Goal: Contribute content: Contribute content

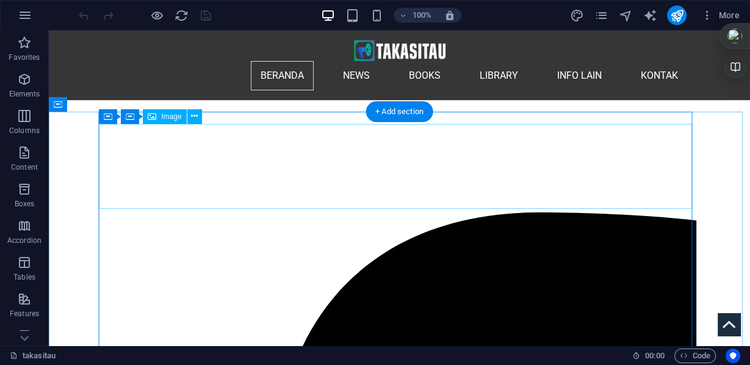
scroll to position [195, 0]
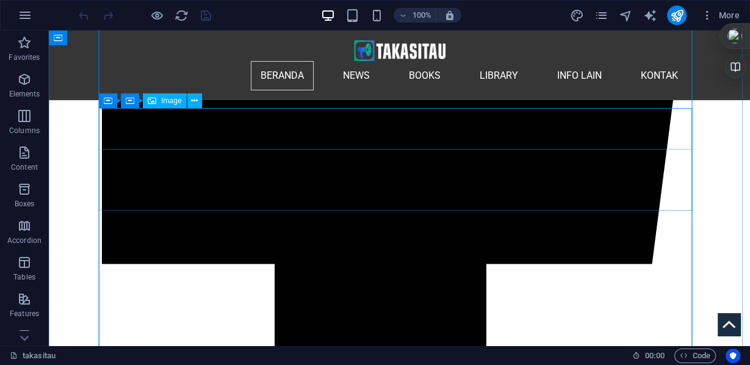
scroll to position [976, 0]
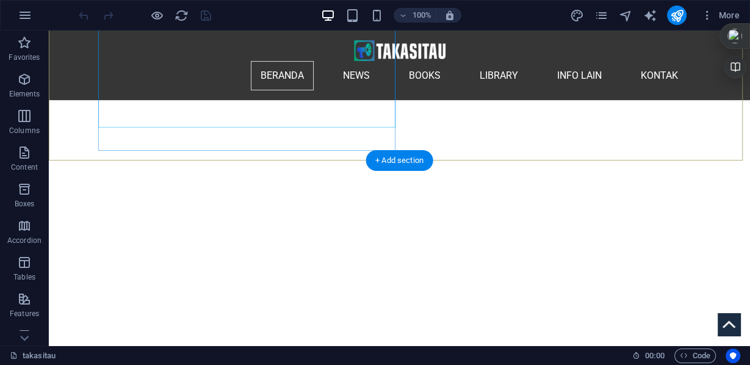
scroll to position [244, 0]
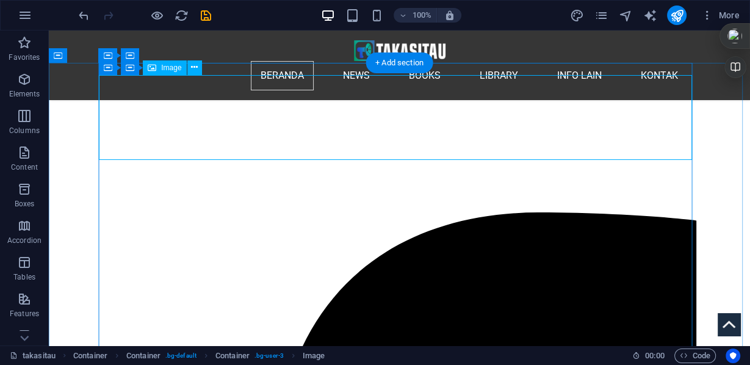
scroll to position [146, 0]
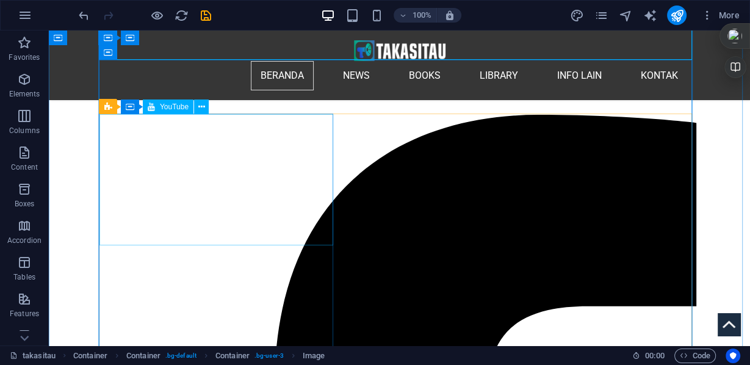
scroll to position [244, 0]
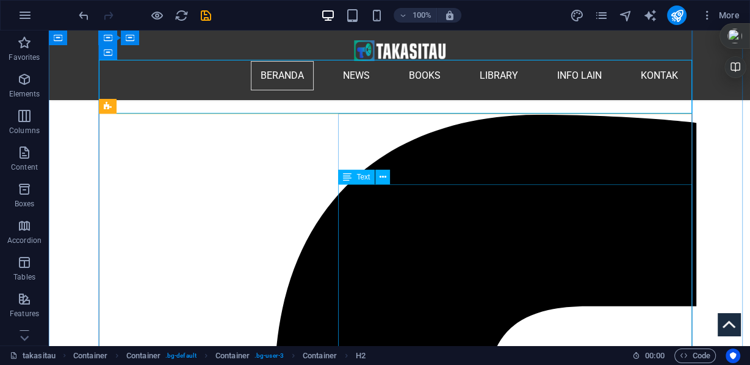
scroll to position [390, 0]
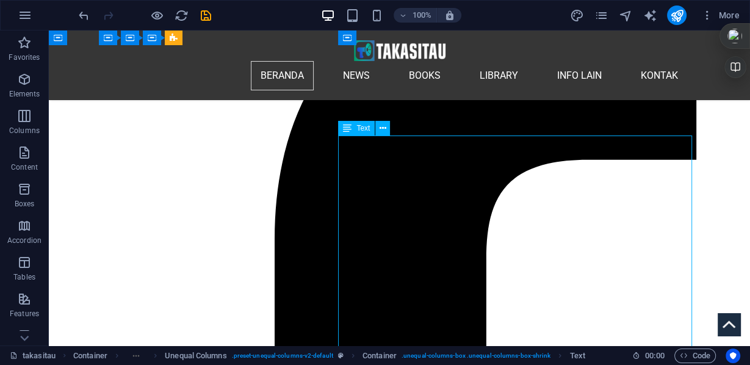
scroll to position [342, 0]
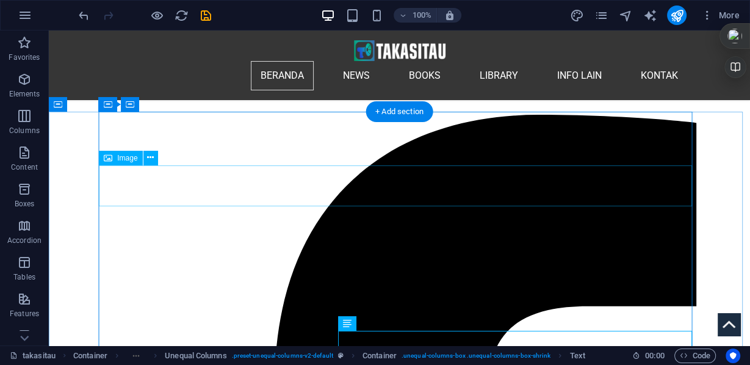
scroll to position [195, 0]
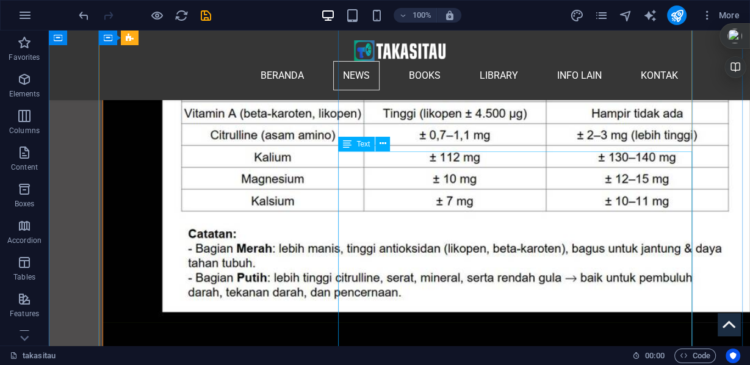
scroll to position [4830, 0]
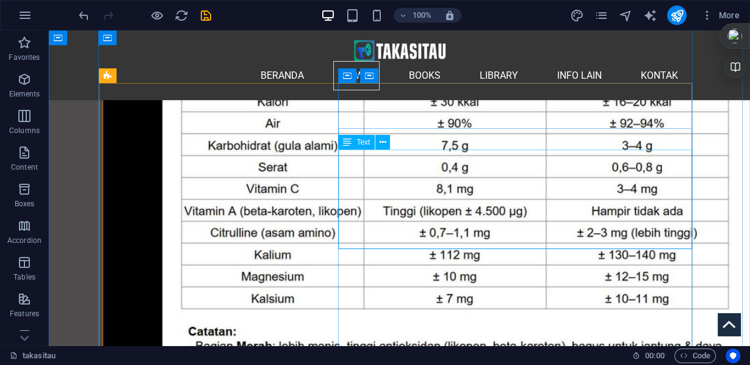
click at [385, 143] on icon at bounding box center [382, 142] width 7 height 13
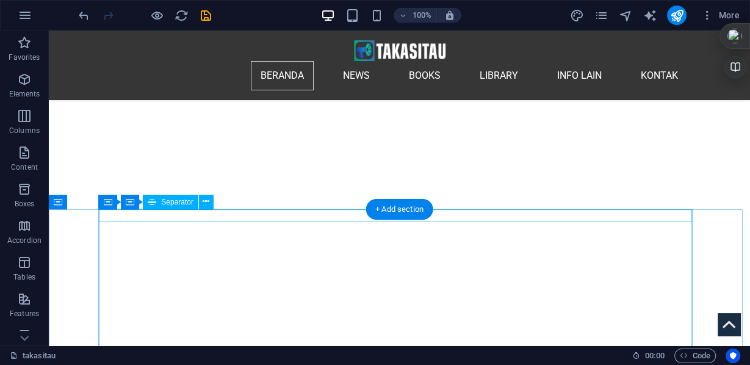
scroll to position [195, 0]
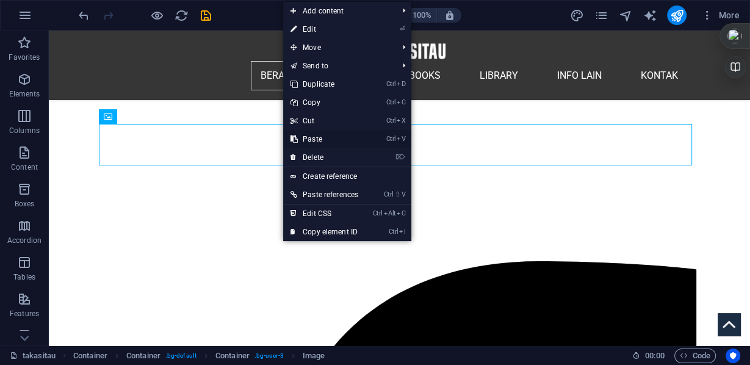
click at [322, 139] on link "Ctrl V Paste" at bounding box center [324, 139] width 82 height 18
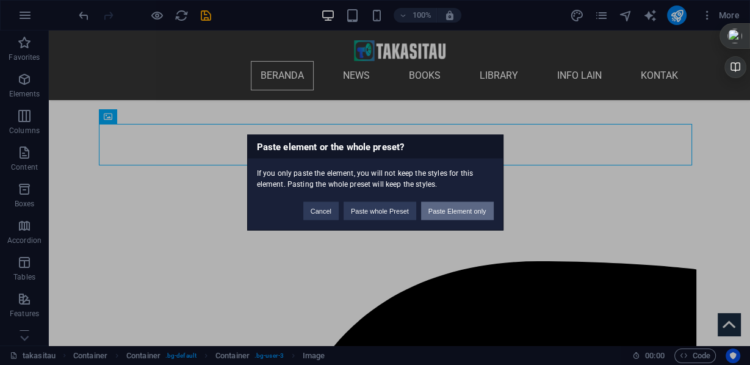
click at [0, 0] on button "Paste Element only" at bounding box center [0, 0] width 0 height 0
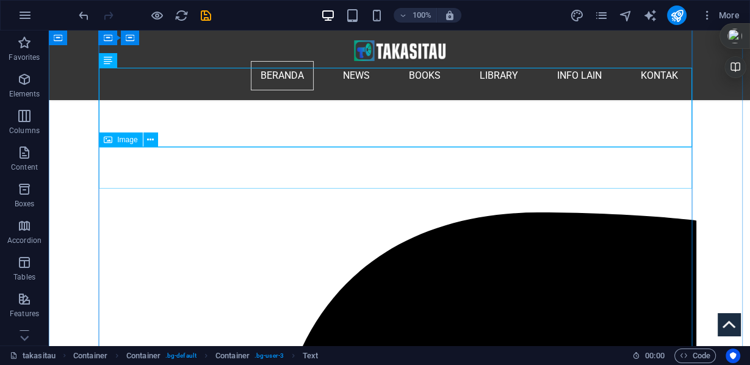
scroll to position [293, 0]
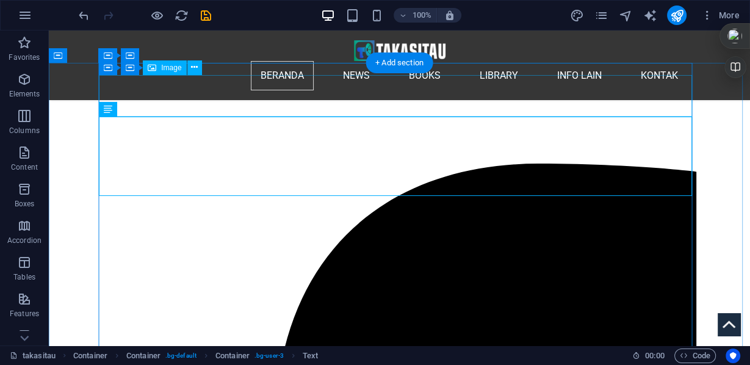
scroll to position [244, 0]
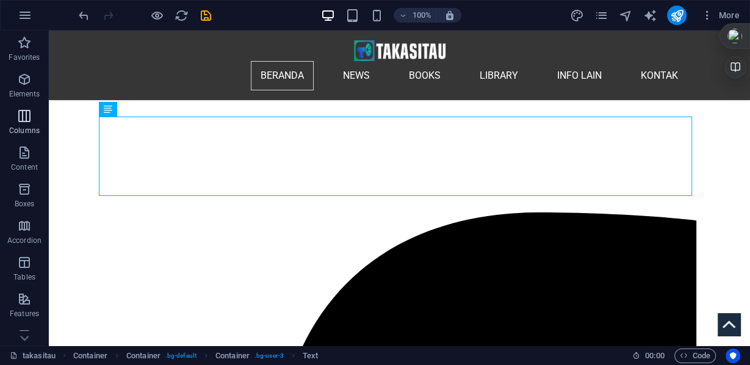
click at [26, 124] on span "Columns" at bounding box center [24, 123] width 49 height 29
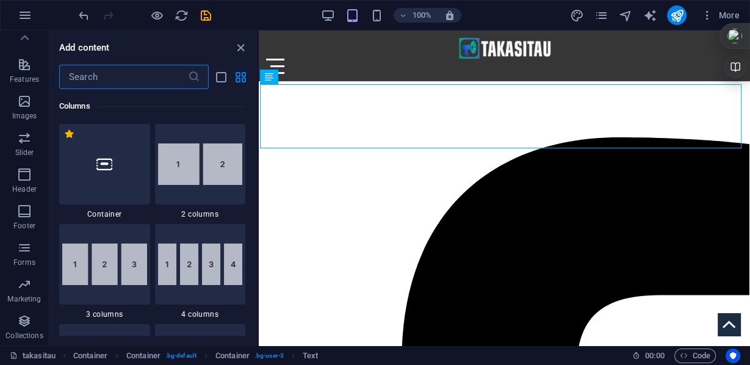
scroll to position [0, 0]
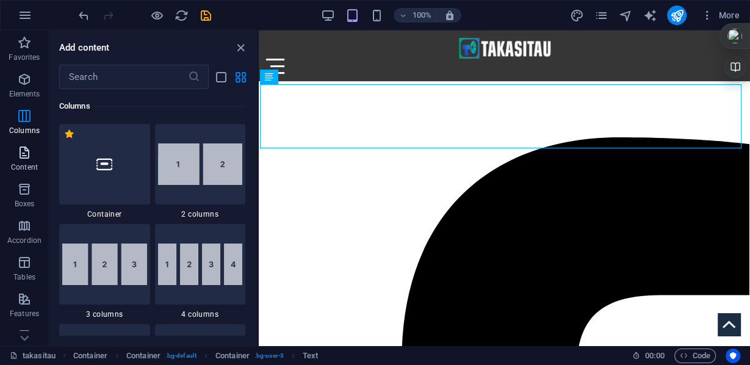
click at [27, 155] on icon "button" at bounding box center [24, 152] width 15 height 15
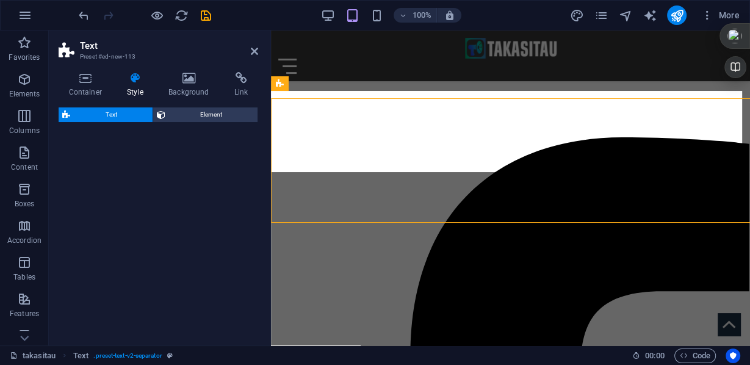
scroll to position [195, 0]
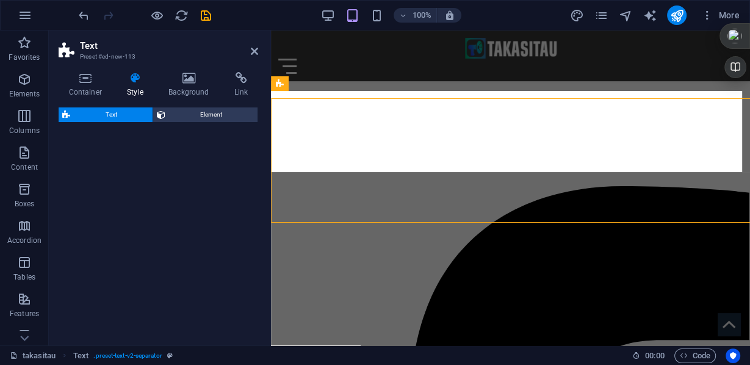
select select "px"
select select "rem"
select select "preset-text-v2-separator"
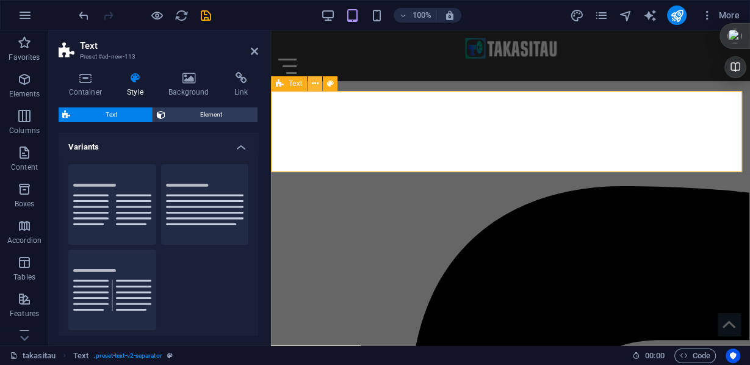
click at [316, 84] on icon at bounding box center [315, 83] width 7 height 13
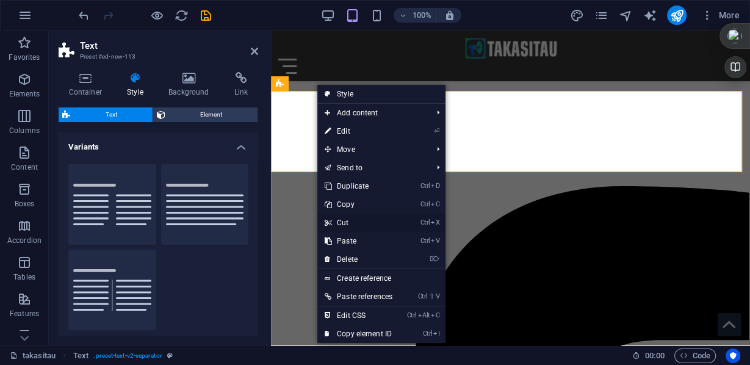
click at [348, 224] on link "Ctrl X Cut" at bounding box center [358, 222] width 82 height 18
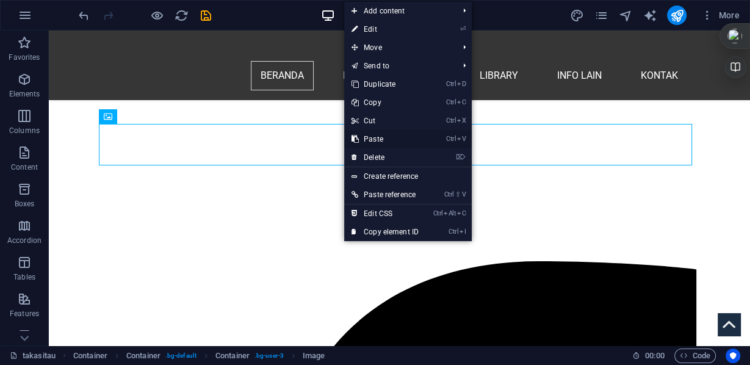
click at [385, 140] on link "Ctrl V Paste" at bounding box center [385, 139] width 82 height 18
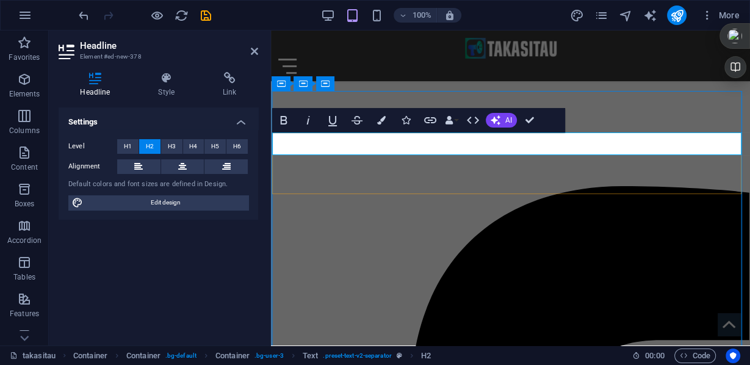
drag, startPoint x: 477, startPoint y: 144, endPoint x: 545, endPoint y: 149, distance: 68.5
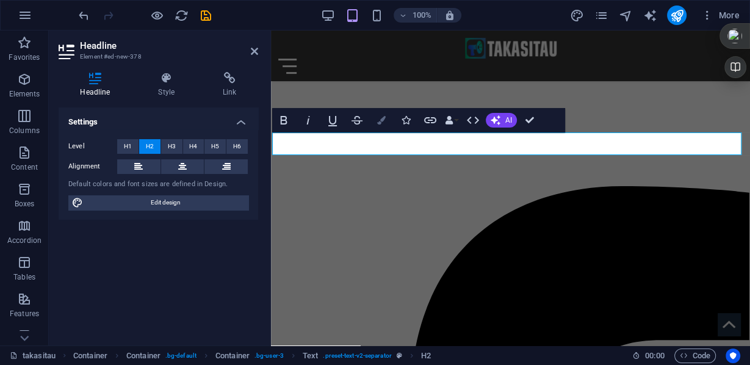
click at [381, 120] on icon "button" at bounding box center [381, 120] width 9 height 9
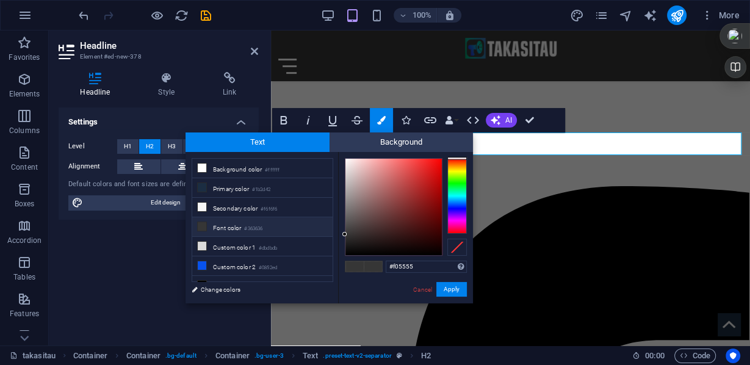
click at [407, 163] on div at bounding box center [393, 207] width 96 height 96
type input "#f26363"
click at [401, 163] on div at bounding box center [393, 207] width 96 height 96
click at [445, 290] on button "Apply" at bounding box center [451, 289] width 30 height 15
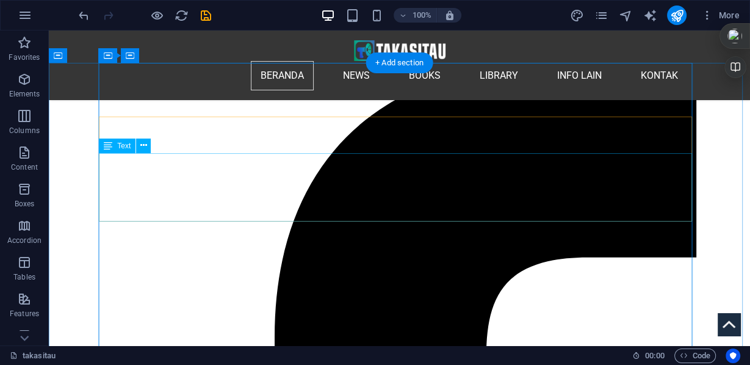
scroll to position [244, 0]
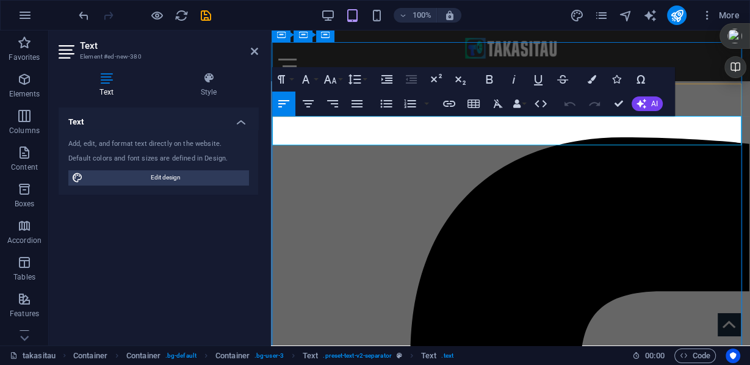
drag, startPoint x: 272, startPoint y: 120, endPoint x: 661, endPoint y: 144, distance: 389.8
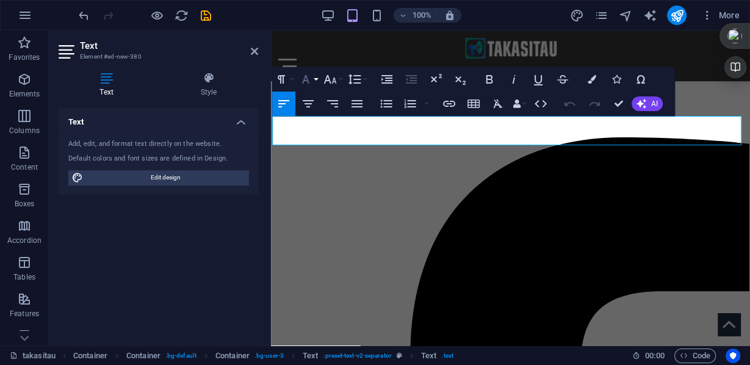
click at [315, 79] on button "Font Family" at bounding box center [307, 79] width 23 height 24
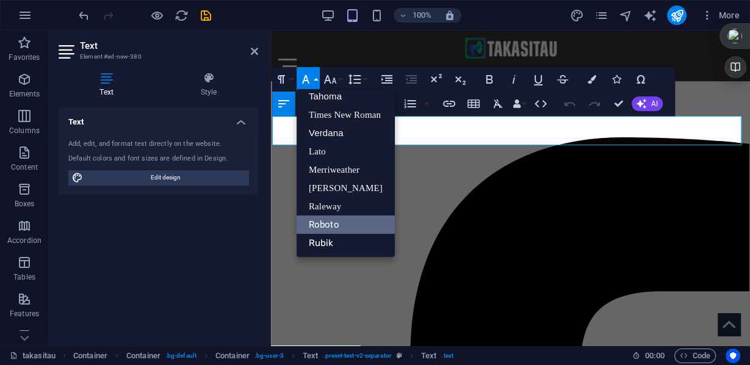
scroll to position [62, 0]
click at [320, 115] on link "Times New Roman" at bounding box center [345, 115] width 98 height 18
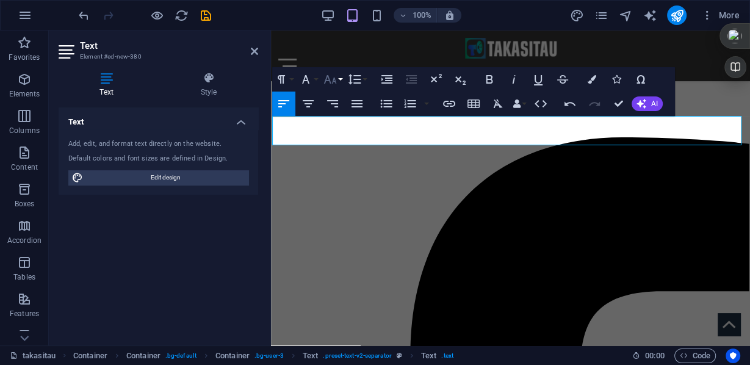
click at [338, 78] on button "Font Size" at bounding box center [332, 79] width 23 height 24
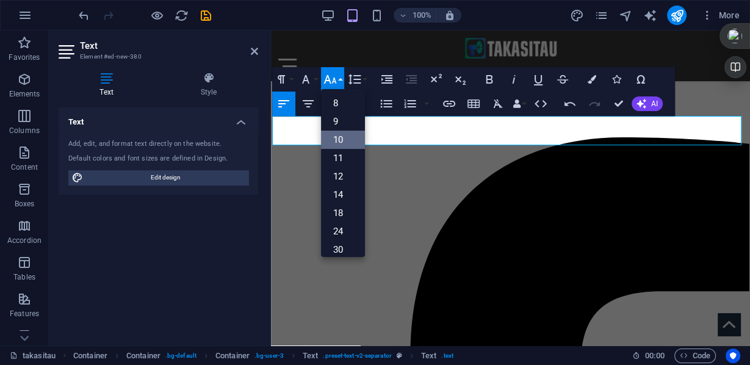
scroll to position [51, 0]
click at [336, 128] on link "12" at bounding box center [343, 125] width 44 height 18
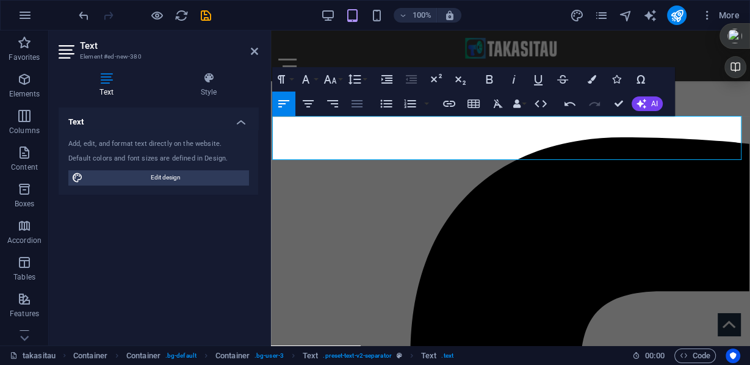
click at [352, 104] on icon "button" at bounding box center [356, 103] width 11 height 7
click at [358, 80] on icon "button" at bounding box center [354, 79] width 15 height 15
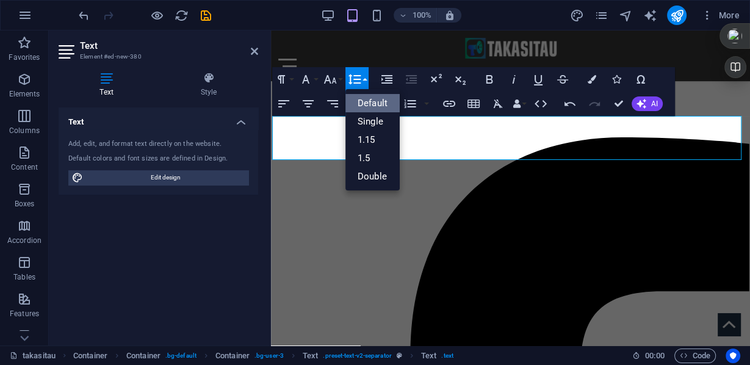
scroll to position [0, 0]
click at [358, 123] on link "Single" at bounding box center [372, 121] width 54 height 18
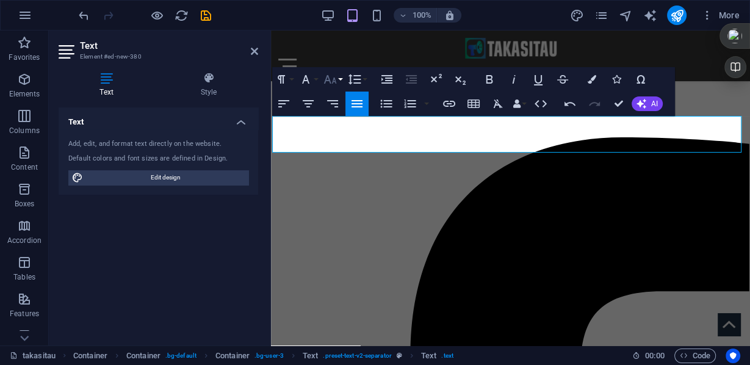
click at [335, 79] on icon "button" at bounding box center [330, 79] width 15 height 15
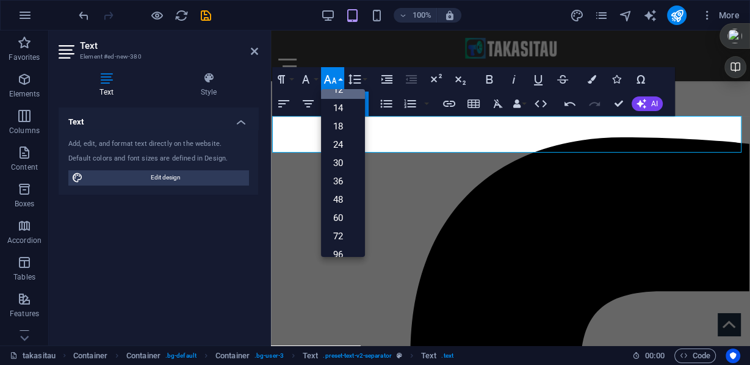
click at [335, 79] on icon "button" at bounding box center [330, 79] width 15 height 15
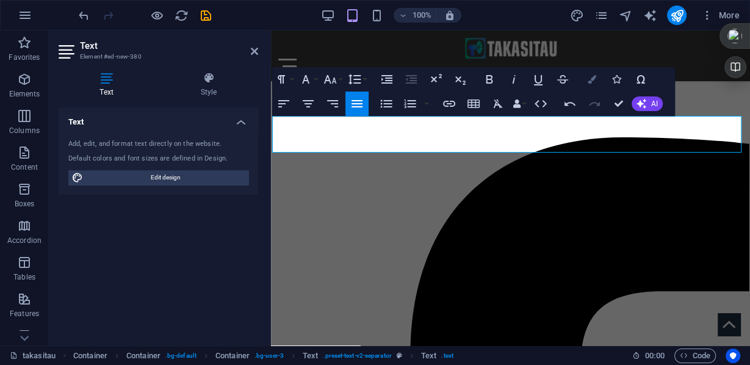
click at [592, 79] on icon "button" at bounding box center [591, 79] width 9 height 9
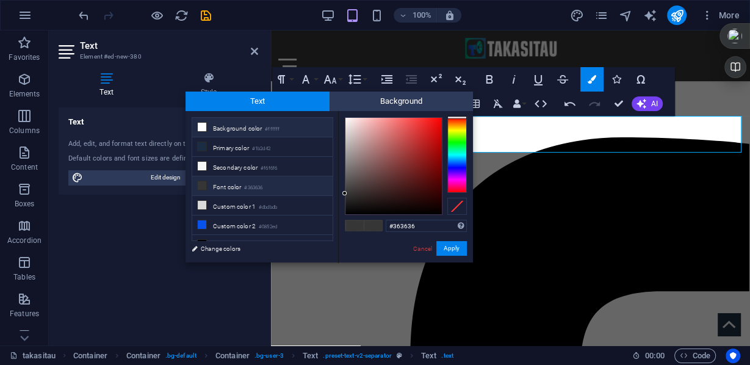
click at [232, 128] on li "Background color #ffffff" at bounding box center [262, 128] width 140 height 20
type input "#ffffff"
click at [449, 248] on button "Apply" at bounding box center [451, 248] width 30 height 15
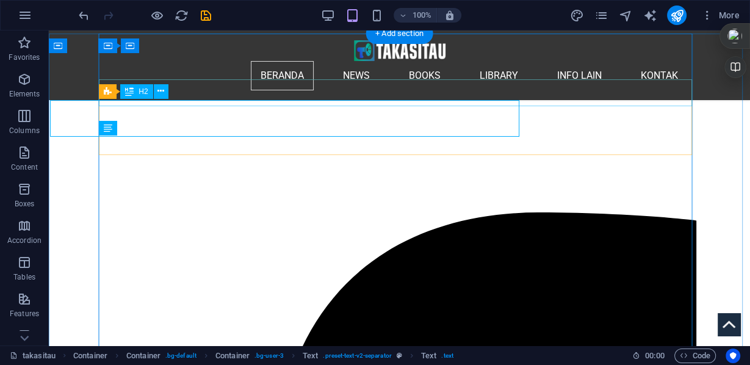
scroll to position [259, 0]
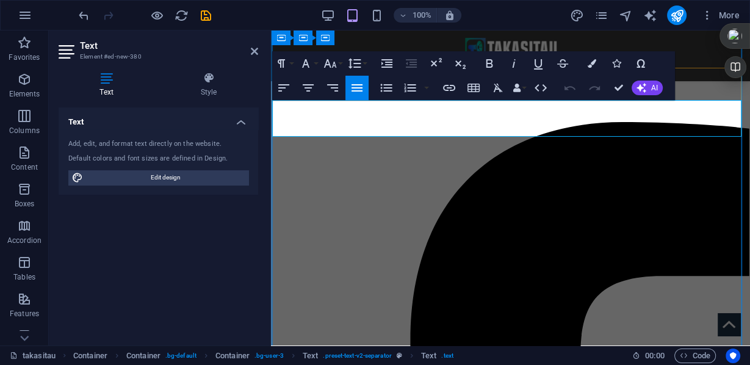
drag, startPoint x: 272, startPoint y: 103, endPoint x: 498, endPoint y: 116, distance: 226.0
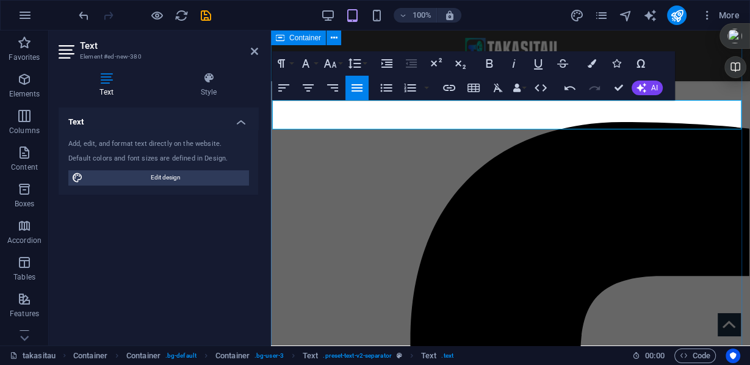
drag, startPoint x: 361, startPoint y: 105, endPoint x: 270, endPoint y: 102, distance: 91.5
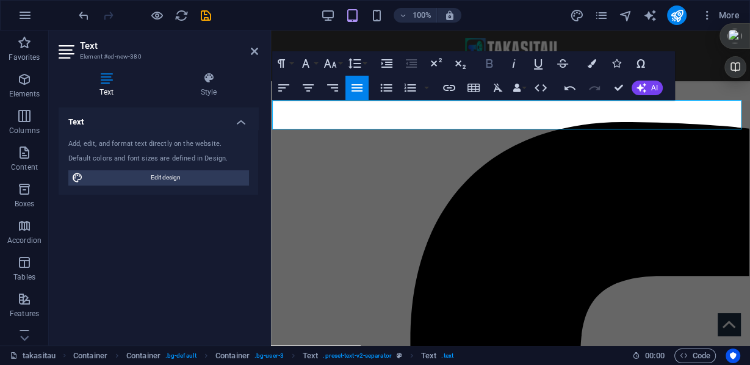
click at [487, 65] on icon "button" at bounding box center [489, 63] width 15 height 15
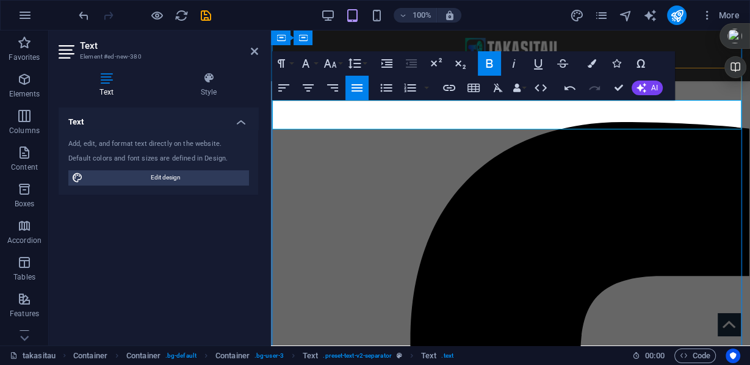
drag, startPoint x: 275, startPoint y: 110, endPoint x: 593, endPoint y: 120, distance: 318.5
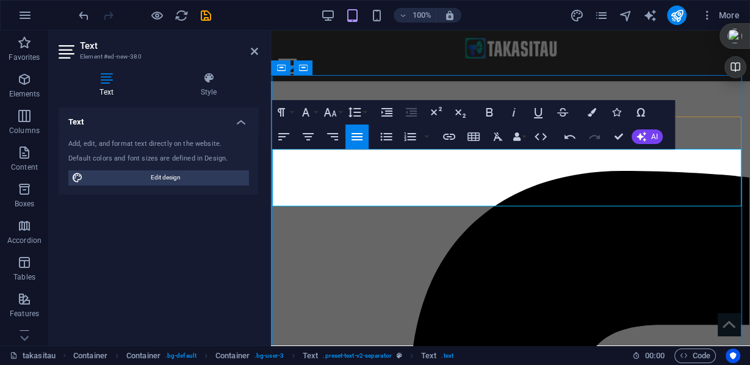
drag, startPoint x: 360, startPoint y: 152, endPoint x: 348, endPoint y: 152, distance: 12.8
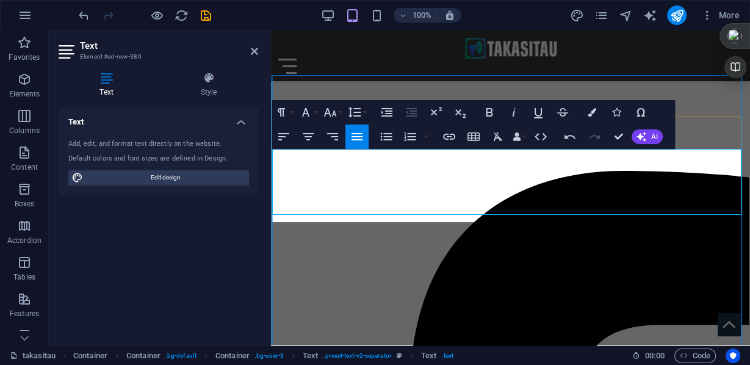
scroll to position [1084, 0]
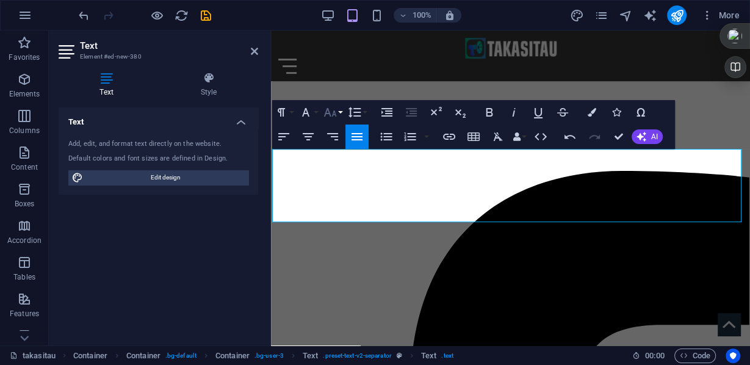
click at [335, 114] on icon "button" at bounding box center [330, 112] width 13 height 9
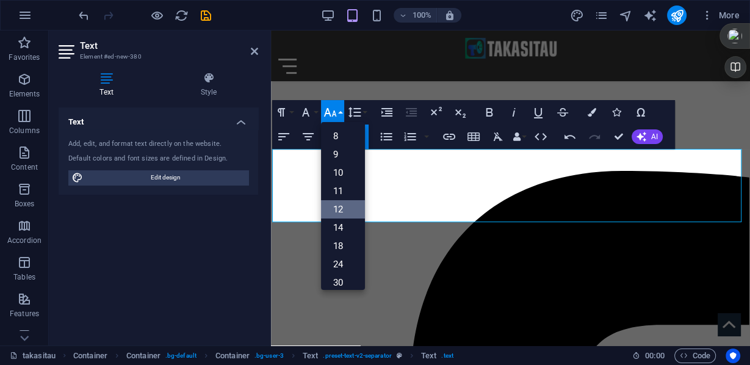
scroll to position [87, 0]
click at [335, 114] on icon "button" at bounding box center [330, 112] width 13 height 9
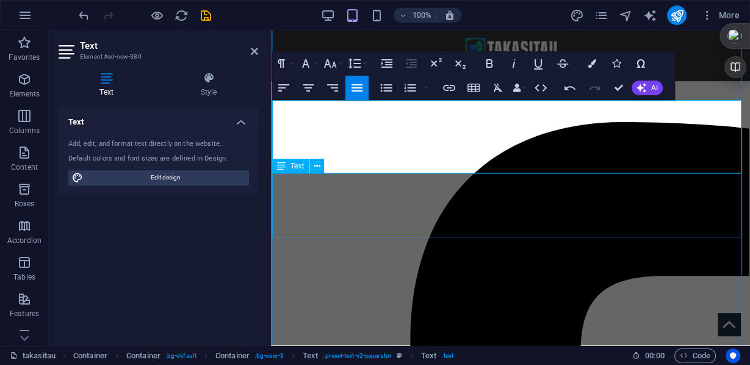
scroll to position [210, 0]
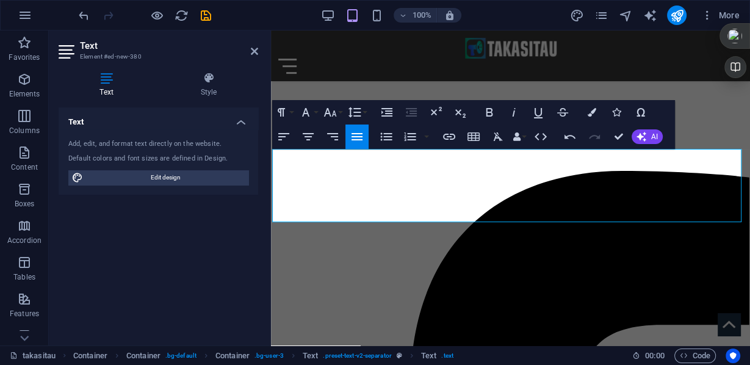
drag, startPoint x: 370, startPoint y: 154, endPoint x: 615, endPoint y: 178, distance: 247.0
click at [339, 113] on button "Font Size" at bounding box center [332, 112] width 23 height 24
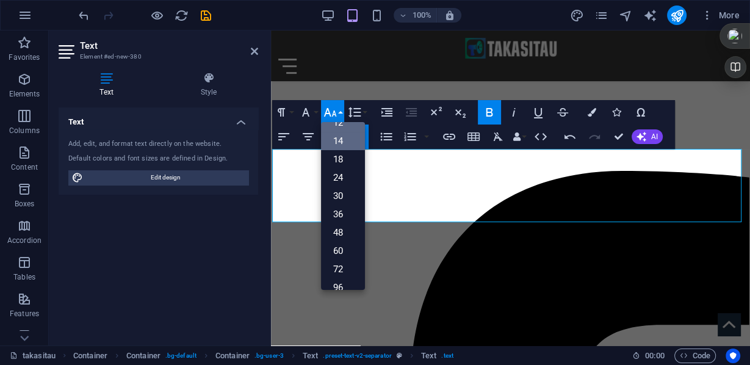
click at [340, 138] on link "14" at bounding box center [343, 141] width 44 height 18
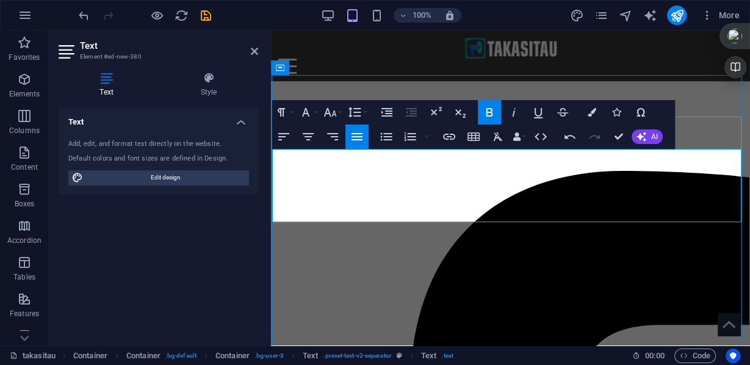
drag, startPoint x: 576, startPoint y: 202, endPoint x: 494, endPoint y: 196, distance: 82.6
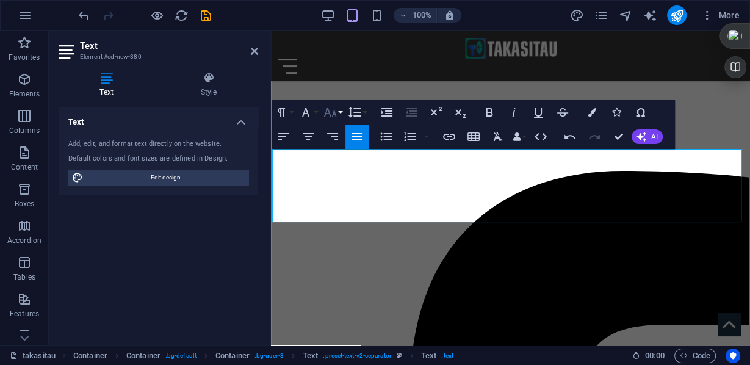
click at [336, 112] on icon "button" at bounding box center [330, 112] width 15 height 15
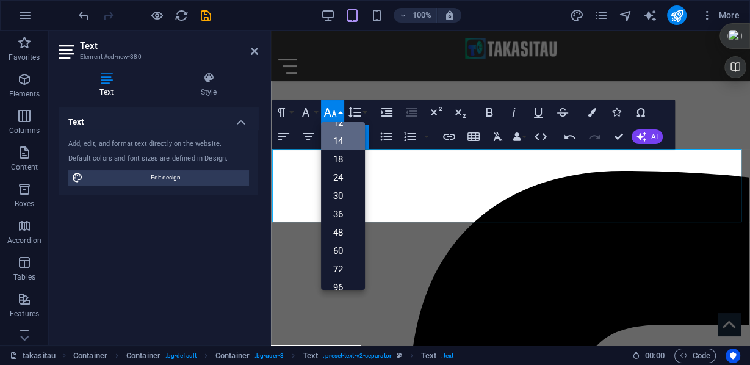
click at [338, 141] on link "14" at bounding box center [343, 141] width 44 height 18
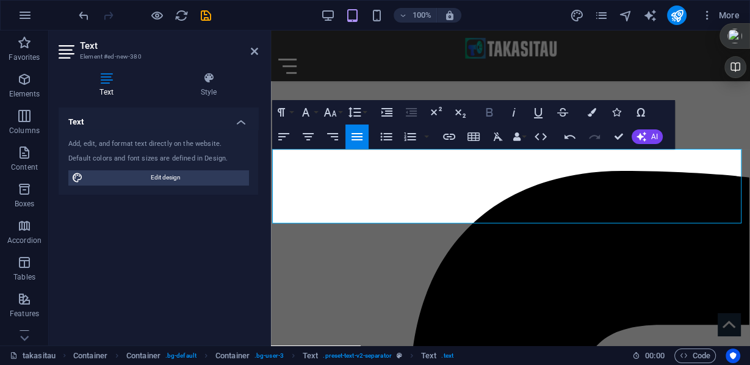
click at [486, 114] on icon "button" at bounding box center [489, 112] width 7 height 9
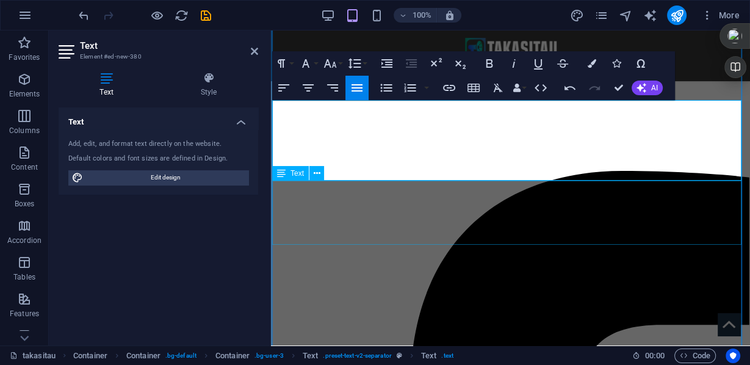
scroll to position [259, 0]
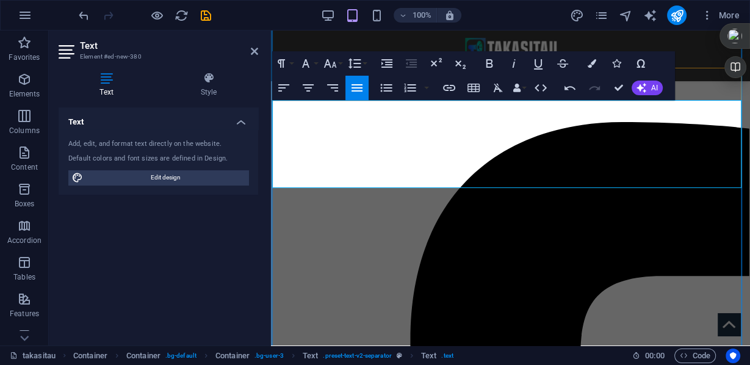
scroll to position [3244, 0]
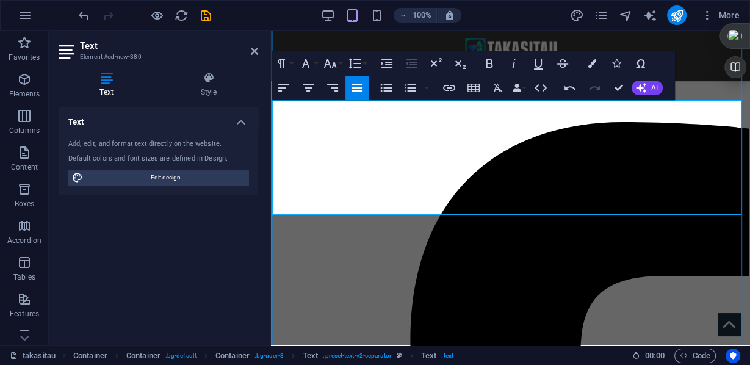
drag, startPoint x: 665, startPoint y: 156, endPoint x: 514, endPoint y: 154, distance: 151.3
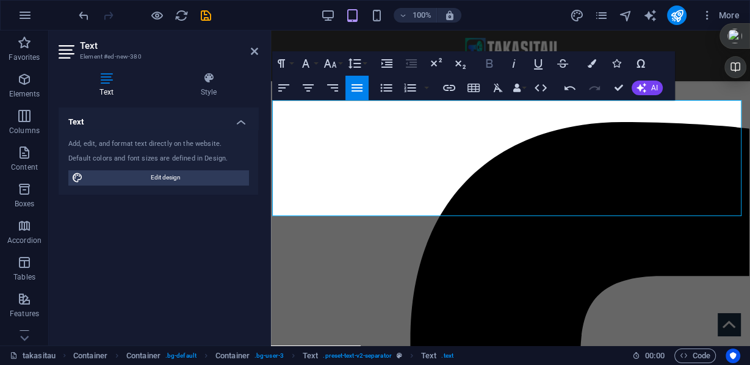
click at [488, 64] on icon "button" at bounding box center [489, 63] width 15 height 15
click at [338, 64] on button "Font Size" at bounding box center [332, 63] width 23 height 24
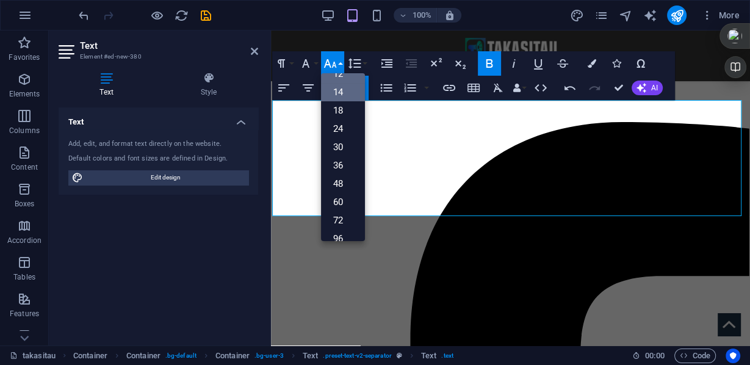
click at [334, 93] on link "14" at bounding box center [343, 92] width 44 height 18
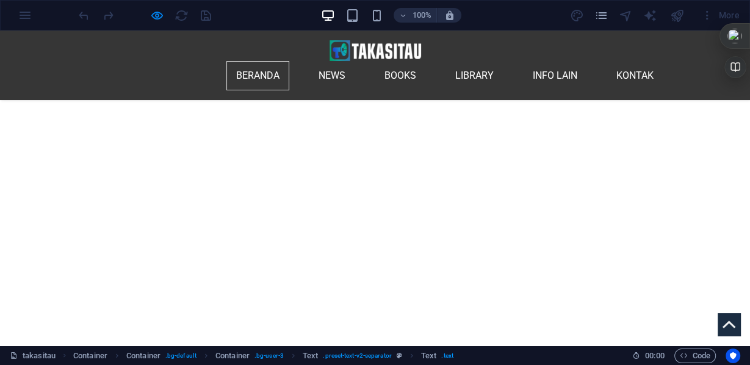
scroll to position [337, 0]
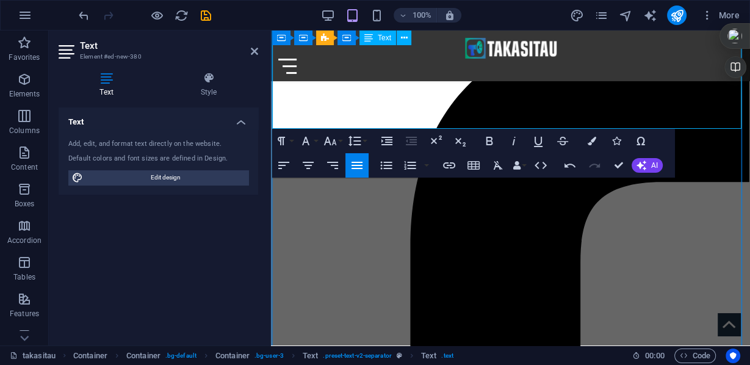
drag, startPoint x: 512, startPoint y: 101, endPoint x: 602, endPoint y: 124, distance: 92.5
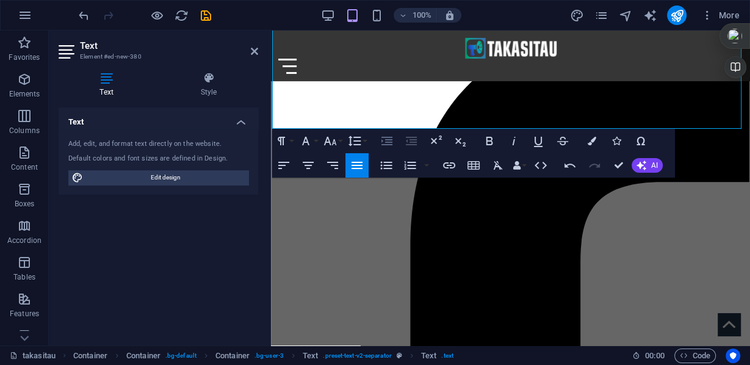
click at [384, 142] on icon "button" at bounding box center [386, 141] width 15 height 15
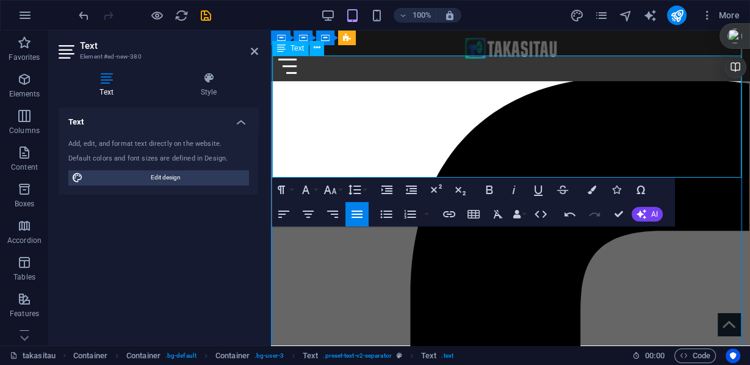
scroll to position [256, 0]
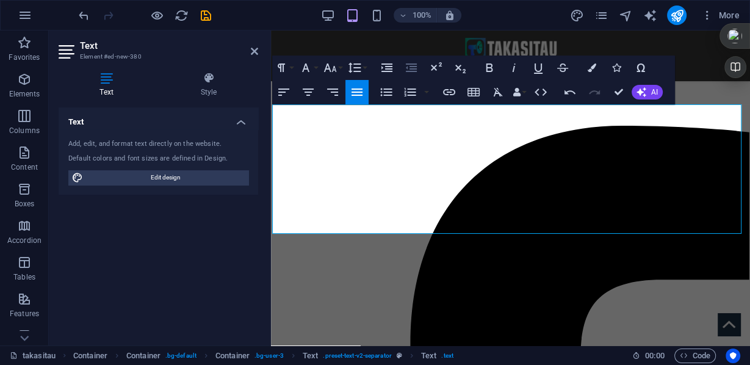
click at [404, 67] on icon "button" at bounding box center [411, 67] width 15 height 15
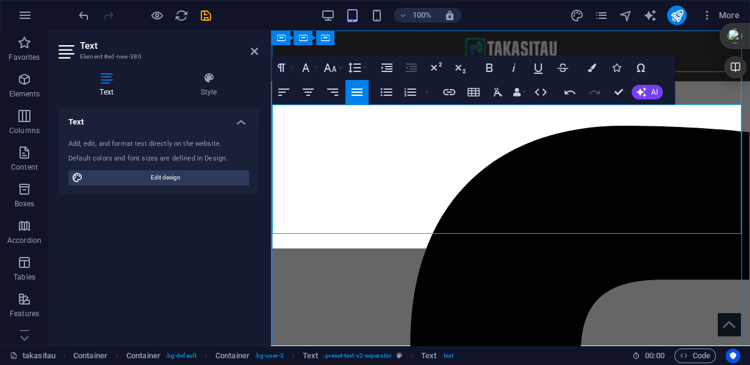
scroll to position [1357, 0]
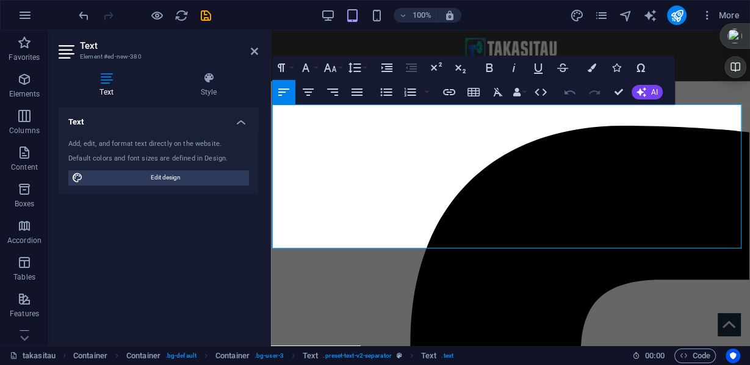
click at [564, 93] on icon "button" at bounding box center [569, 92] width 11 height 4
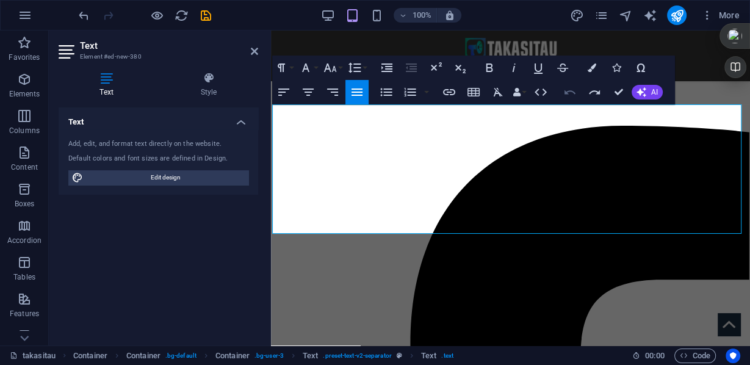
click at [564, 93] on icon "button" at bounding box center [569, 92] width 11 height 4
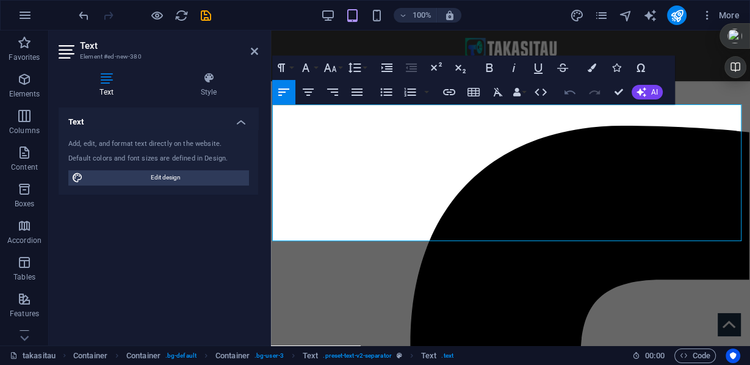
click at [567, 90] on icon "button" at bounding box center [569, 92] width 15 height 15
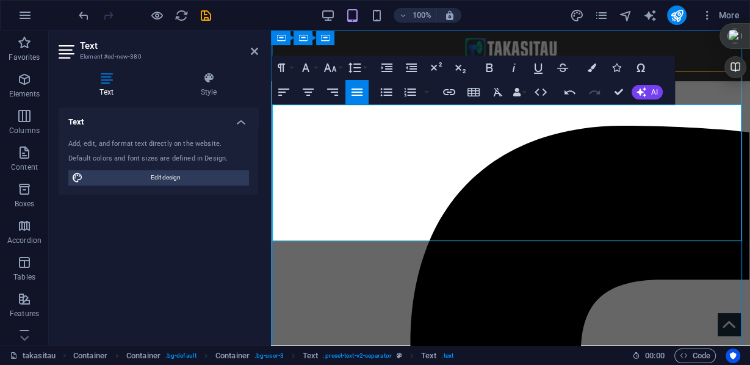
scroll to position [1348, 0]
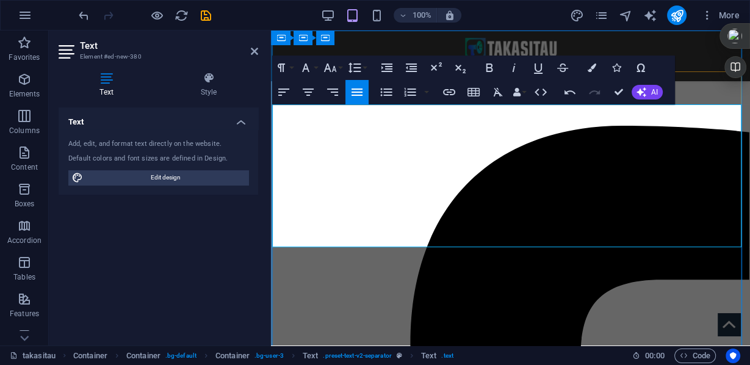
drag, startPoint x: 646, startPoint y: 244, endPoint x: 520, endPoint y: 223, distance: 128.0
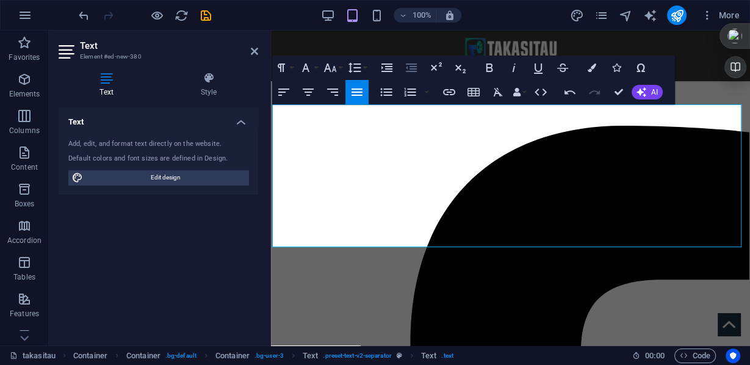
click at [410, 70] on icon "button" at bounding box center [411, 67] width 15 height 15
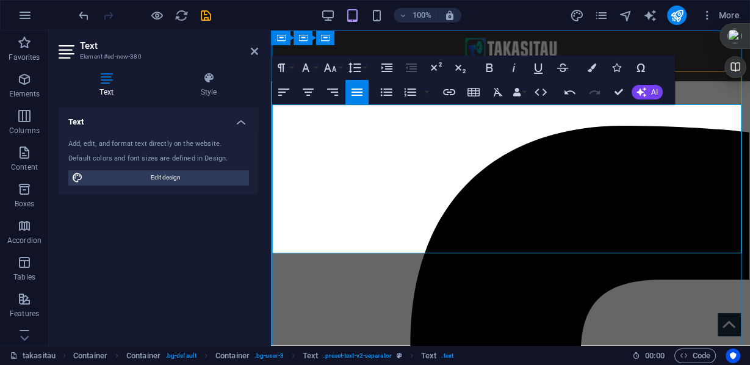
scroll to position [304, 0]
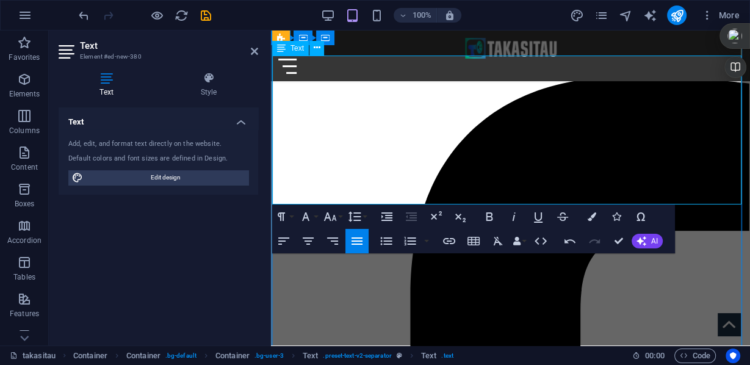
drag, startPoint x: 575, startPoint y: 171, endPoint x: 510, endPoint y: 170, distance: 64.7
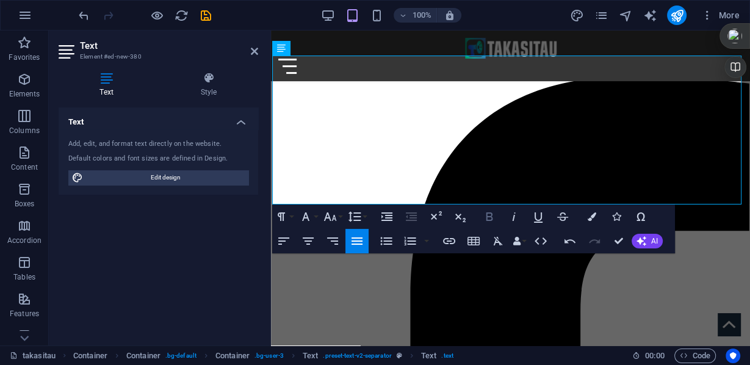
click at [489, 217] on icon "button" at bounding box center [489, 216] width 15 height 15
click at [339, 216] on button "Font Size" at bounding box center [332, 216] width 23 height 24
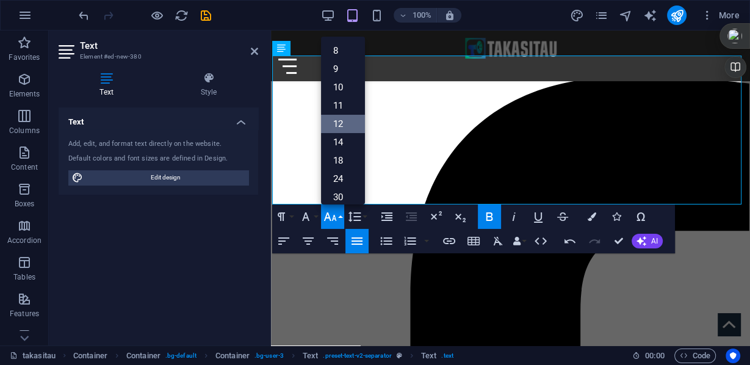
scroll to position [87, 0]
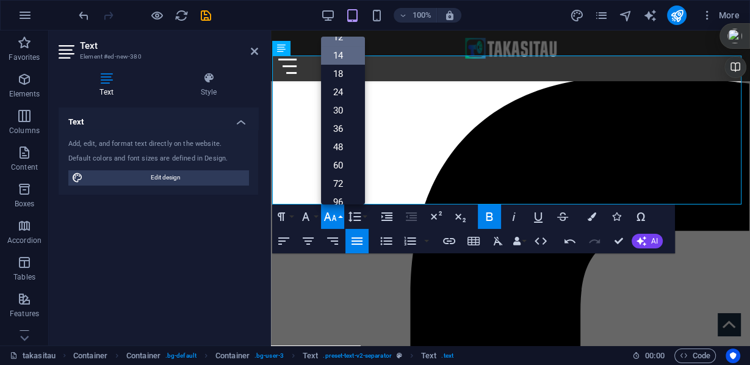
click at [337, 57] on link "14" at bounding box center [343, 55] width 44 height 18
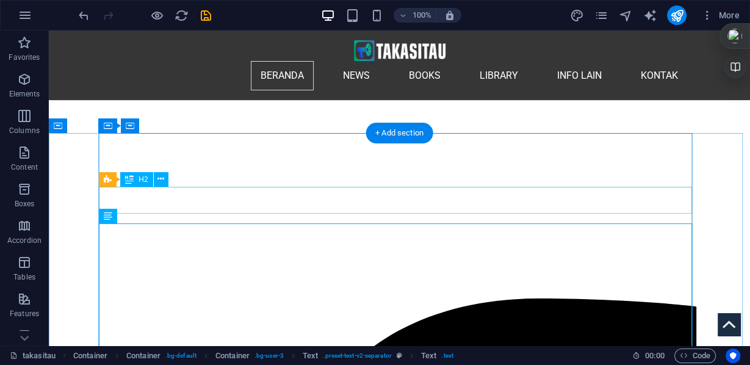
scroll to position [173, 0]
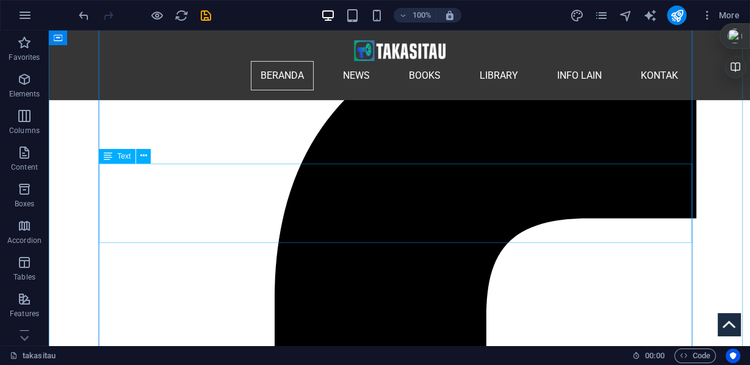
scroll to position [478, 0]
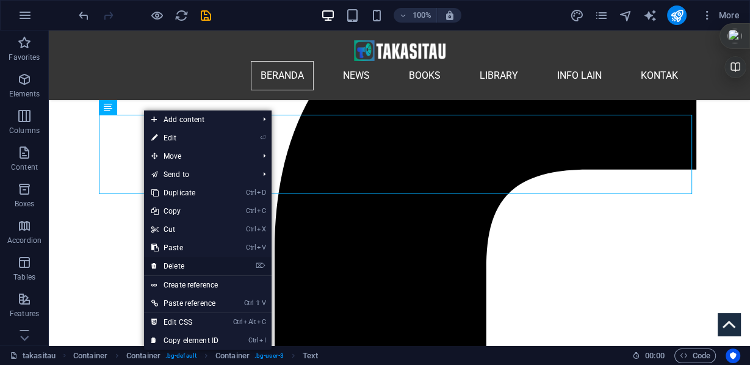
click at [182, 265] on link "⌦ Delete" at bounding box center [185, 266] width 82 height 18
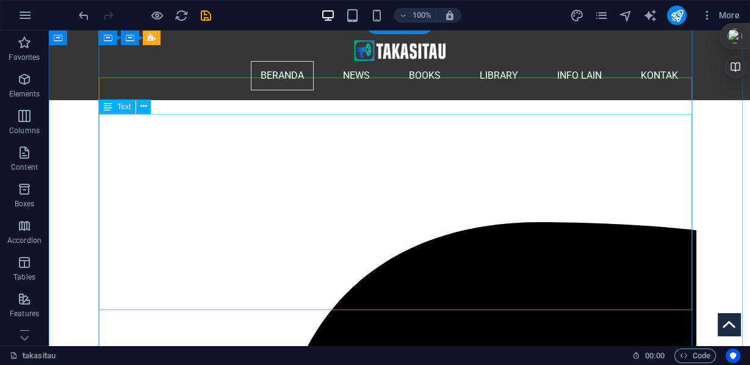
scroll to position [185, 0]
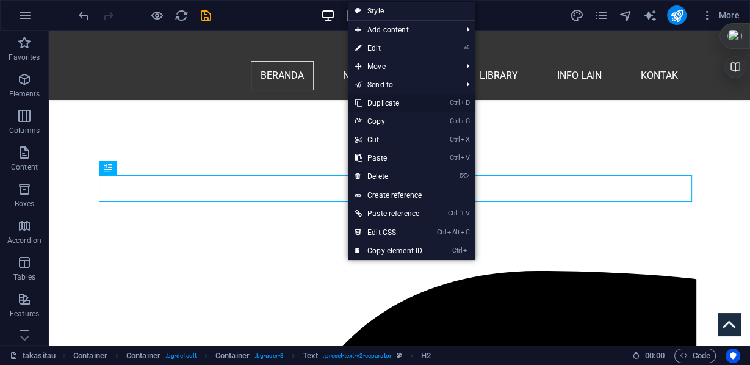
click at [392, 102] on link "Ctrl D Duplicate" at bounding box center [389, 103] width 82 height 18
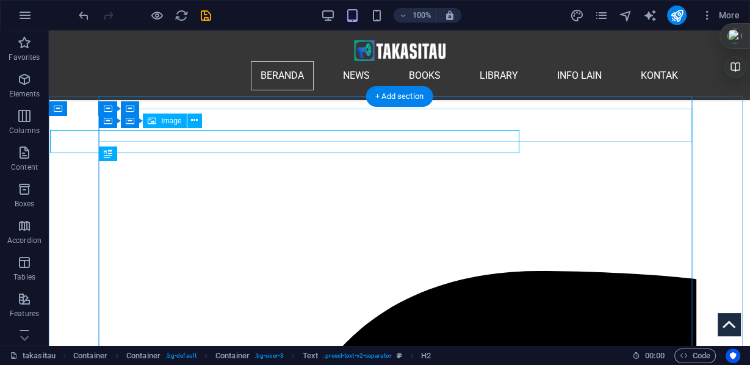
scroll to position [197, 0]
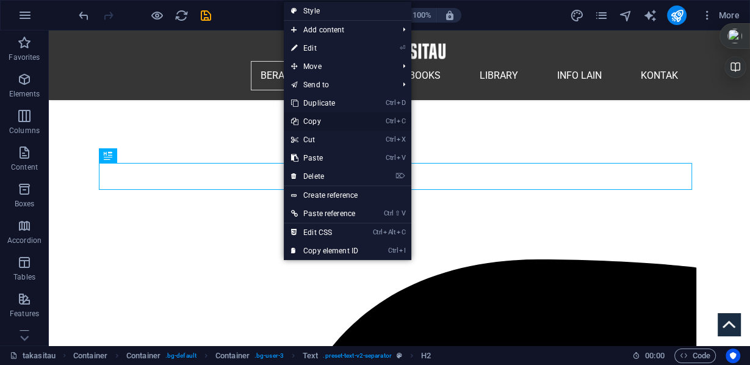
click at [306, 122] on link "Ctrl C Copy" at bounding box center [325, 121] width 82 height 18
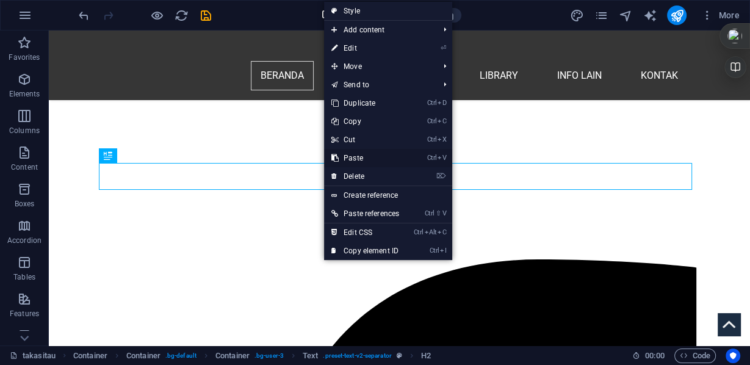
click at [361, 157] on link "Ctrl V Paste" at bounding box center [365, 158] width 82 height 18
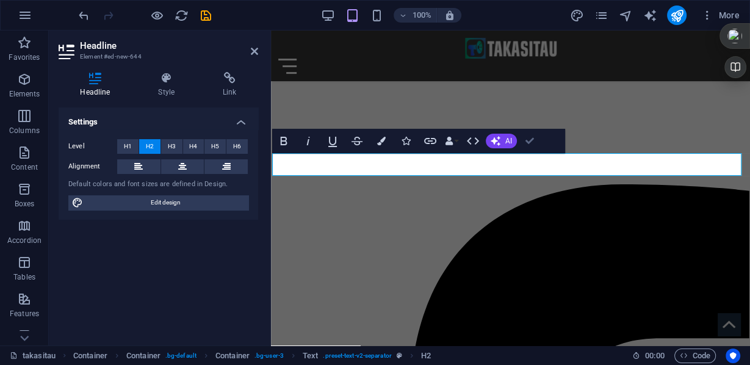
drag, startPoint x: 528, startPoint y: 140, endPoint x: 476, endPoint y: 110, distance: 59.8
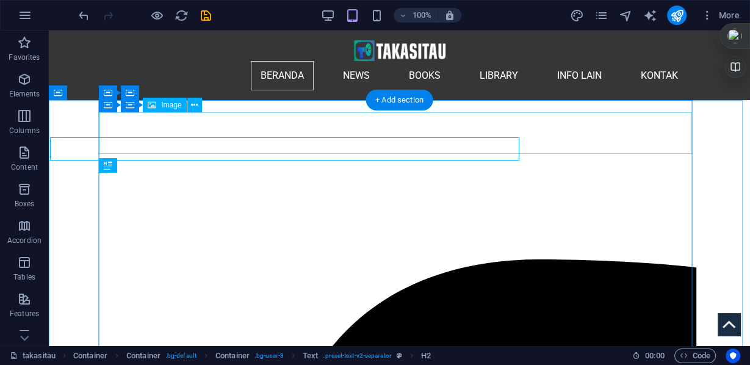
scroll to position [212, 0]
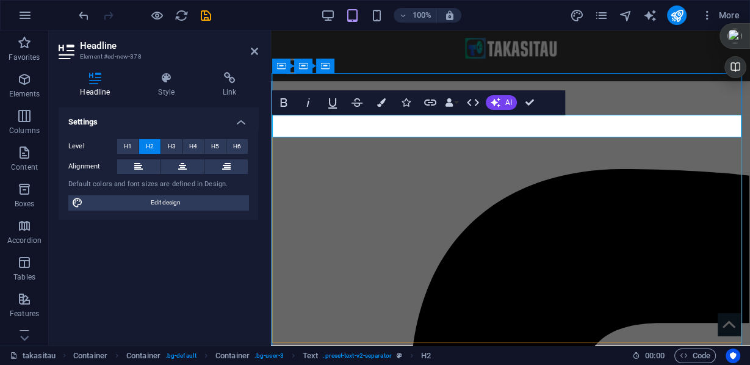
drag, startPoint x: 462, startPoint y: 127, endPoint x: 592, endPoint y: 134, distance: 130.1
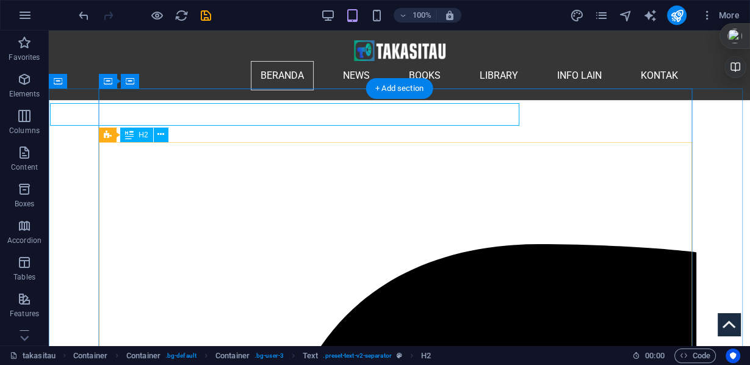
scroll to position [224, 0]
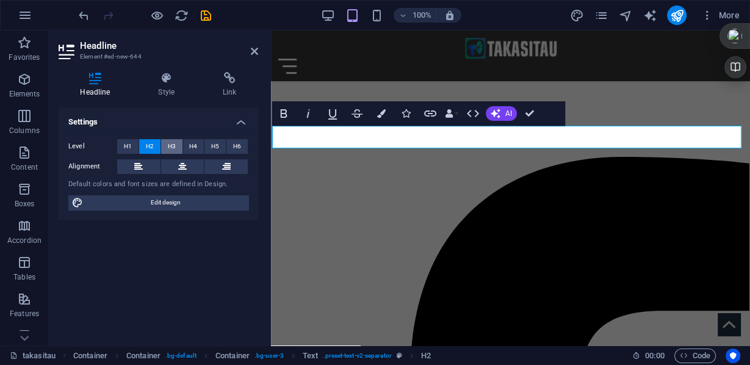
click at [176, 147] on button "H3" at bounding box center [171, 146] width 21 height 15
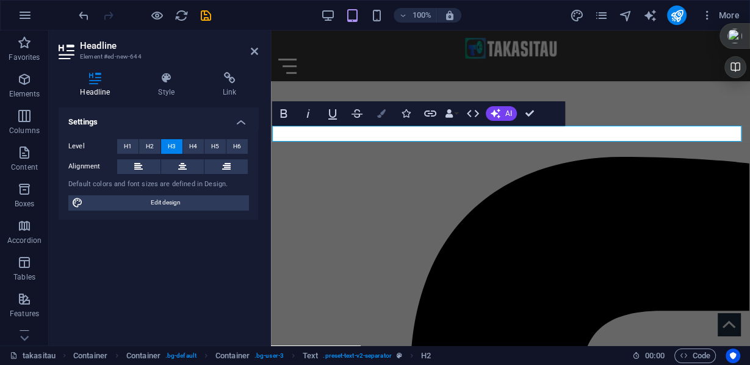
click at [385, 115] on button "Colors" at bounding box center [381, 113] width 23 height 24
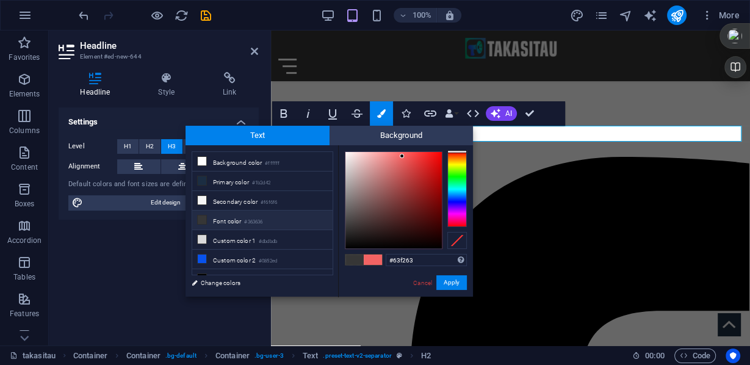
click at [457, 176] on div at bounding box center [457, 189] width 20 height 76
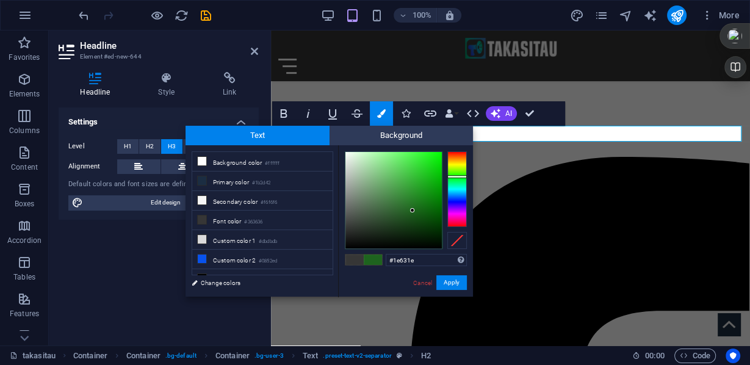
click at [412, 210] on div at bounding box center [393, 200] width 96 height 96
click at [418, 210] on div at bounding box center [393, 200] width 96 height 96
drag, startPoint x: 451, startPoint y: 280, endPoint x: 181, endPoint y: 249, distance: 271.3
click at [452, 280] on button "Apply" at bounding box center [451, 282] width 30 height 15
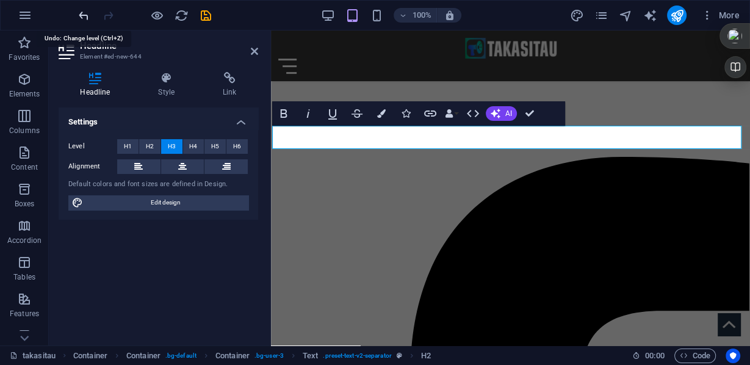
click at [88, 18] on icon "undo" at bounding box center [84, 16] width 14 height 14
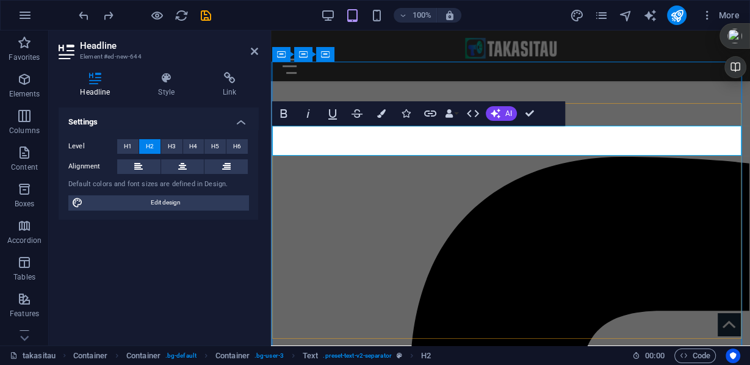
drag, startPoint x: 569, startPoint y: 145, endPoint x: 428, endPoint y: 142, distance: 141.5
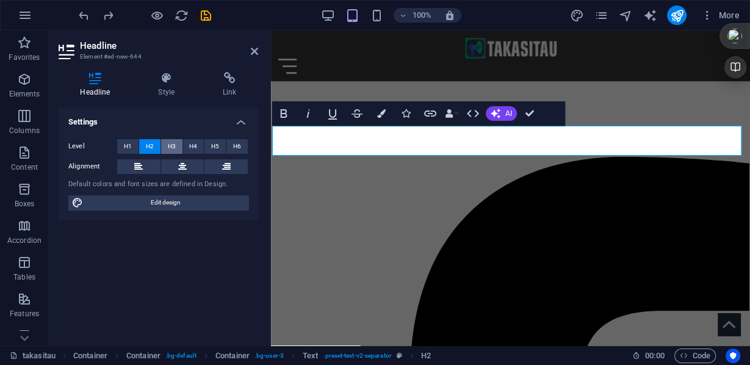
click at [174, 145] on span "H3" at bounding box center [172, 146] width 8 height 15
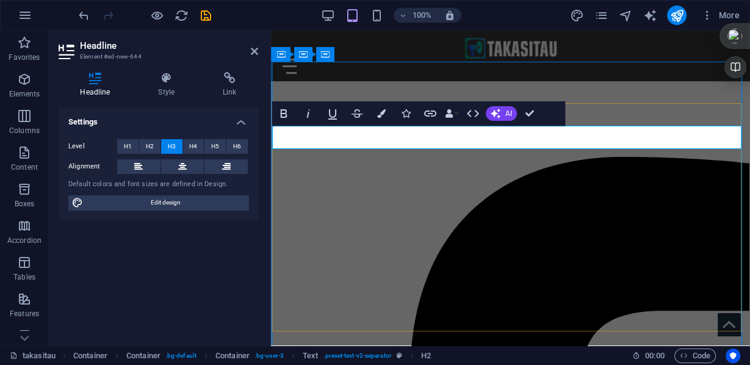
drag, startPoint x: 460, startPoint y: 137, endPoint x: 560, endPoint y: 140, distance: 100.1
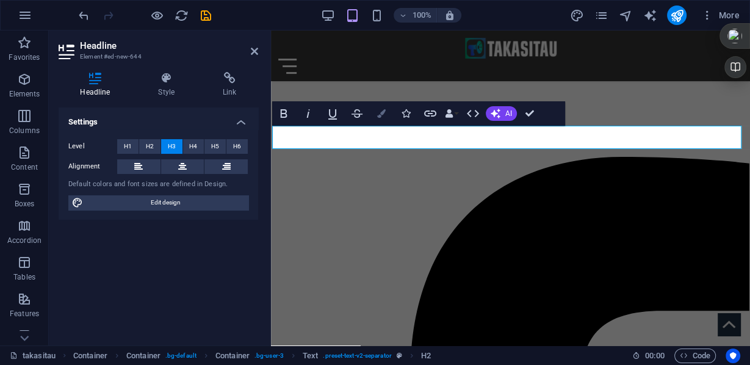
click at [381, 117] on icon "button" at bounding box center [381, 113] width 9 height 9
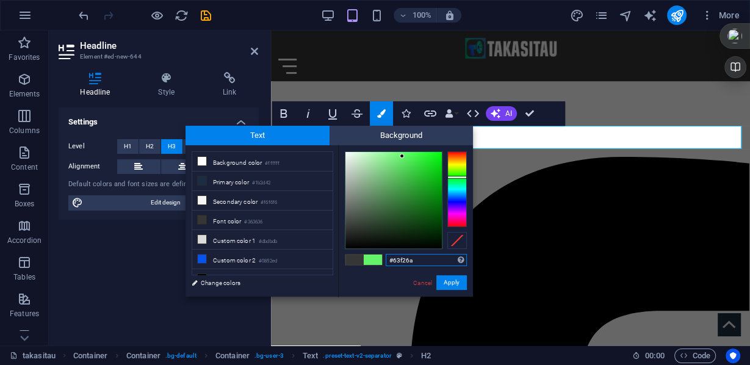
click at [459, 177] on div at bounding box center [457, 189] width 20 height 76
click at [423, 222] on div at bounding box center [393, 200] width 96 height 96
click at [422, 217] on div at bounding box center [393, 200] width 96 height 96
type input "#225b25"
click at [406, 213] on div at bounding box center [393, 200] width 96 height 96
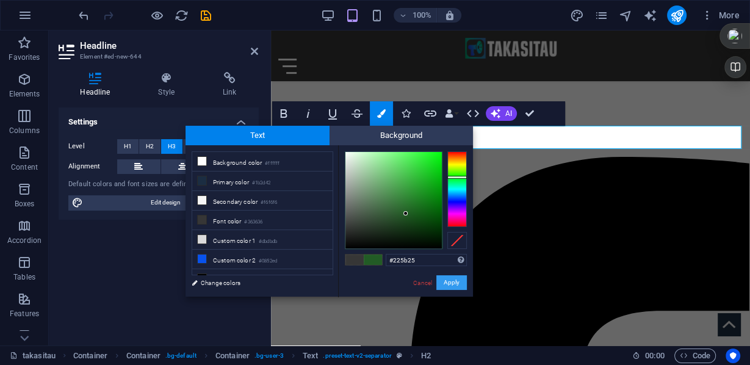
click at [456, 283] on button "Apply" at bounding box center [451, 282] width 30 height 15
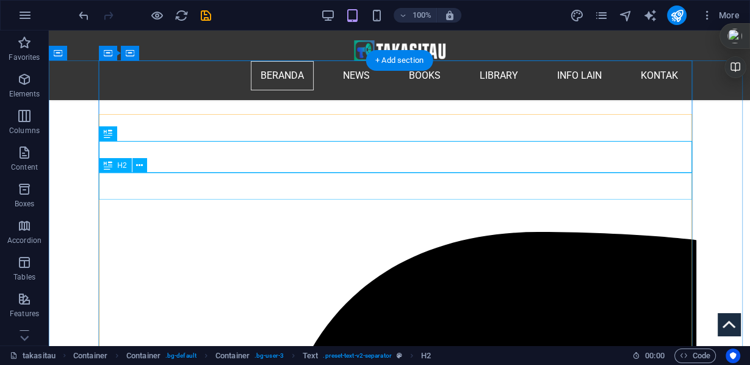
scroll to position [246, 0]
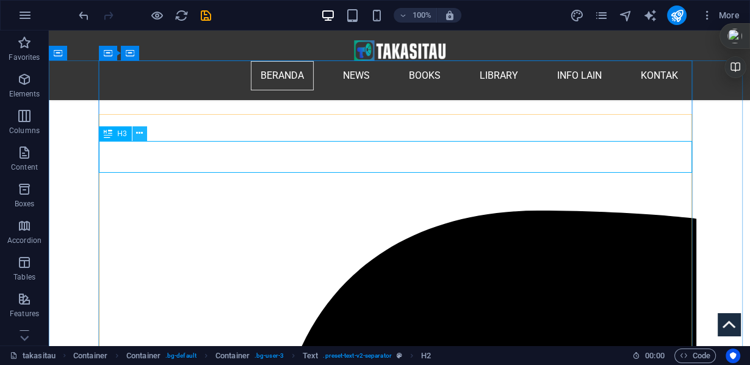
click at [135, 132] on button at bounding box center [139, 133] width 15 height 15
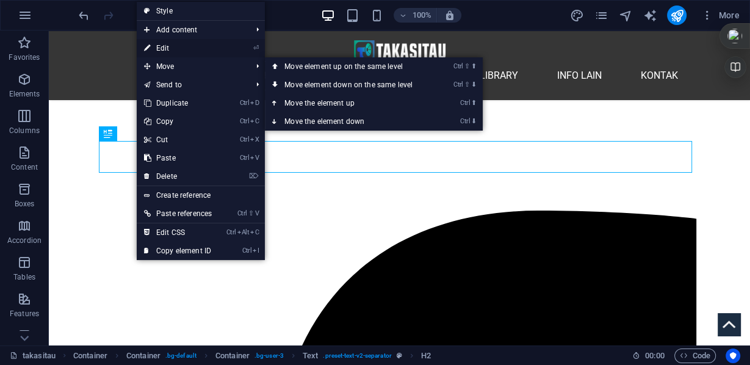
click at [163, 50] on link "⏎ Edit" at bounding box center [178, 48] width 82 height 18
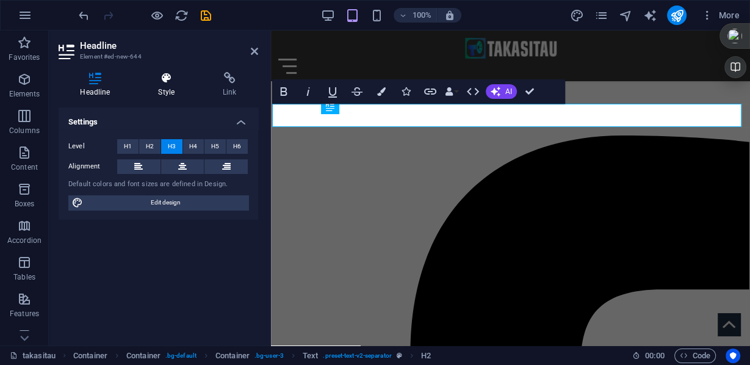
click at [170, 75] on icon at bounding box center [167, 78] width 60 height 12
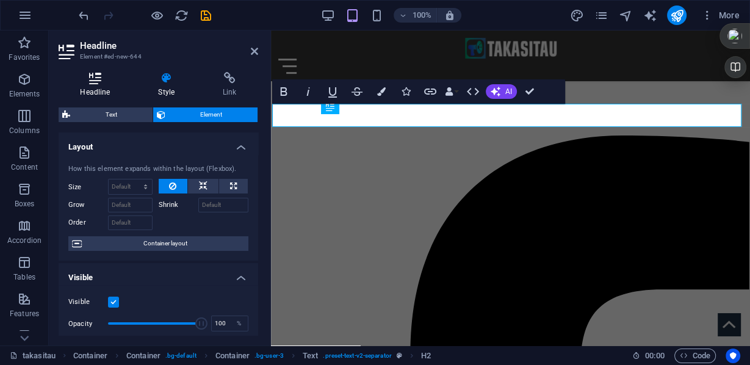
click at [105, 82] on icon at bounding box center [95, 78] width 73 height 12
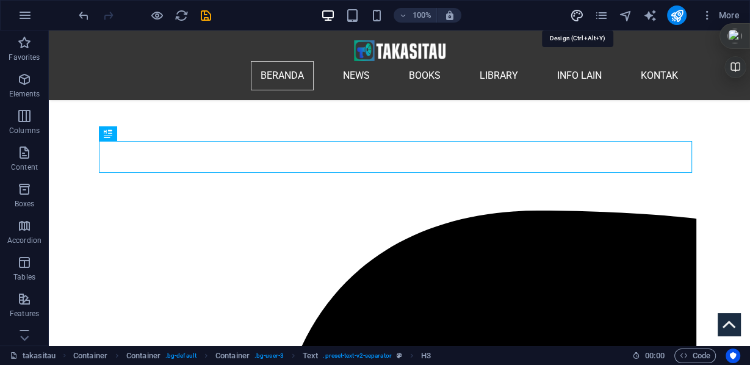
click at [579, 19] on icon "design" at bounding box center [576, 16] width 14 height 14
select select "px"
select select "200"
select select "px"
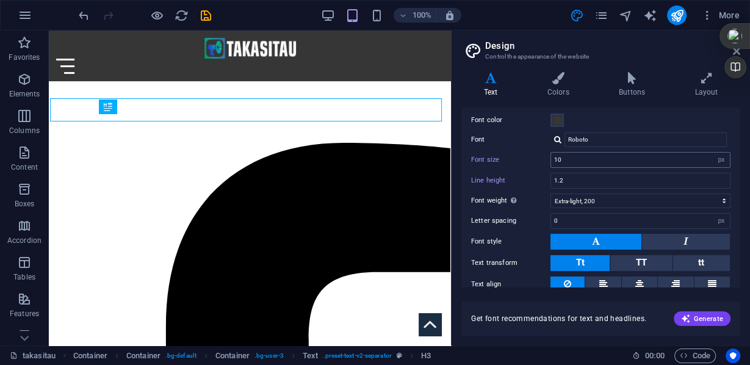
scroll to position [96, 0]
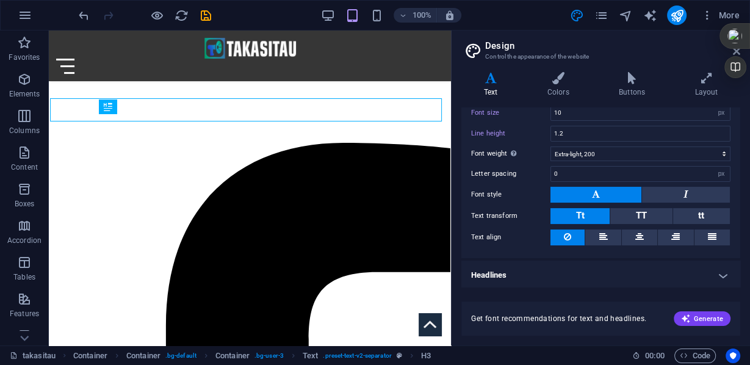
click at [721, 274] on h4 "Headlines" at bounding box center [600, 274] width 279 height 29
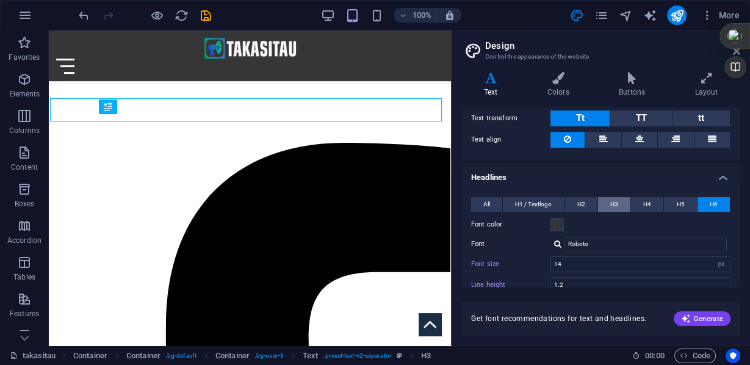
click at [615, 202] on span "H3" at bounding box center [614, 204] width 8 height 15
click at [568, 278] on input "1.25" at bounding box center [640, 285] width 179 height 15
type input "1.1"
click at [576, 257] on input "1.275" at bounding box center [640, 264] width 179 height 15
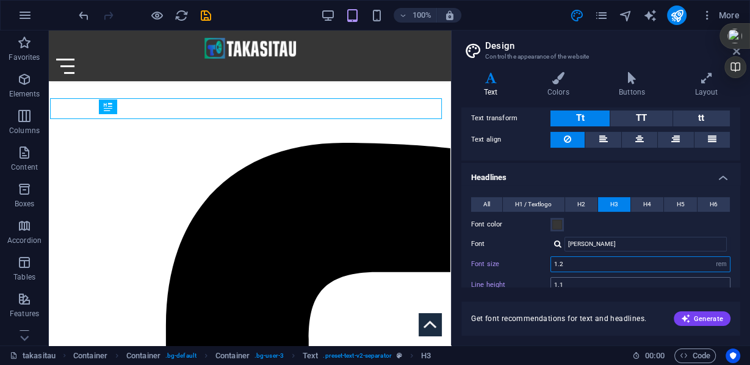
type input "1.2"
click at [569, 281] on input "1.1" at bounding box center [640, 285] width 179 height 15
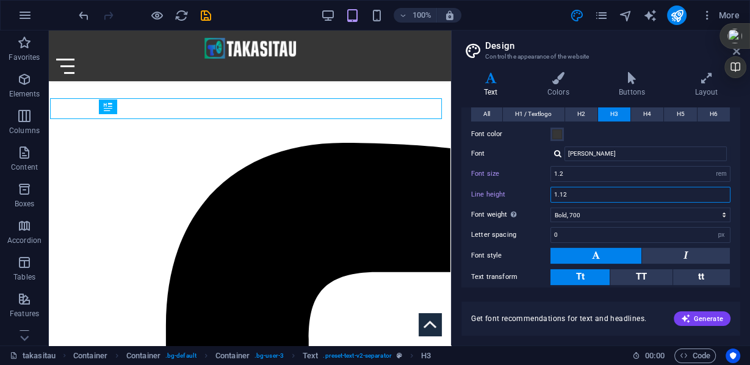
scroll to position [288, 0]
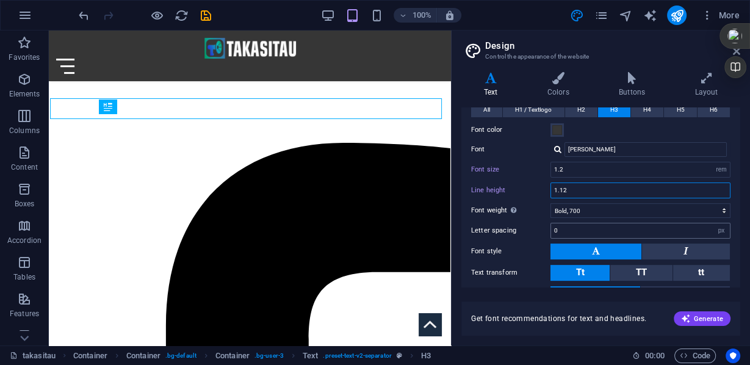
type input "1.12"
click at [561, 225] on input "0" at bounding box center [640, 230] width 179 height 15
drag, startPoint x: 561, startPoint y: 224, endPoint x: 548, endPoint y: 224, distance: 12.8
click at [548, 224] on div "Letter spacing 10 rem px" at bounding box center [600, 231] width 259 height 16
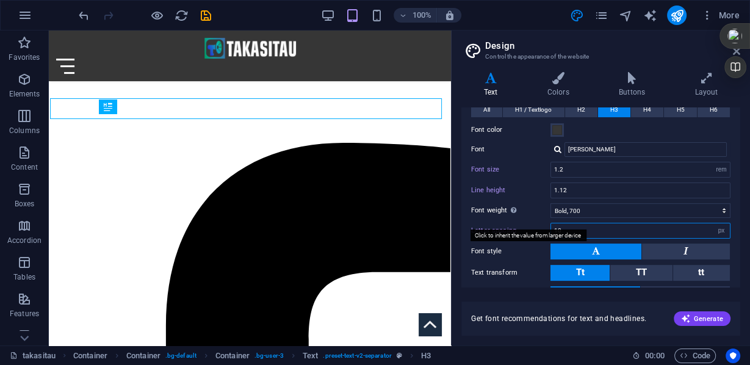
type input "0"
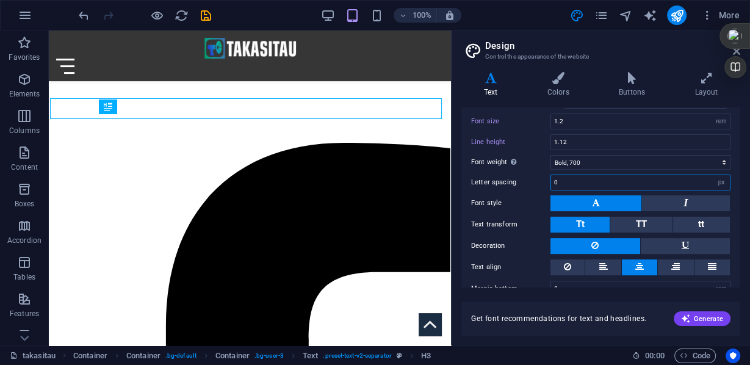
scroll to position [351, 0]
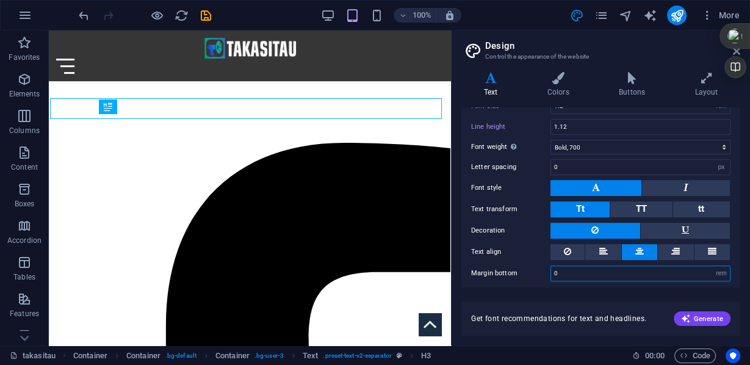
drag, startPoint x: 569, startPoint y: 267, endPoint x: 548, endPoint y: 263, distance: 21.6
click at [548, 265] on div "Margin bottom 0 rem px vh" at bounding box center [600, 273] width 259 height 16
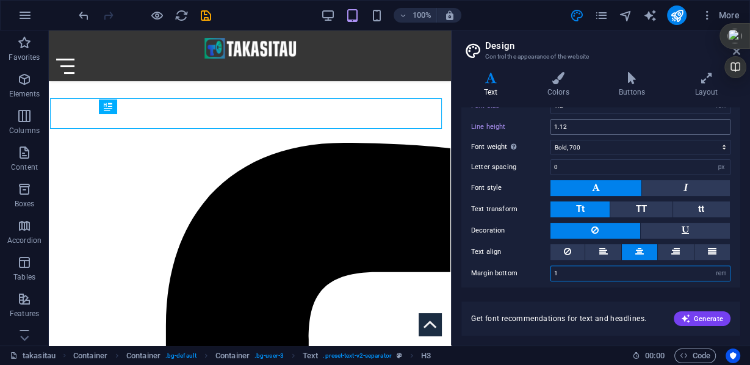
type input "1"
drag, startPoint x: 567, startPoint y: 123, endPoint x: 550, endPoint y: 121, distance: 17.9
click at [551, 121] on input "1.12" at bounding box center [640, 127] width 179 height 15
type input "1"
drag, startPoint x: 562, startPoint y: 267, endPoint x: 550, endPoint y: 266, distance: 12.8
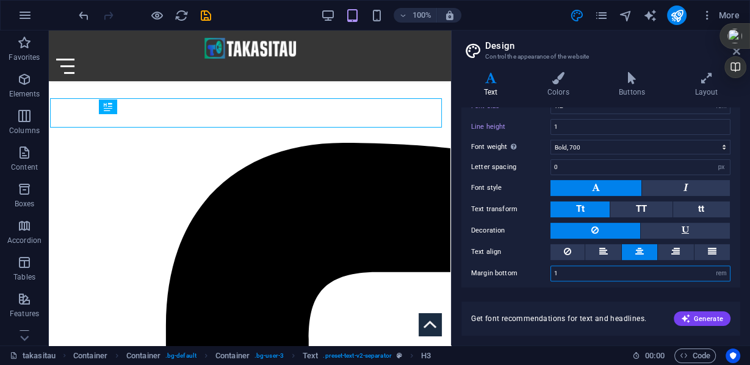
click at [551, 266] on input "1" at bounding box center [640, 273] width 179 height 15
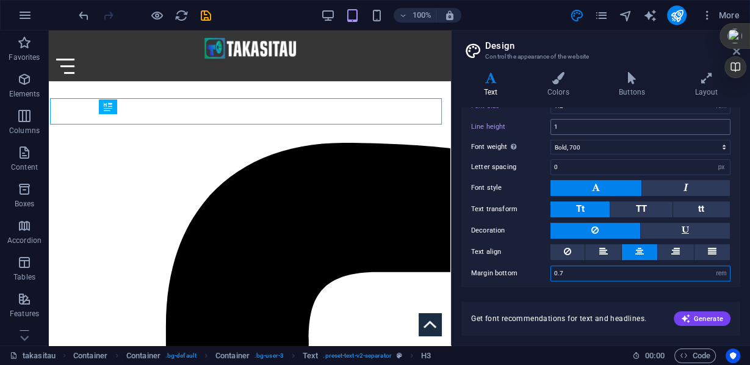
type input "0.7"
drag, startPoint x: 562, startPoint y: 121, endPoint x: 548, endPoint y: 120, distance: 14.1
click at [548, 120] on div "Line height 1" at bounding box center [600, 127] width 259 height 16
type input "0.4"
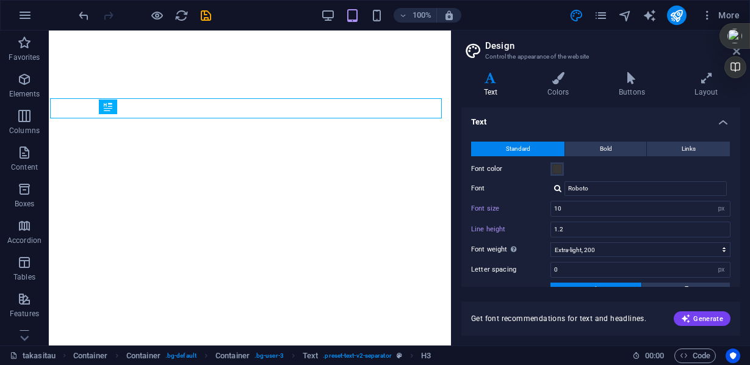
select select "px"
select select "200"
select select "px"
select select "rem"
select select "700"
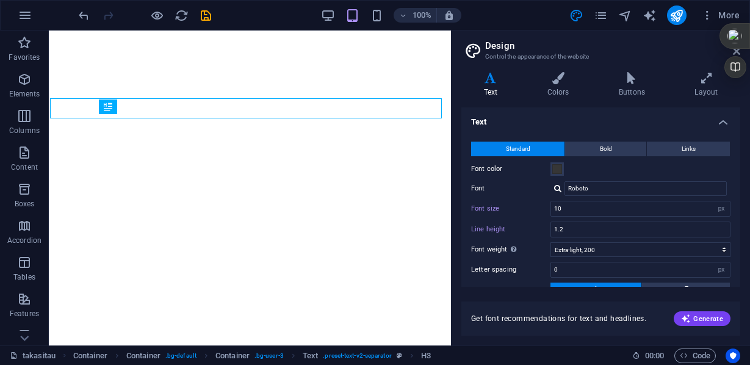
select select "px"
select select "rem"
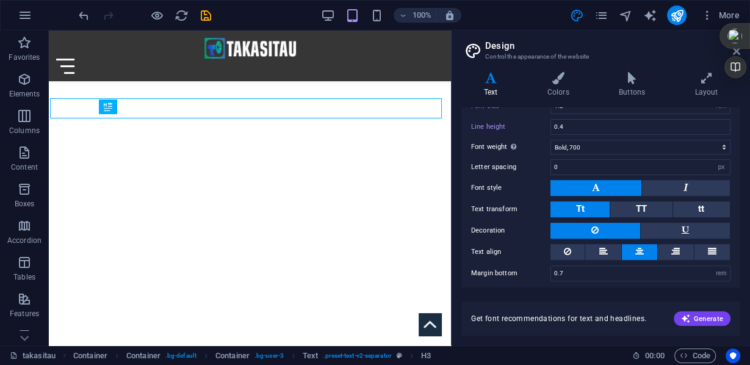
scroll to position [246, 0]
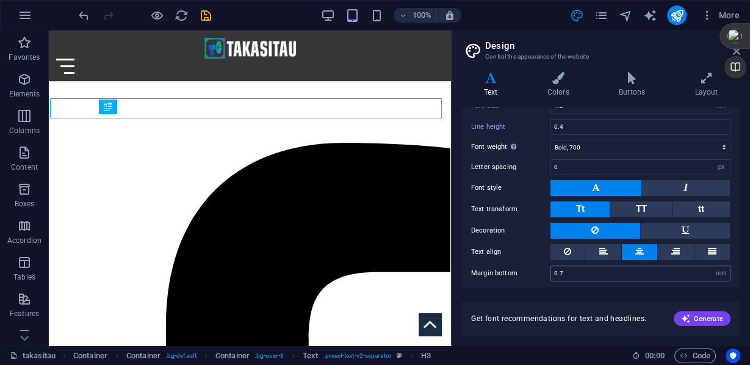
type input "0.5"
click at [0, 0] on input "0.7" at bounding box center [0, 0] width 0 height 0
click at [572, 124] on input "0.5" at bounding box center [640, 127] width 179 height 15
click at [721, 24] on icon at bounding box center [722, 23] width 5 height 5
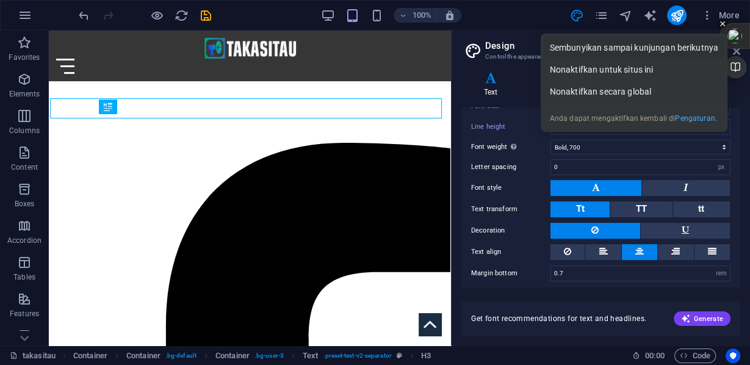
click at [705, 46] on div "Sembunyikan sampai kunjungan berikutnya" at bounding box center [633, 48] width 181 height 22
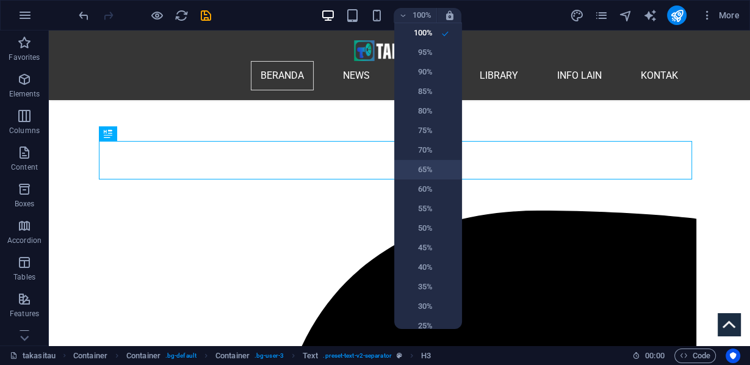
click at [428, 176] on h6 "65%" at bounding box center [416, 169] width 31 height 15
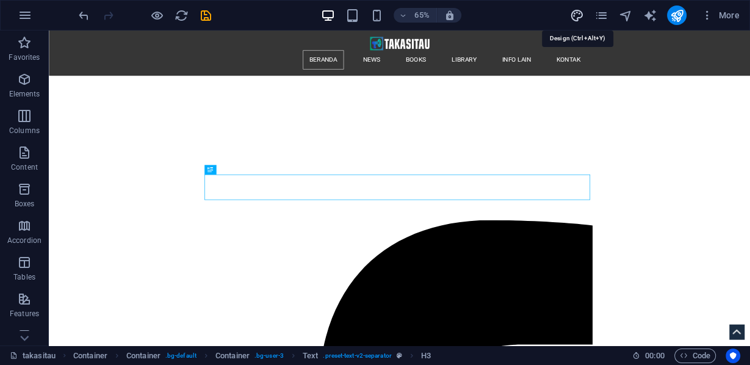
click at [576, 13] on icon "design" at bounding box center [576, 16] width 14 height 14
select select "px"
select select "200"
select select "px"
select select "rem"
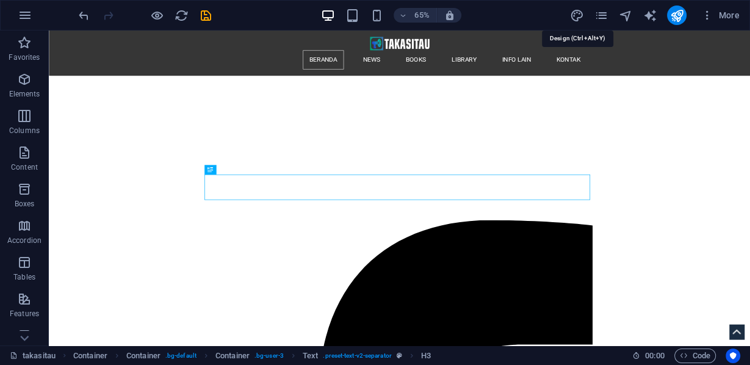
select select "700"
select select "px"
select select "rem"
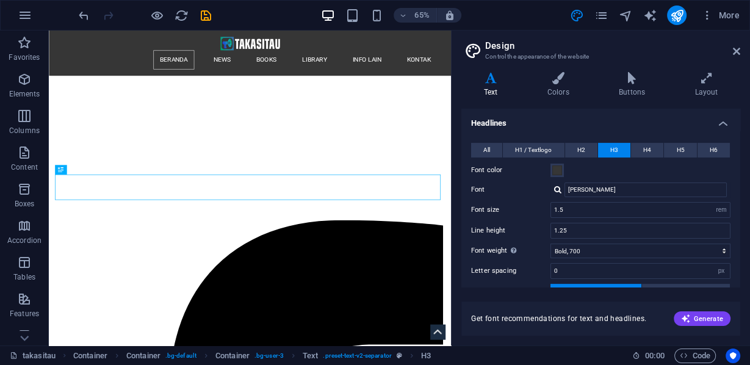
scroll to position [243, 0]
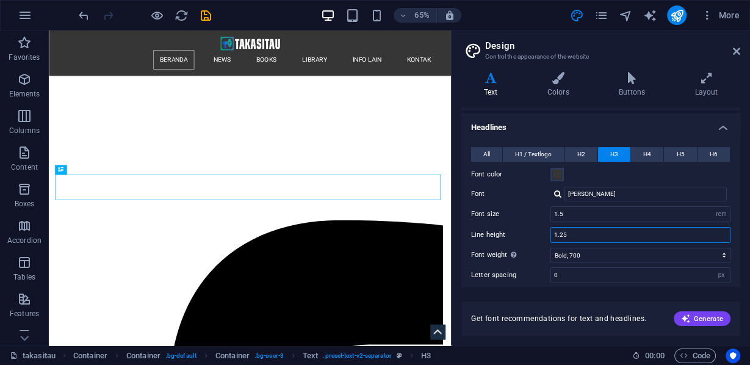
drag, startPoint x: 565, startPoint y: 232, endPoint x: 550, endPoint y: 229, distance: 15.5
click at [551, 229] on input "1.25" at bounding box center [640, 234] width 179 height 15
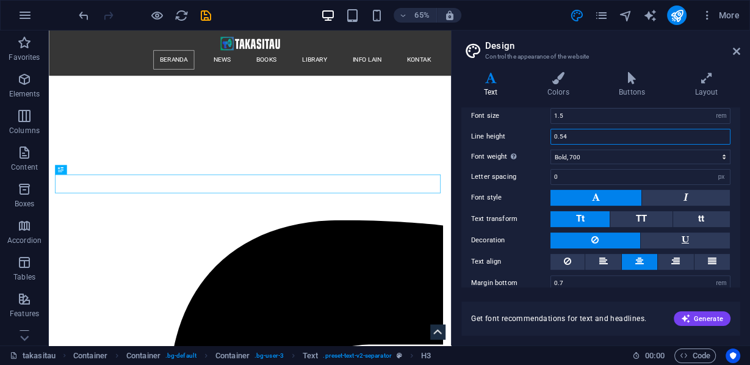
scroll to position [351, 0]
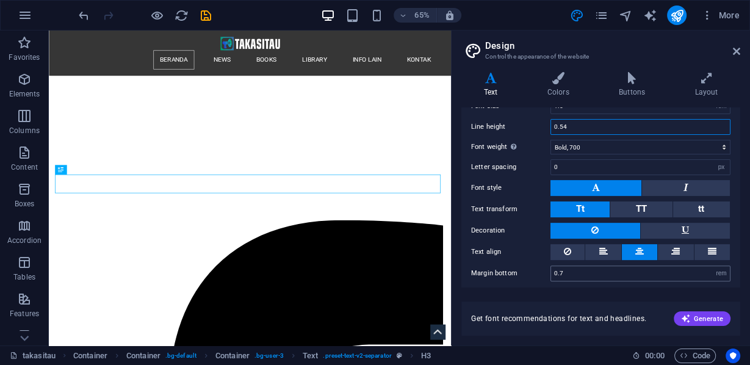
type input "0.54"
click at [567, 268] on input "0.7" at bounding box center [640, 273] width 179 height 15
type input "0.7"
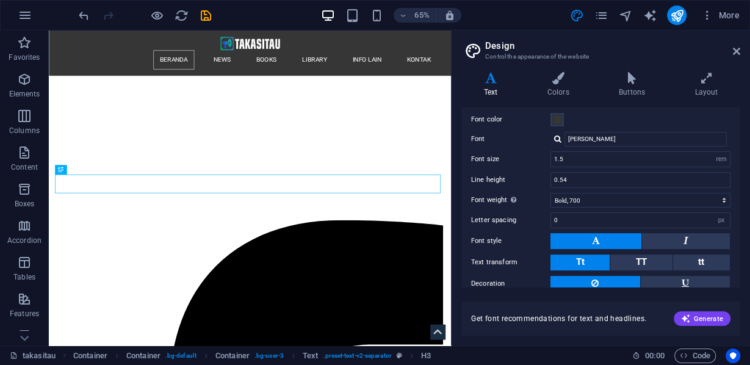
scroll to position [292, 0]
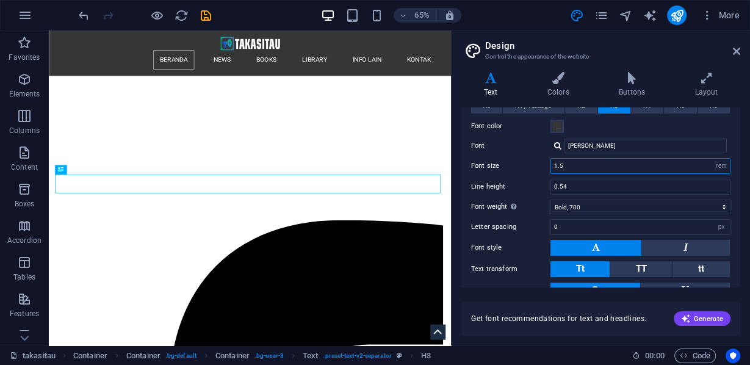
click at [576, 159] on input "1.5" at bounding box center [640, 166] width 179 height 15
click at [567, 179] on input "0.54" at bounding box center [640, 186] width 179 height 15
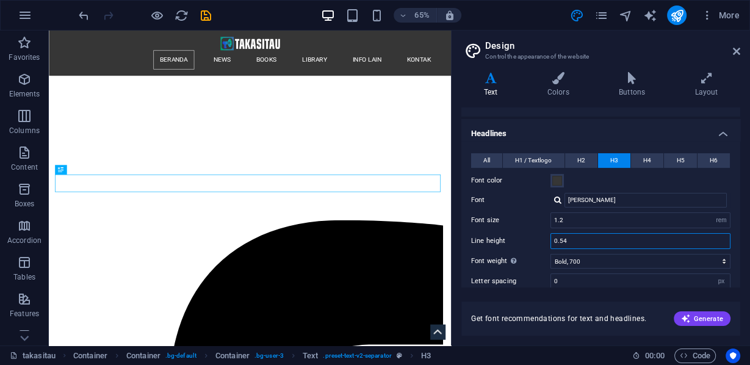
scroll to position [259, 0]
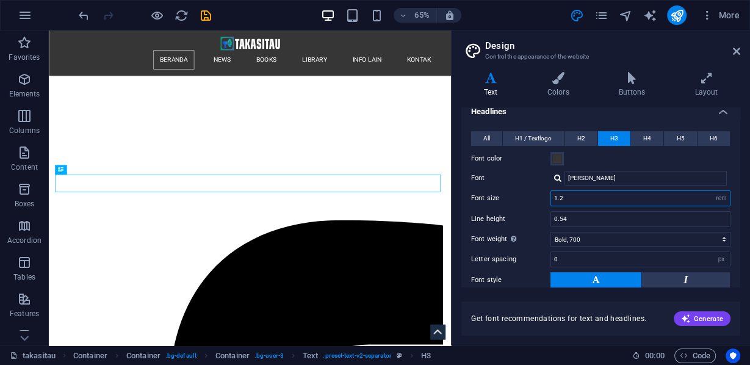
click at [566, 195] on input "1.2" at bounding box center [640, 198] width 179 height 15
type input "1.5"
click at [564, 213] on input "0.54" at bounding box center [640, 219] width 179 height 15
click at [559, 215] on input "0.54" at bounding box center [640, 219] width 179 height 15
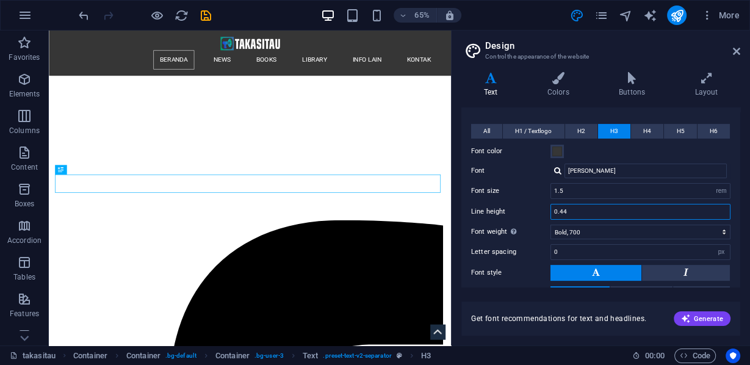
scroll to position [265, 0]
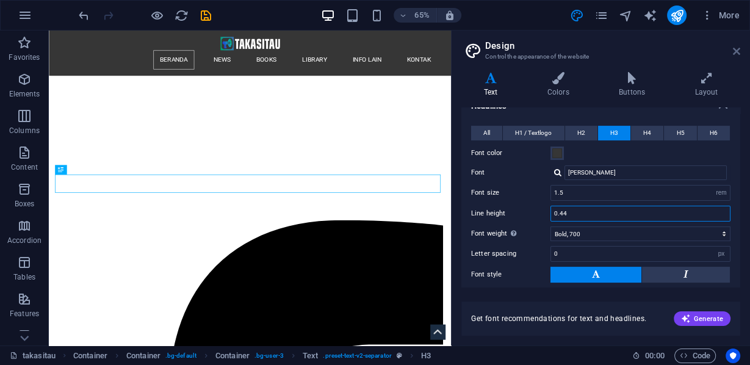
type input "0.5"
click at [736, 53] on icon at bounding box center [735, 51] width 7 height 10
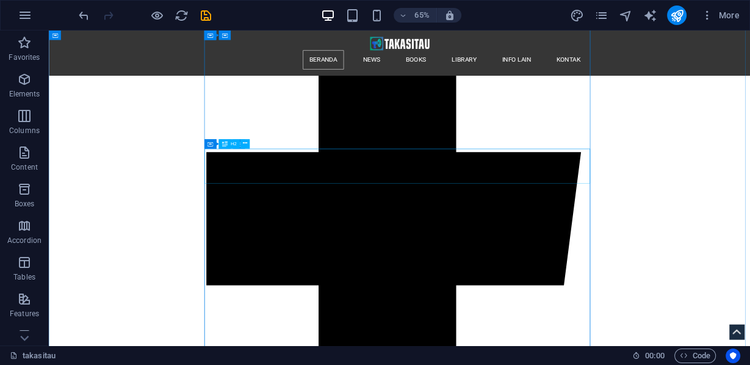
scroll to position [539, 0]
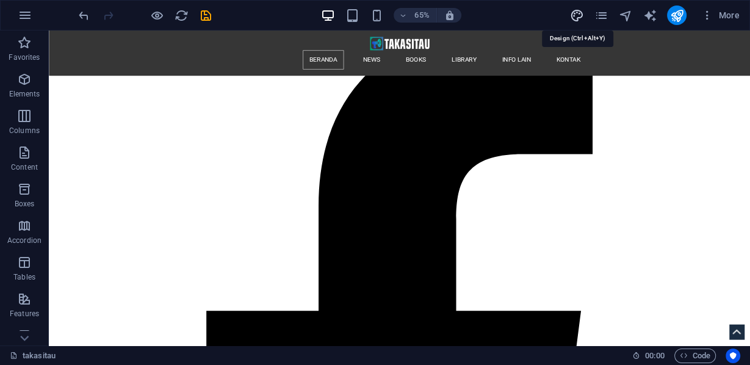
click at [582, 16] on icon "design" at bounding box center [576, 16] width 14 height 14
select select "px"
select select "200"
select select "px"
select select "rem"
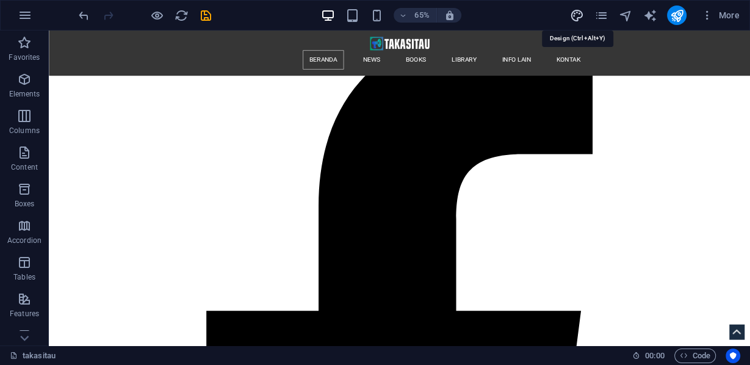
select select "700"
select select "px"
select select "rem"
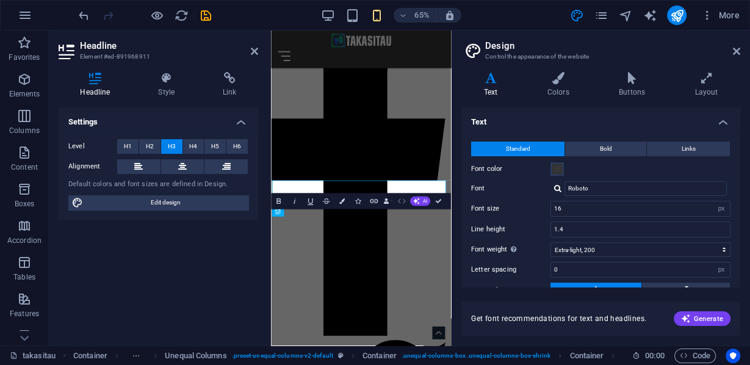
scroll to position [987, 0]
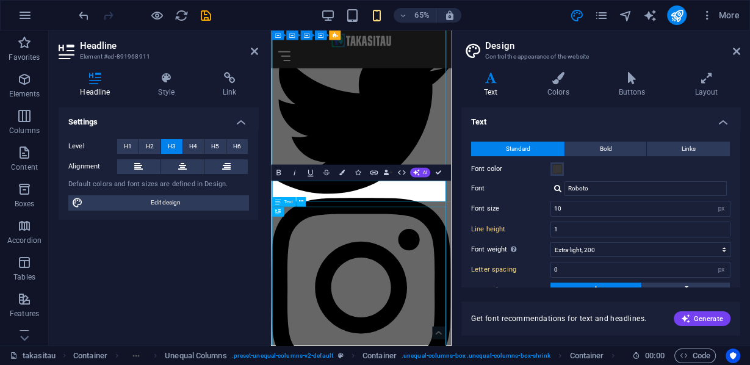
select select "px"
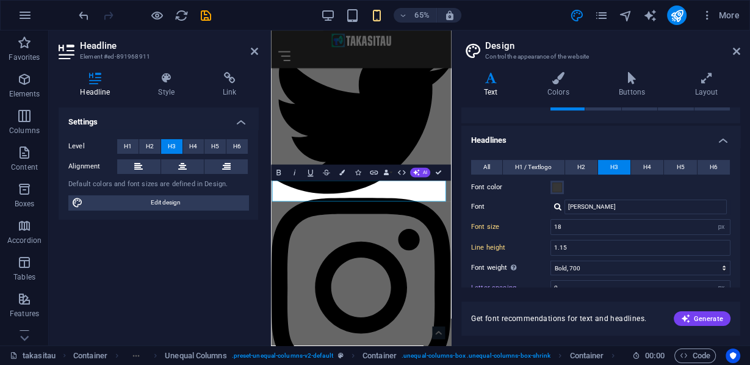
scroll to position [246, 0]
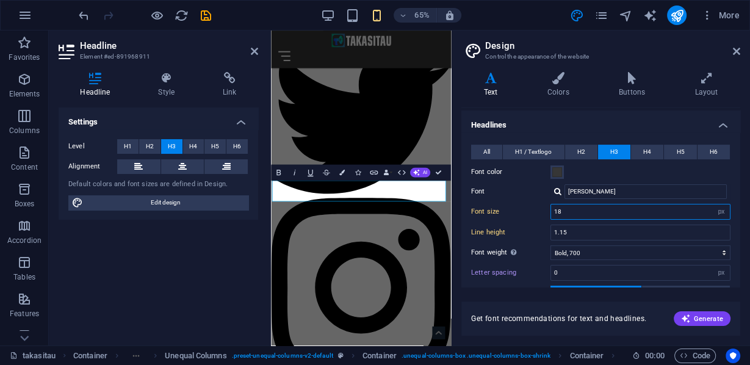
click at [567, 207] on input "1.5" at bounding box center [640, 211] width 179 height 15
click at [736, 55] on icon at bounding box center [735, 51] width 7 height 10
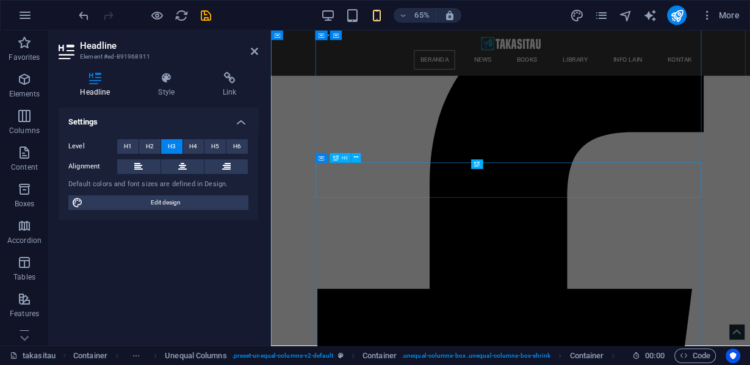
scroll to position [567, 0]
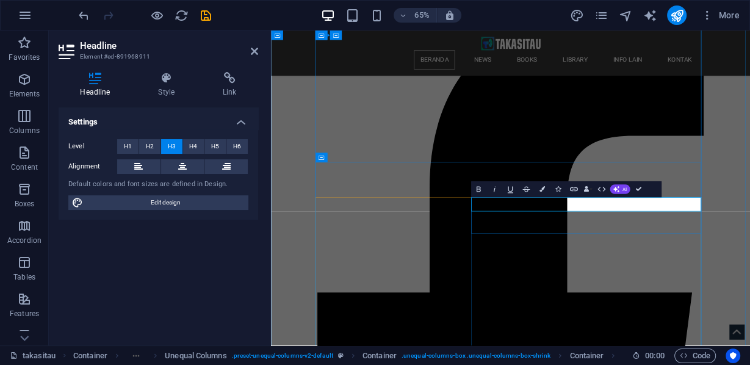
drag, startPoint x: 586, startPoint y: 292, endPoint x: 878, endPoint y: 310, distance: 292.7
click at [574, 14] on icon "design" at bounding box center [576, 16] width 14 height 14
select select "px"
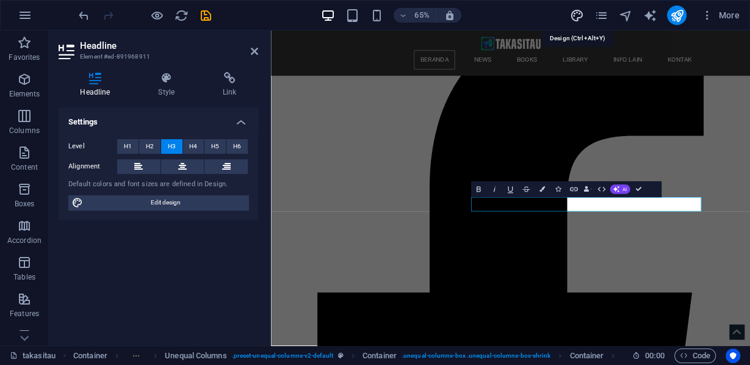
select select "200"
select select "px"
select select "rem"
select select "700"
select select "px"
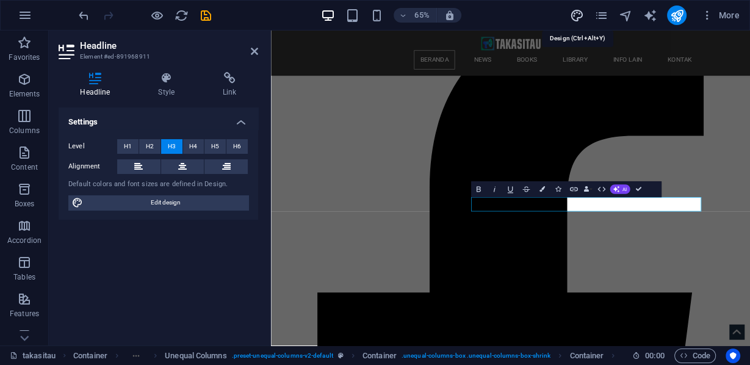
select select "rem"
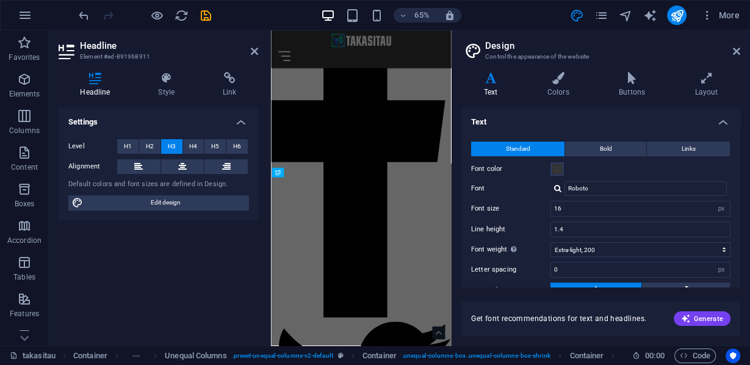
scroll to position [1036, 0]
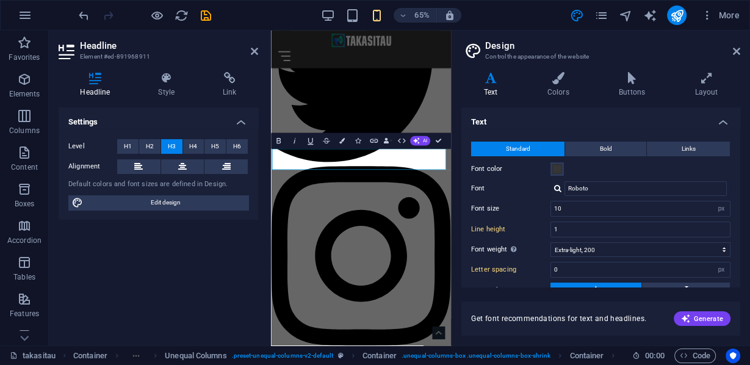
select select "px"
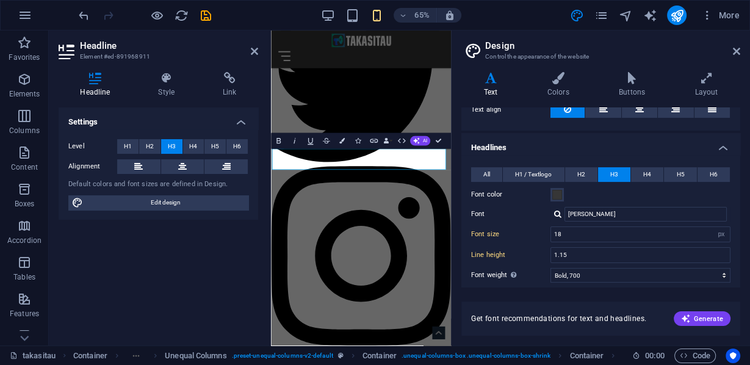
scroll to position [246, 0]
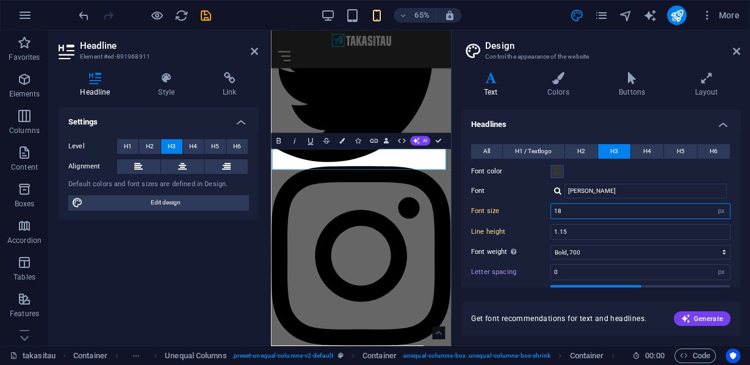
click at [560, 210] on input "1.5" at bounding box center [640, 211] width 179 height 15
click at [567, 227] on input "0.5" at bounding box center [640, 231] width 179 height 15
type input "1.5"
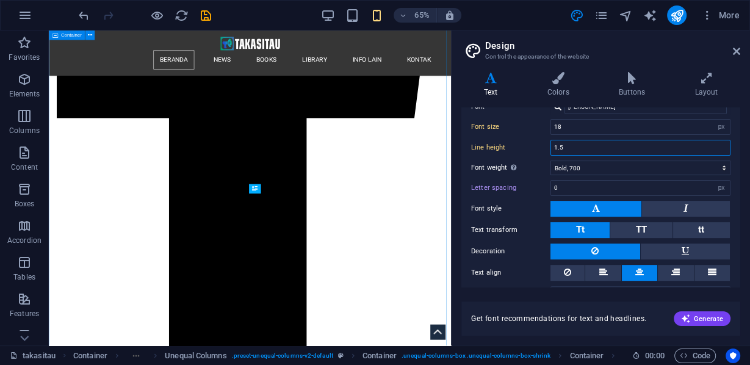
scroll to position [567, 0]
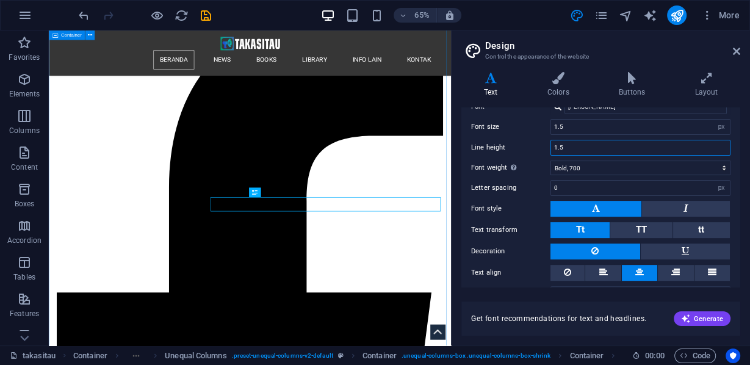
select select "rem"
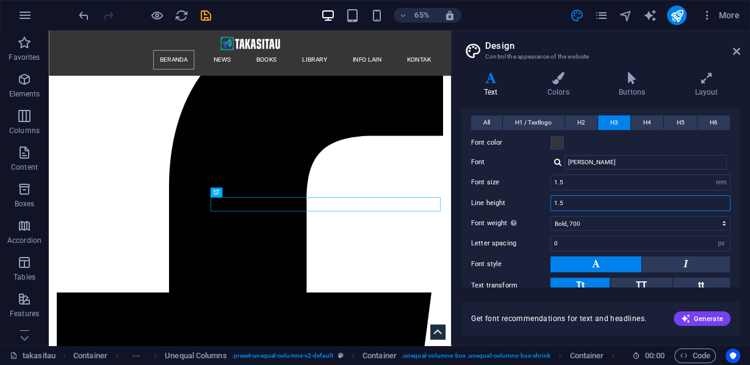
scroll to position [270, 0]
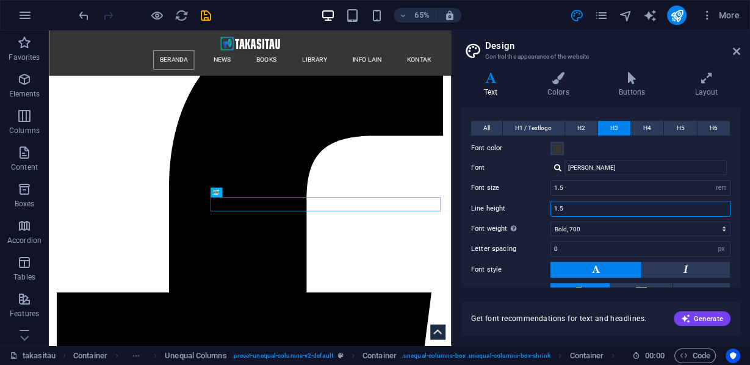
click at [564, 204] on input "1.5" at bounding box center [640, 208] width 179 height 15
click at [556, 204] on input "0.9" at bounding box center [640, 208] width 179 height 15
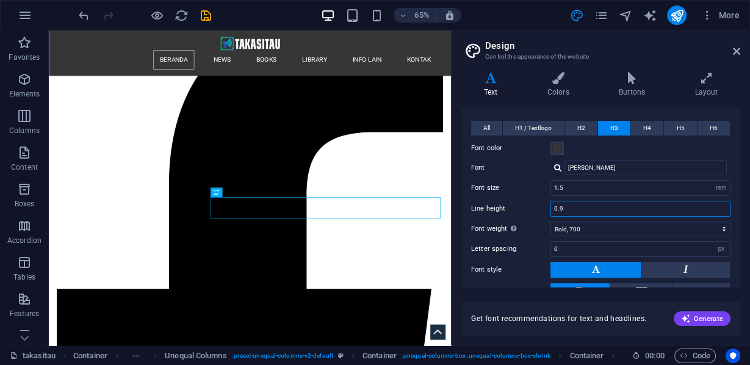
click at [575, 206] on input "0.9" at bounding box center [640, 208] width 179 height 15
click at [557, 204] on input "01.2" at bounding box center [640, 208] width 179 height 15
click at [577, 202] on input "1.2" at bounding box center [640, 208] width 179 height 15
click at [576, 204] on input "1.2" at bounding box center [640, 208] width 179 height 15
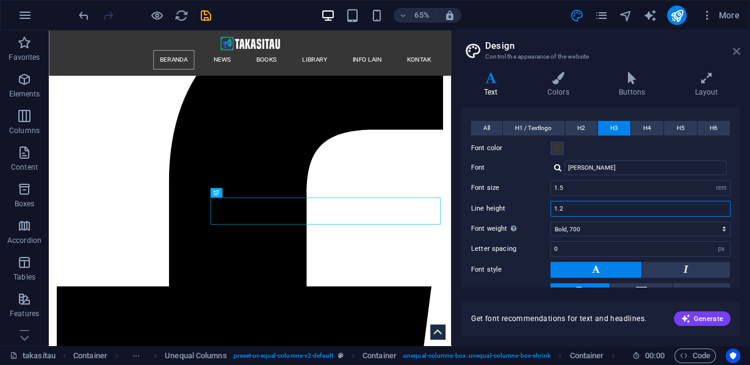
type input "1.2"
drag, startPoint x: 737, startPoint y: 53, endPoint x: 993, endPoint y: 54, distance: 256.2
click at [737, 53] on icon at bounding box center [735, 51] width 7 height 10
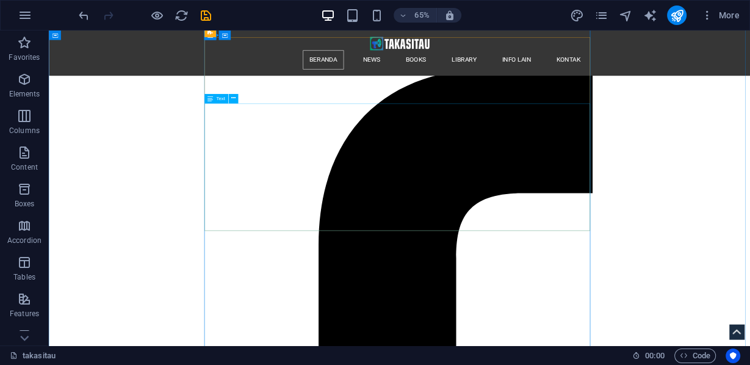
scroll to position [284, 0]
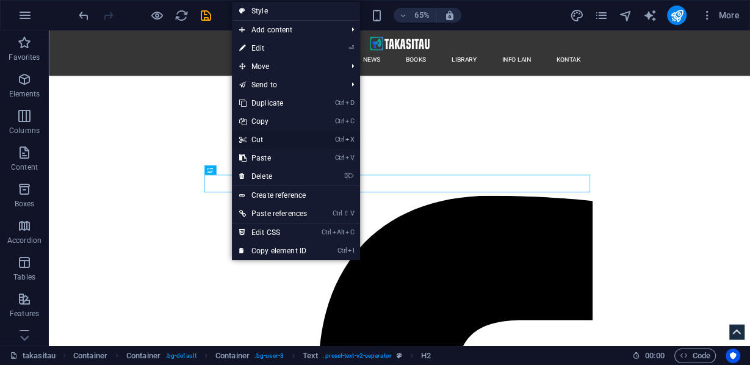
click at [262, 138] on link "Ctrl X Cut" at bounding box center [273, 140] width 82 height 18
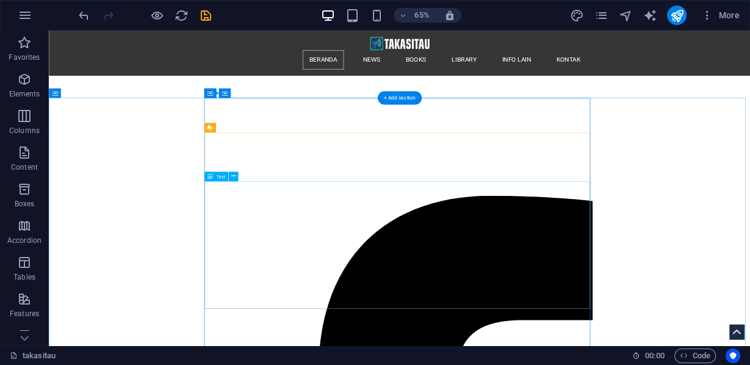
scroll to position [479, 0]
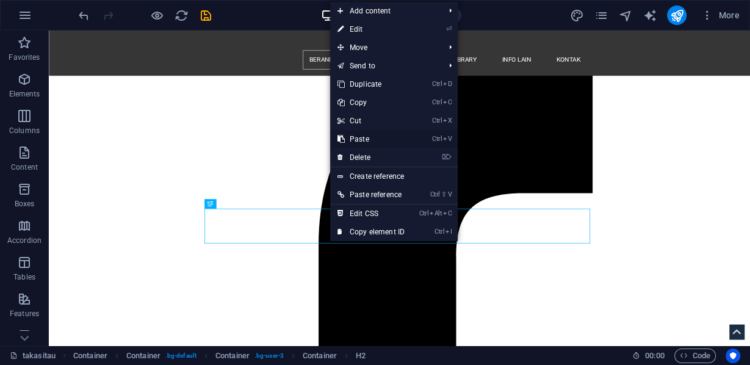
click at [365, 134] on link "Ctrl V Paste" at bounding box center [371, 139] width 82 height 18
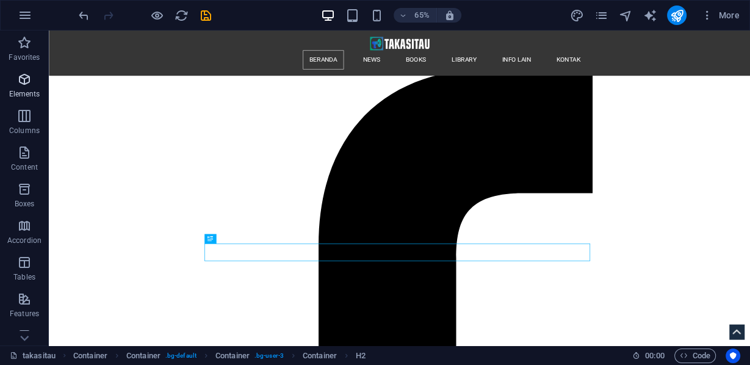
click at [21, 87] on span "Elements" at bounding box center [24, 86] width 49 height 29
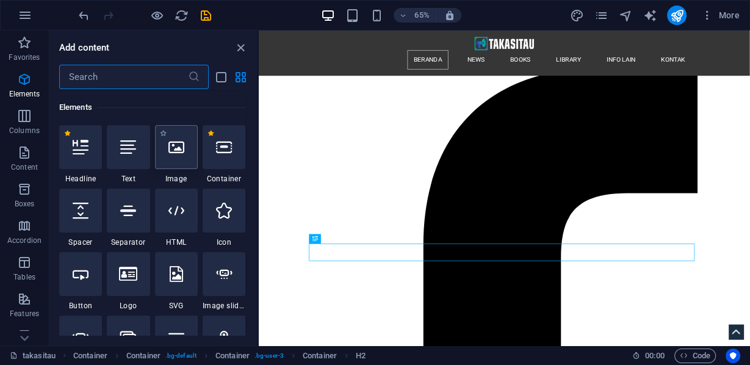
scroll to position [130, 0]
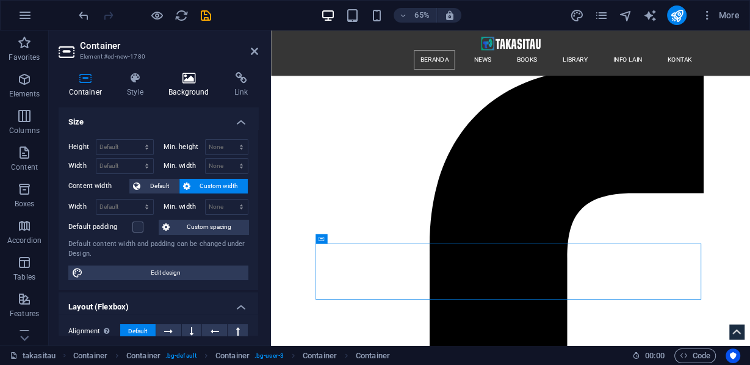
click at [187, 87] on h4 "Background" at bounding box center [192, 85] width 66 height 26
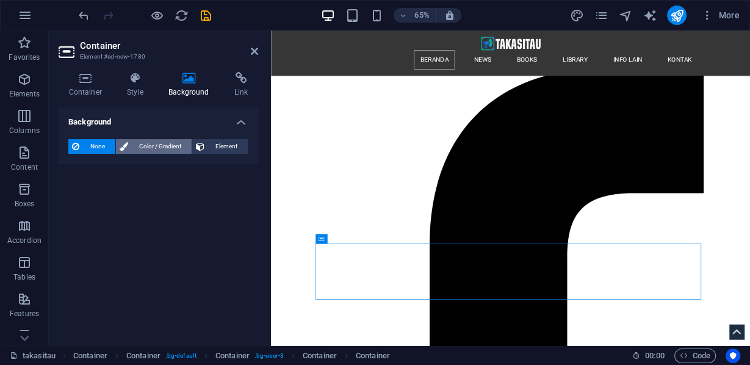
click at [153, 148] on span "Color / Gradient" at bounding box center [160, 146] width 56 height 15
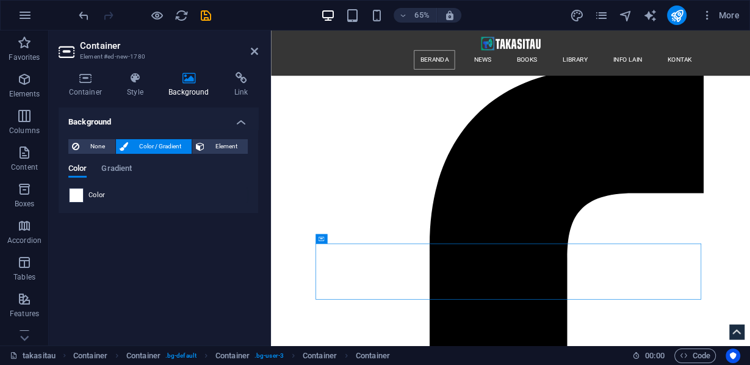
click at [74, 194] on span at bounding box center [76, 194] width 13 height 13
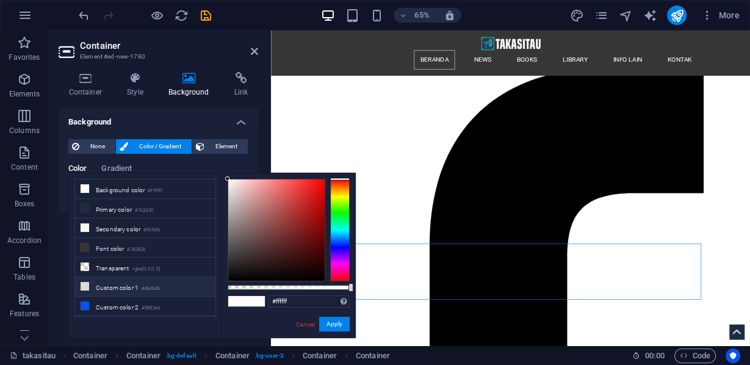
scroll to position [48, 0]
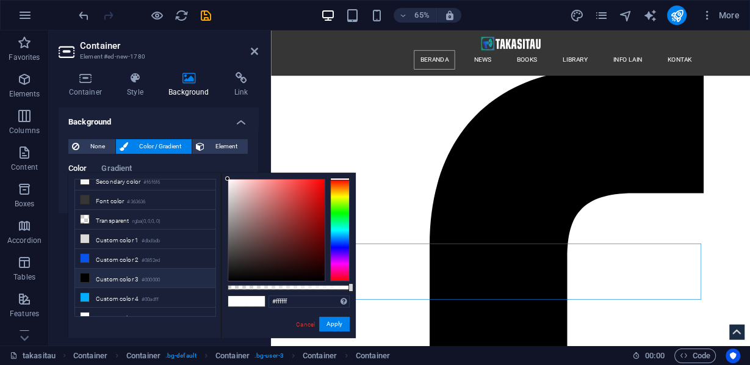
click at [106, 273] on li "Custom color 3 #000000" at bounding box center [145, 278] width 140 height 20
type input "#000000"
drag, startPoint x: 326, startPoint y: 323, endPoint x: 87, endPoint y: 451, distance: 271.5
click at [326, 323] on button "Apply" at bounding box center [334, 324] width 30 height 15
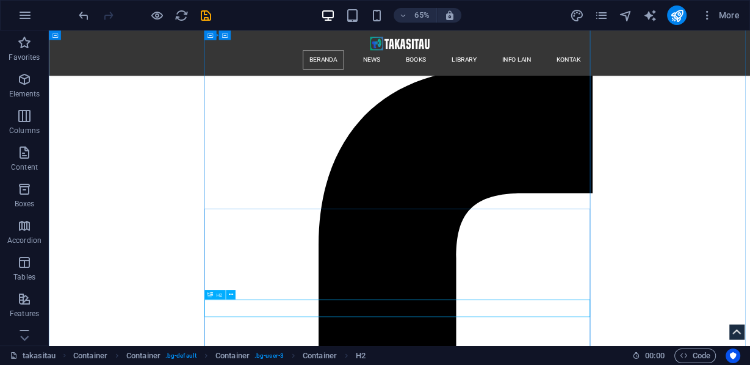
drag, startPoint x: 263, startPoint y: 326, endPoint x: 335, endPoint y: 378, distance: 88.7
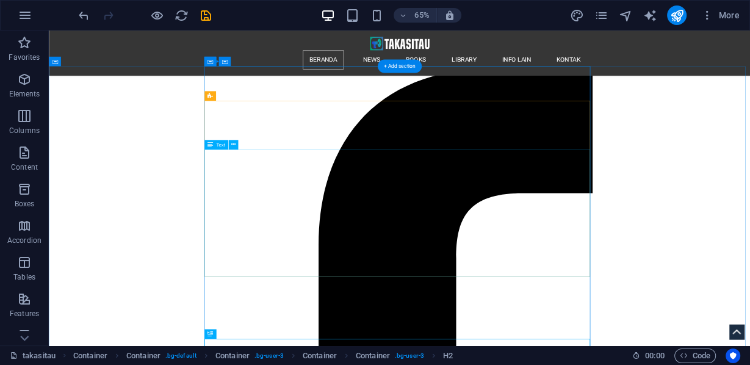
scroll to position [332, 0]
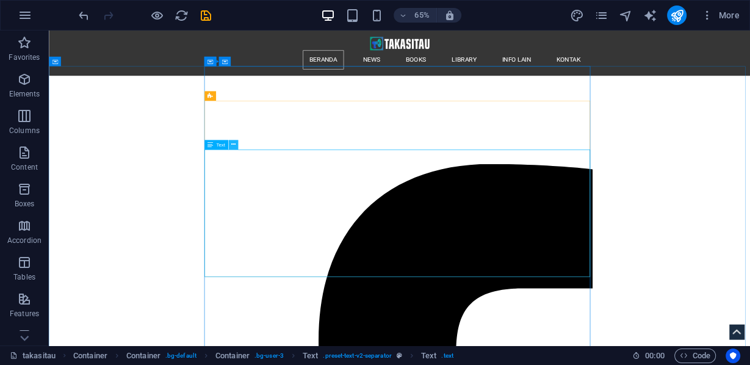
click at [0, 0] on icon at bounding box center [0, 0] width 0 height 0
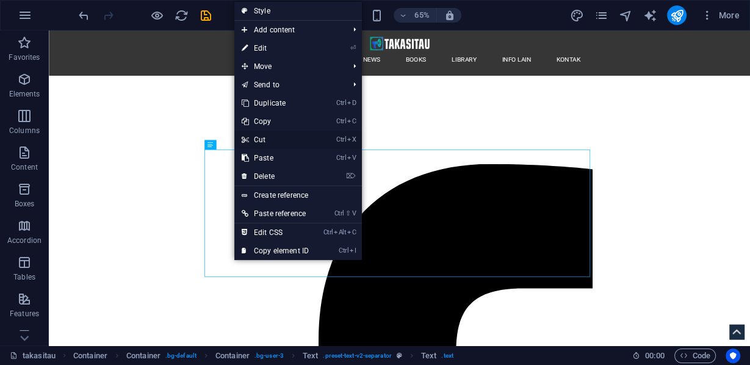
click at [258, 135] on link "Ctrl X Cut" at bounding box center [275, 140] width 82 height 18
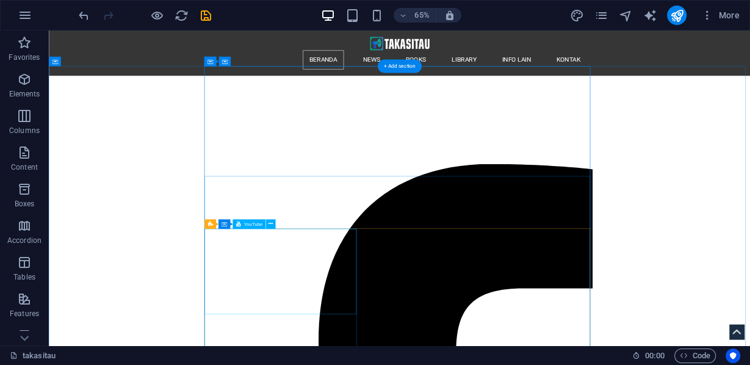
scroll to position [381, 0]
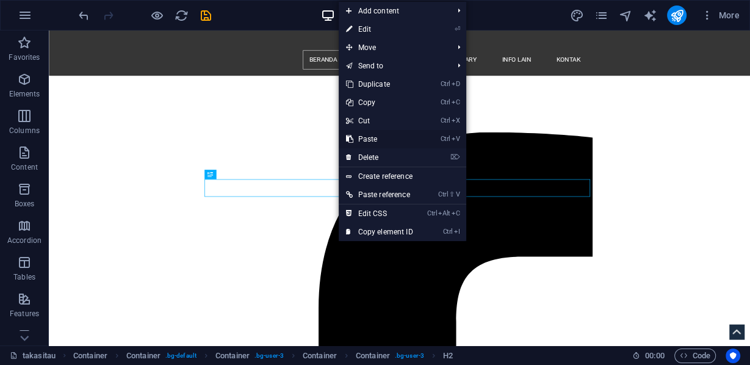
click at [367, 141] on link "Ctrl V Paste" at bounding box center [379, 139] width 82 height 18
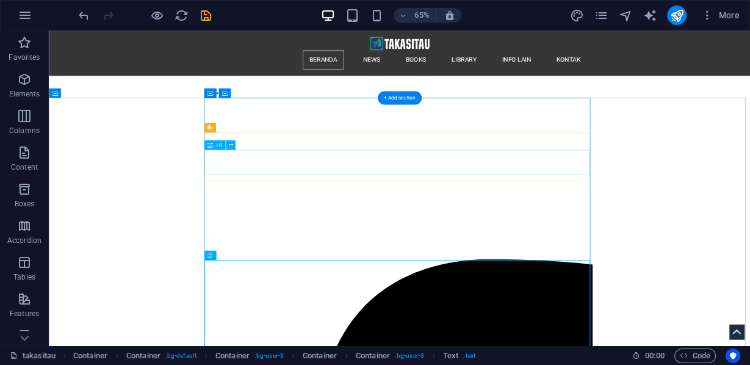
scroll to position [284, 0]
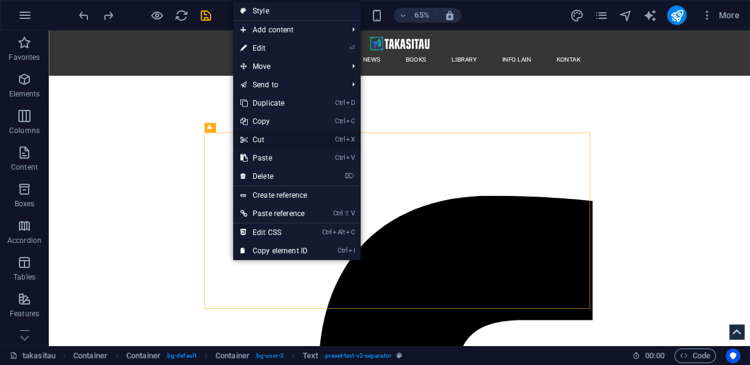
click at [255, 137] on link "Ctrl X Cut" at bounding box center [274, 140] width 82 height 18
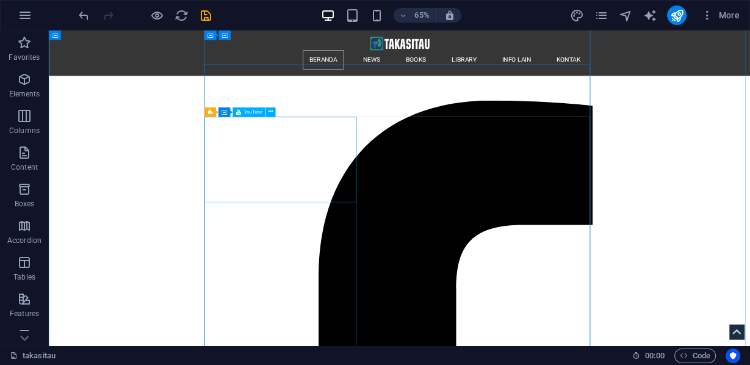
scroll to position [381, 0]
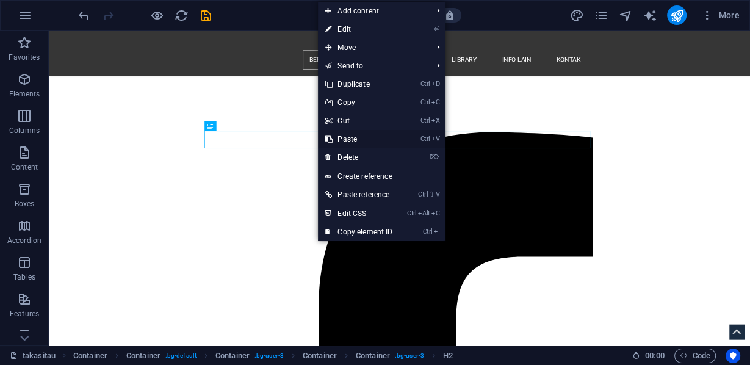
click at [348, 140] on link "Ctrl V Paste" at bounding box center [359, 139] width 82 height 18
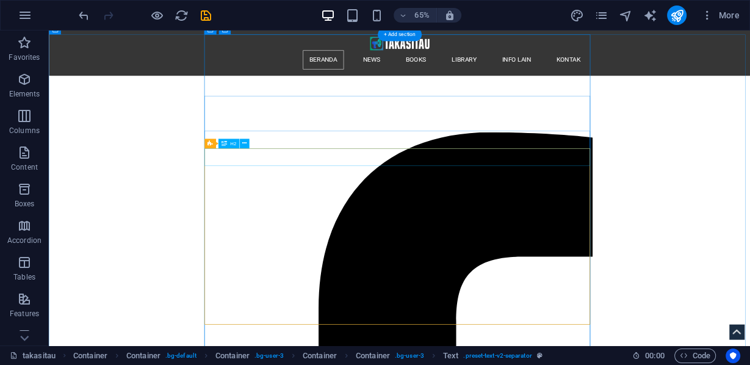
click at [243, 143] on icon at bounding box center [244, 143] width 4 height 9
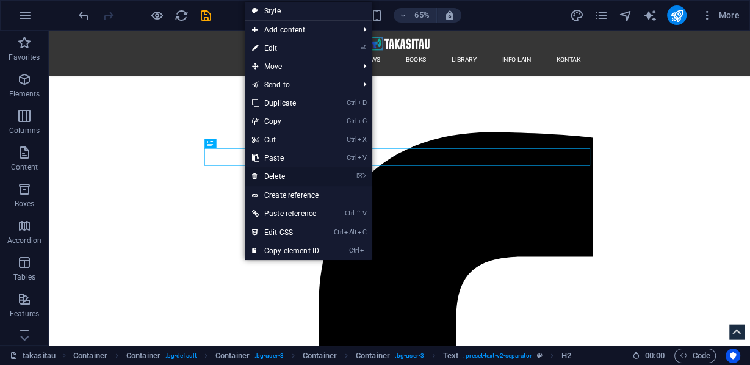
click at [278, 174] on link "⌦ Delete" at bounding box center [286, 176] width 82 height 18
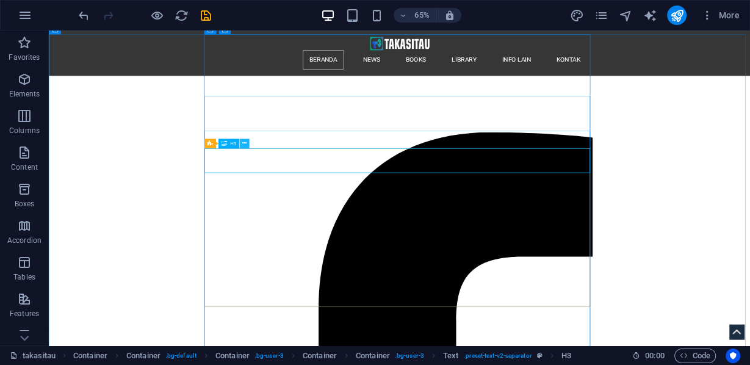
click at [244, 143] on icon at bounding box center [244, 143] width 4 height 9
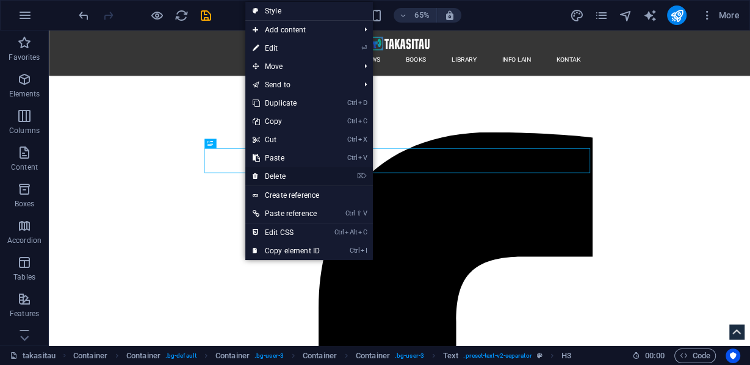
click at [281, 175] on link "⌦ Delete" at bounding box center [286, 176] width 82 height 18
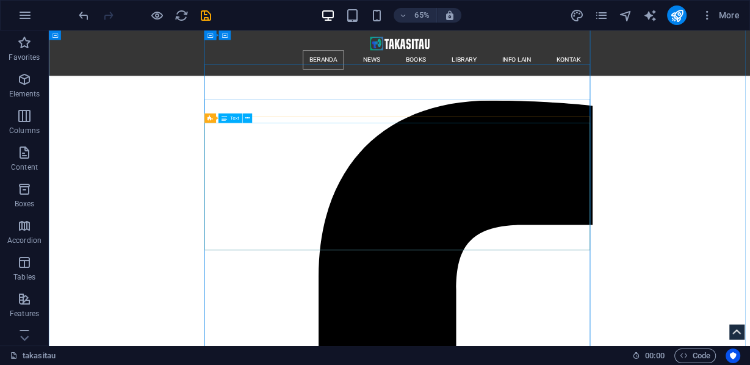
scroll to position [332, 0]
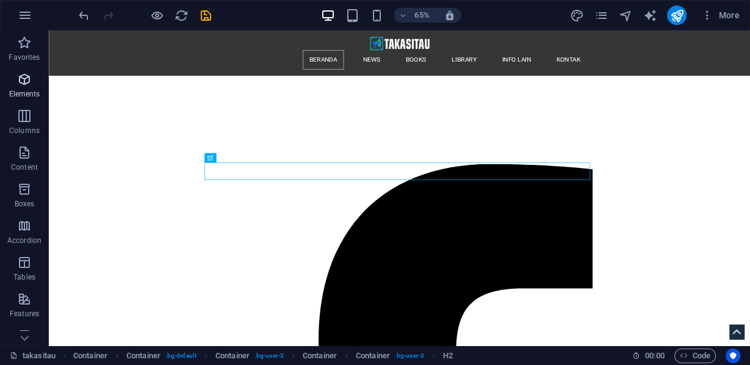
click at [21, 88] on span "Elements" at bounding box center [24, 86] width 49 height 29
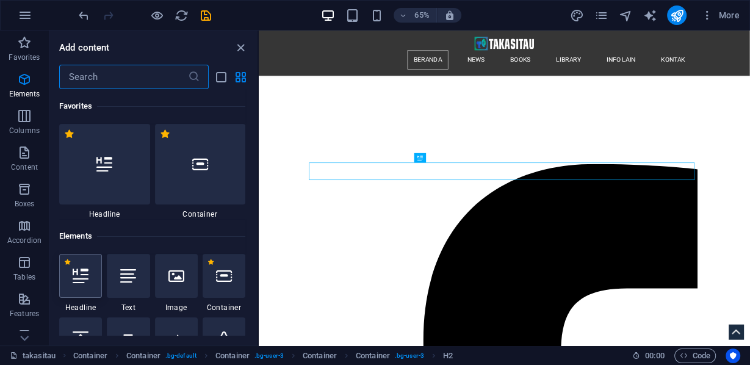
scroll to position [130, 0]
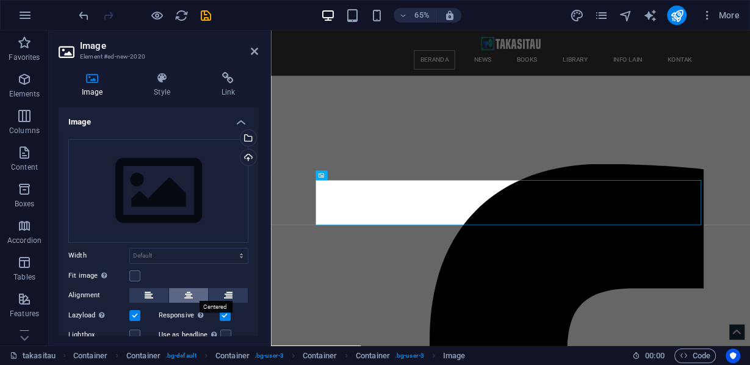
click at [182, 297] on button at bounding box center [188, 295] width 39 height 15
click at [246, 160] on div "Upload" at bounding box center [247, 158] width 18 height 18
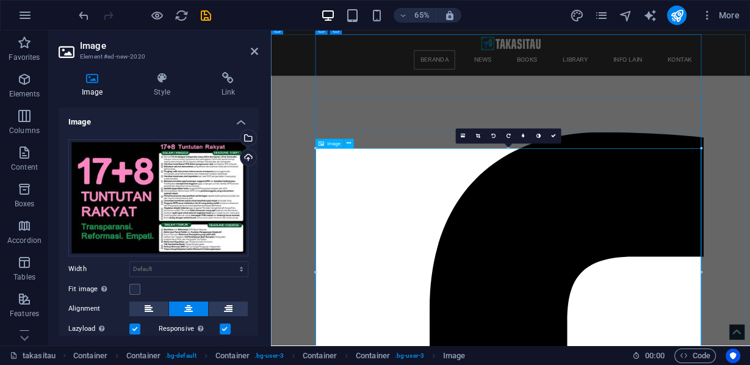
scroll to position [284, 0]
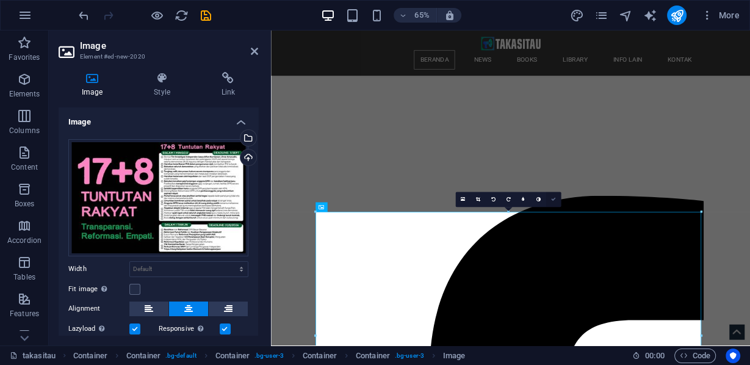
click at [553, 198] on icon at bounding box center [553, 199] width 5 height 5
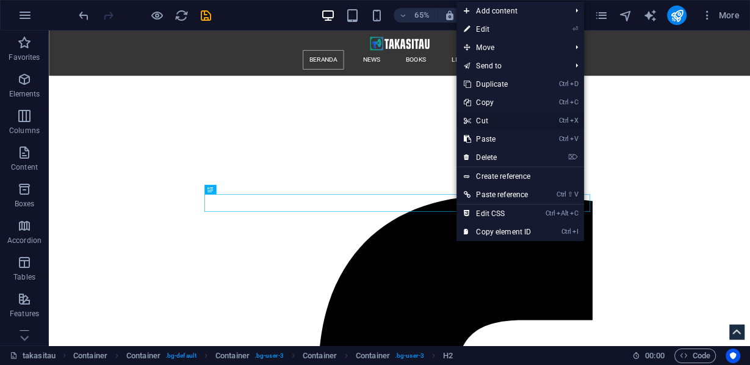
click at [489, 115] on link "Ctrl X Cut" at bounding box center [497, 121] width 82 height 18
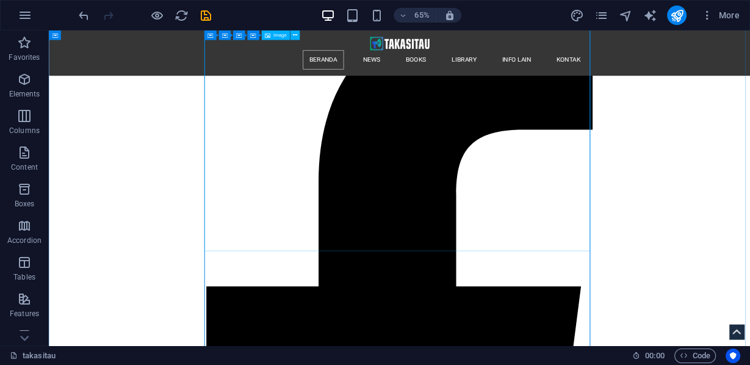
scroll to position [625, 0]
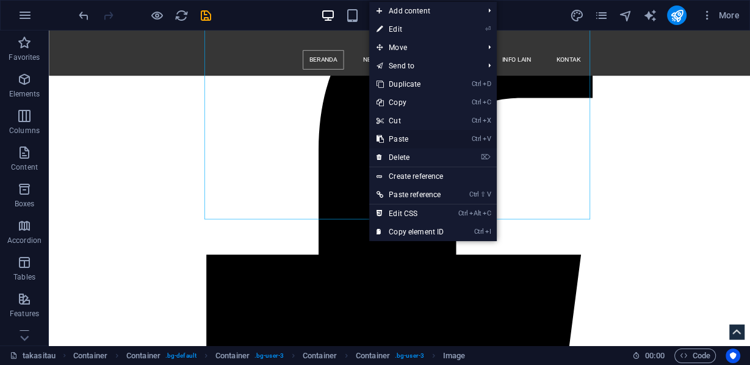
click at [400, 138] on link "Ctrl V Paste" at bounding box center [410, 139] width 82 height 18
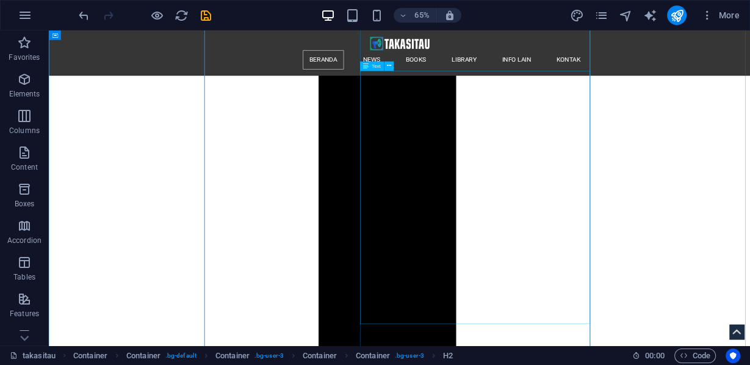
scroll to position [1113, 0]
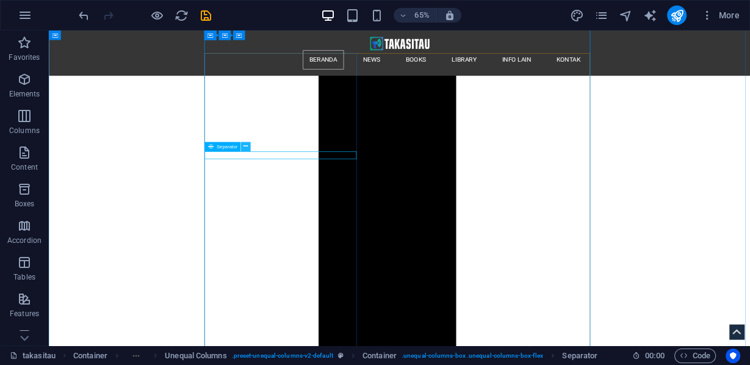
click at [243, 145] on icon at bounding box center [245, 147] width 4 height 9
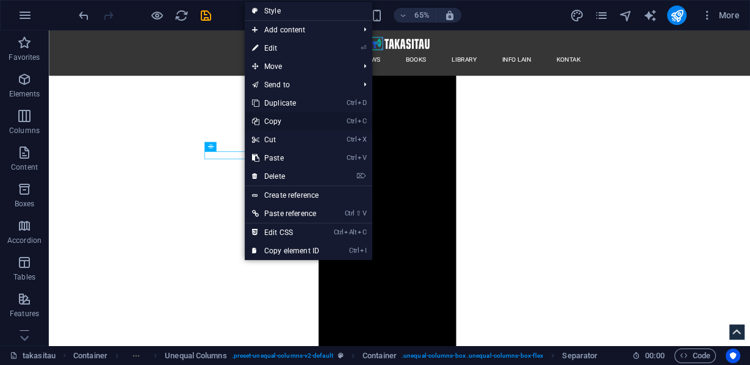
click at [279, 120] on link "Ctrl C Copy" at bounding box center [286, 121] width 82 height 18
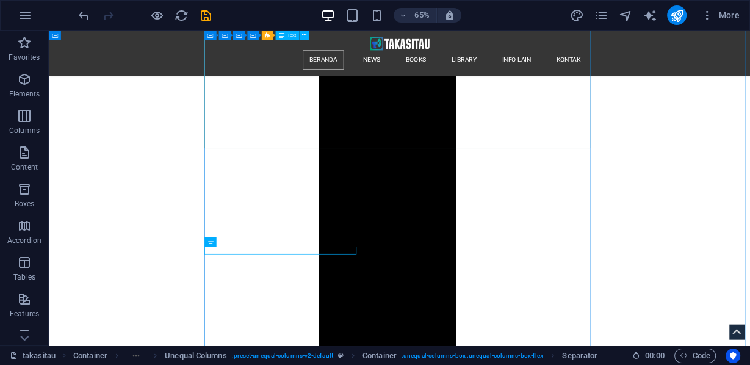
scroll to position [918, 0]
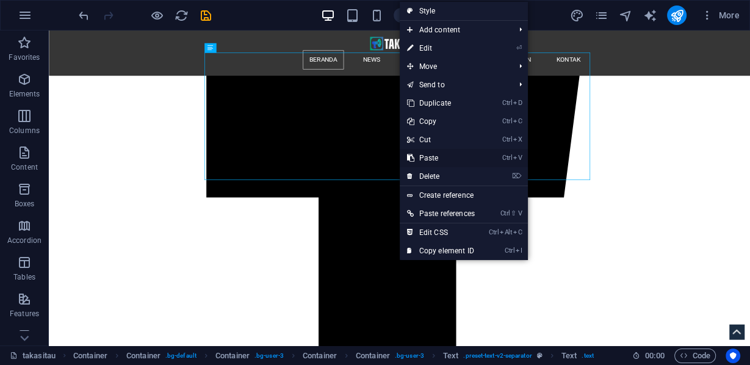
click at [424, 156] on link "Ctrl V Paste" at bounding box center [440, 158] width 82 height 18
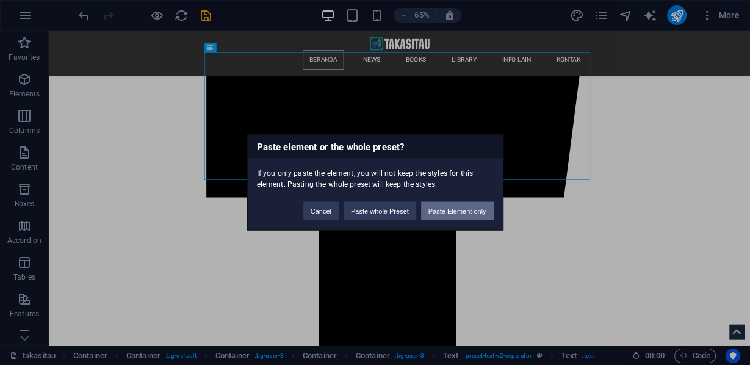
click at [443, 208] on button "Paste Element only" at bounding box center [457, 211] width 73 height 18
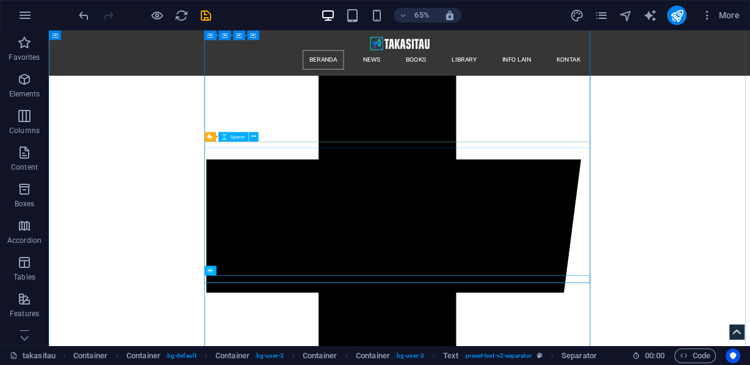
scroll to position [723, 0]
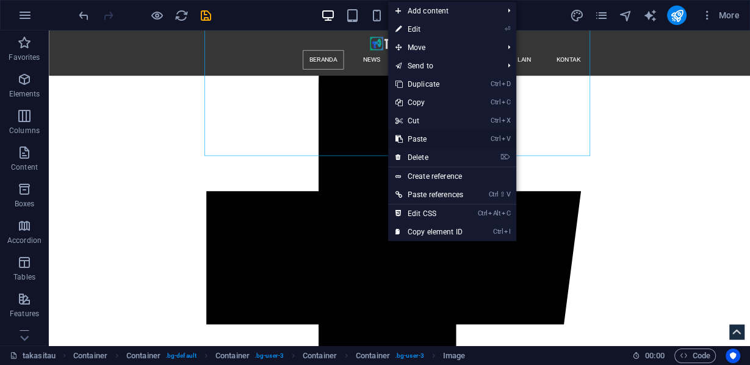
click at [420, 141] on link "Ctrl V Paste" at bounding box center [429, 139] width 82 height 18
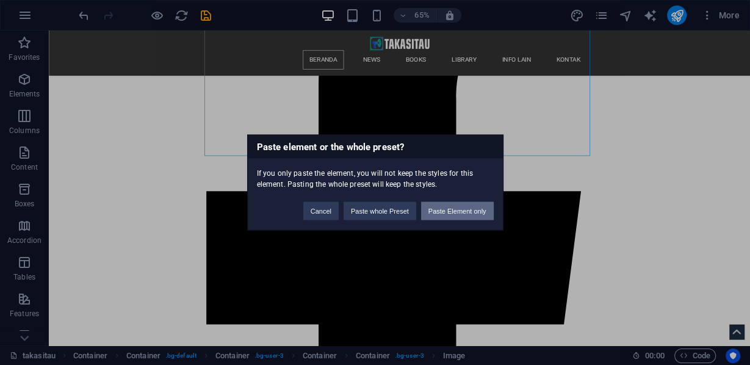
click at [442, 209] on button "Paste Element only" at bounding box center [457, 211] width 73 height 18
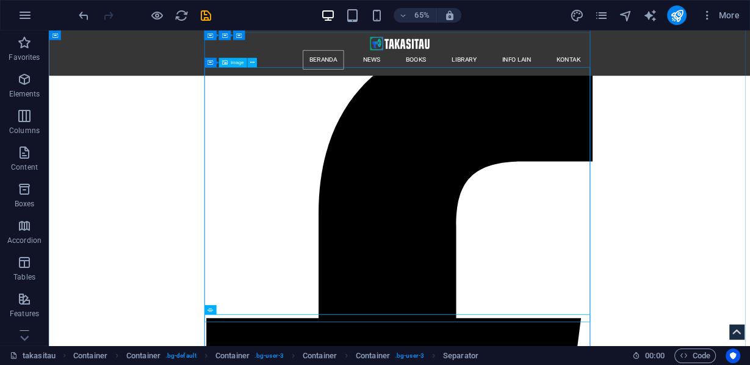
scroll to position [381, 0]
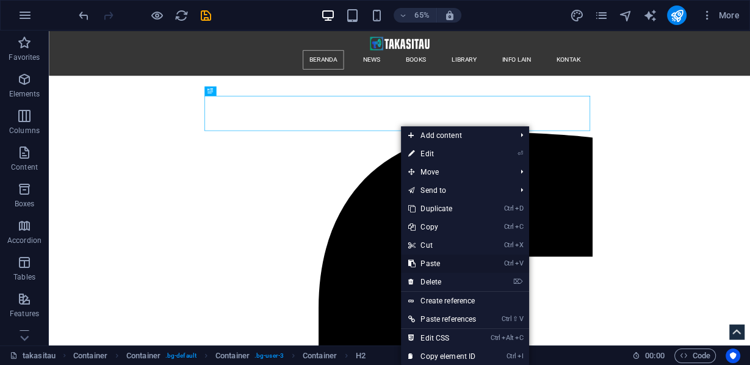
click at [432, 262] on link "Ctrl V Paste" at bounding box center [442, 263] width 82 height 18
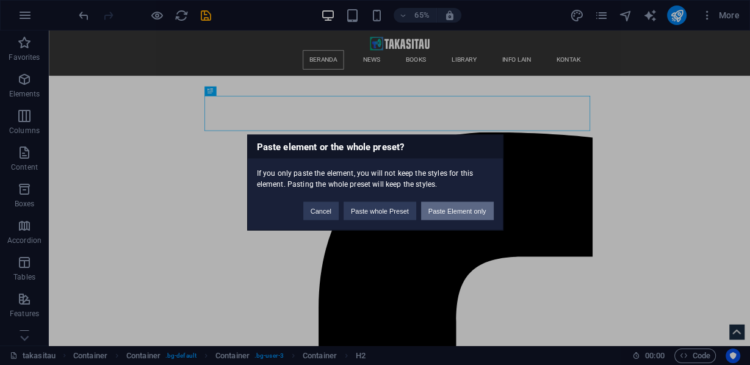
click at [463, 206] on button "Paste Element only" at bounding box center [457, 211] width 73 height 18
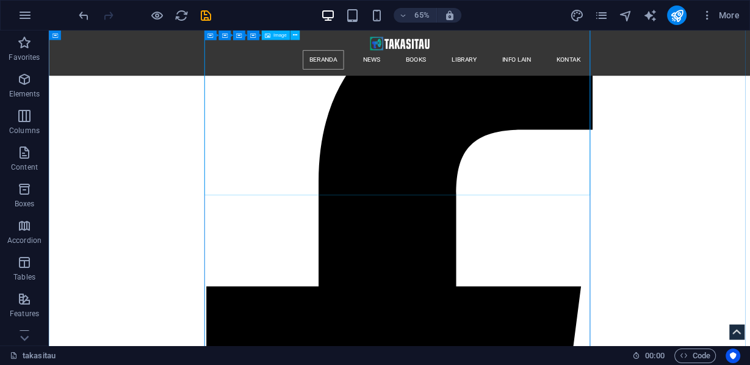
scroll to position [723, 0]
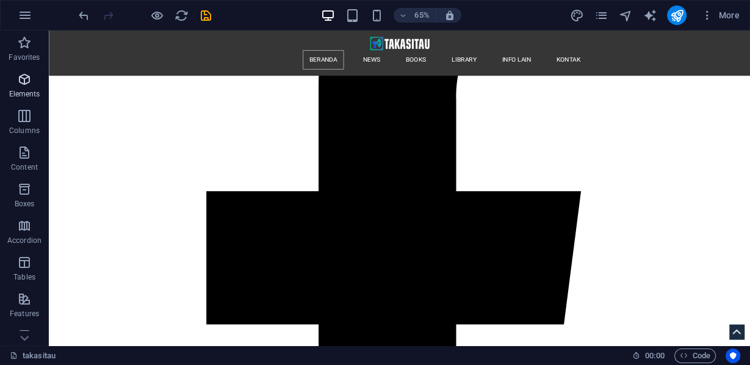
click at [28, 93] on p "Elements" at bounding box center [24, 94] width 31 height 10
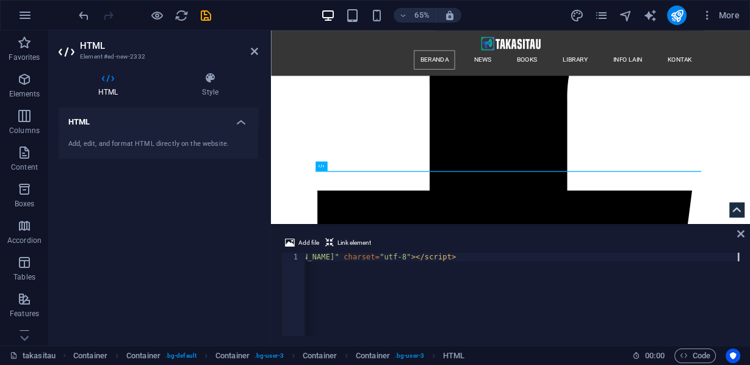
scroll to position [0, 1464]
click at [254, 50] on icon at bounding box center [254, 51] width 7 height 10
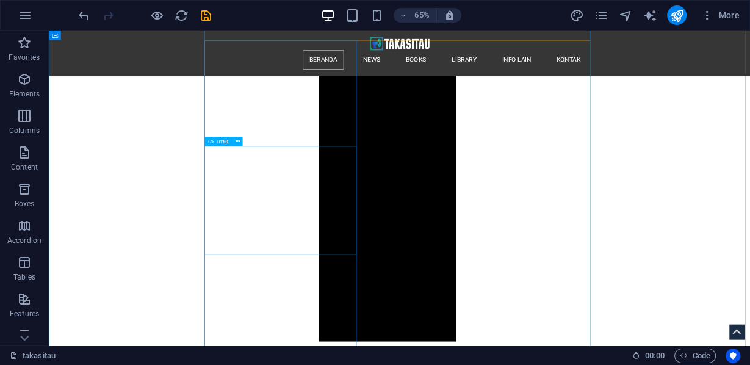
scroll to position [1162, 0]
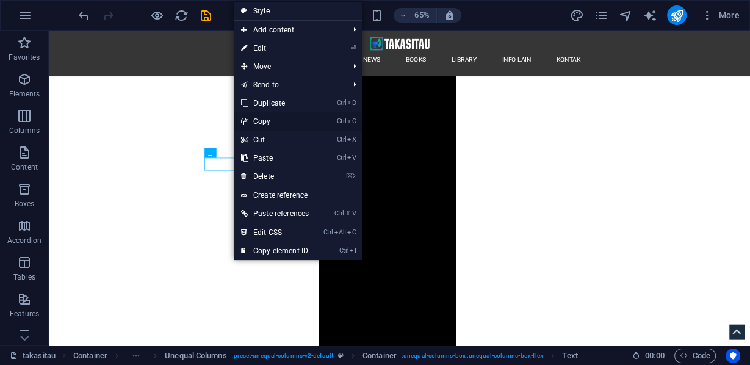
click at [261, 121] on link "Ctrl C Copy" at bounding box center [275, 121] width 82 height 18
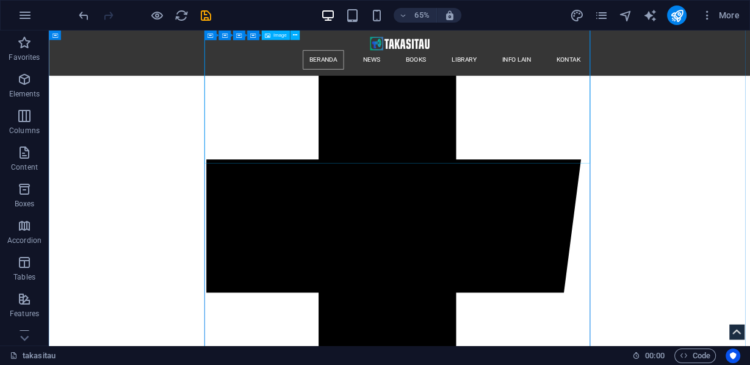
scroll to position [723, 0]
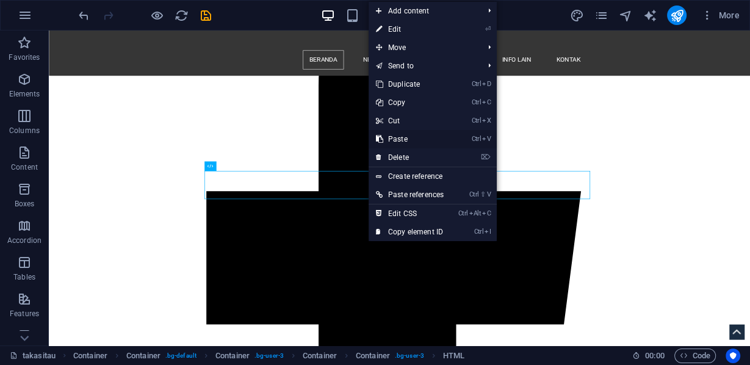
click at [405, 138] on link "Ctrl V Paste" at bounding box center [409, 139] width 82 height 18
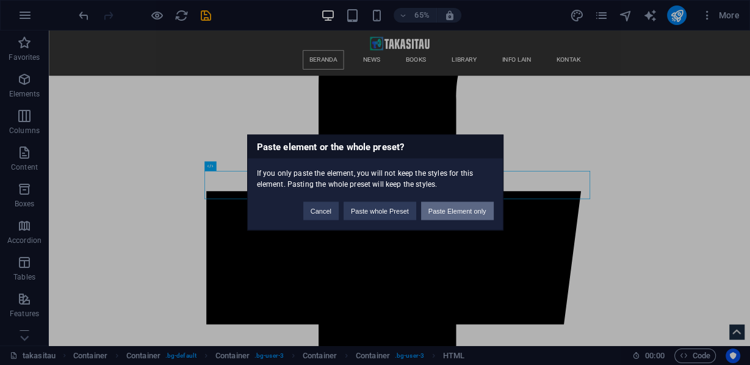
click at [450, 211] on button "Paste Element only" at bounding box center [457, 211] width 73 height 18
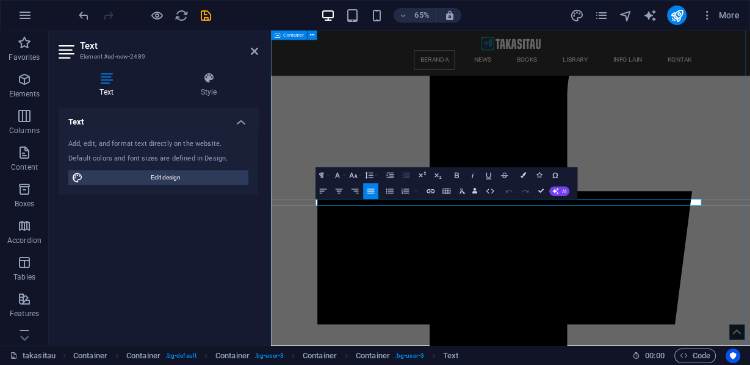
drag, startPoint x: 678, startPoint y: 295, endPoint x: 333, endPoint y: 299, distance: 345.2
click at [335, 188] on icon "button" at bounding box center [338, 190] width 7 height 5
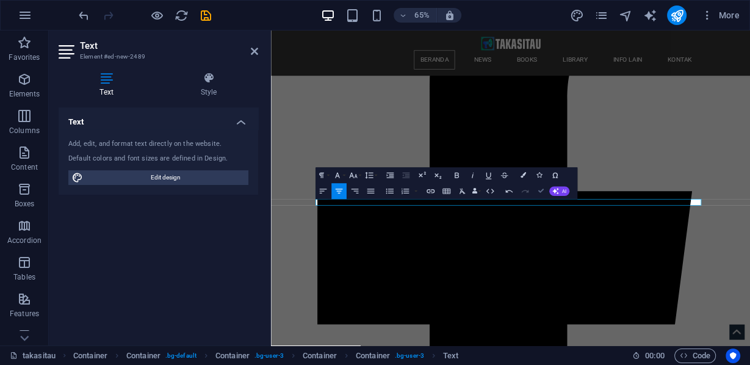
drag, startPoint x: 539, startPoint y: 193, endPoint x: 742, endPoint y: 254, distance: 212.1
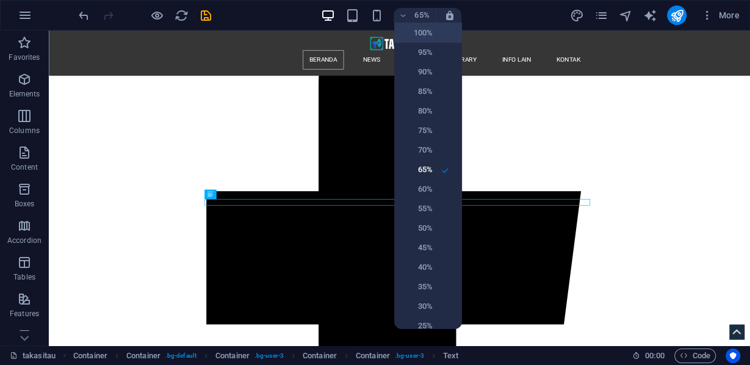
click at [428, 37] on h6 "100%" at bounding box center [416, 33] width 31 height 15
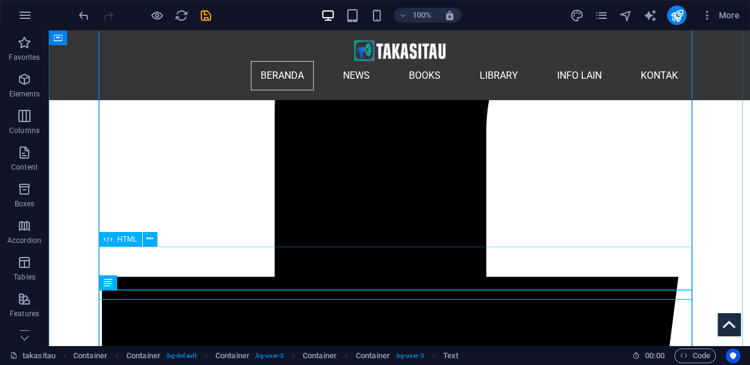
scroll to position [661, 0]
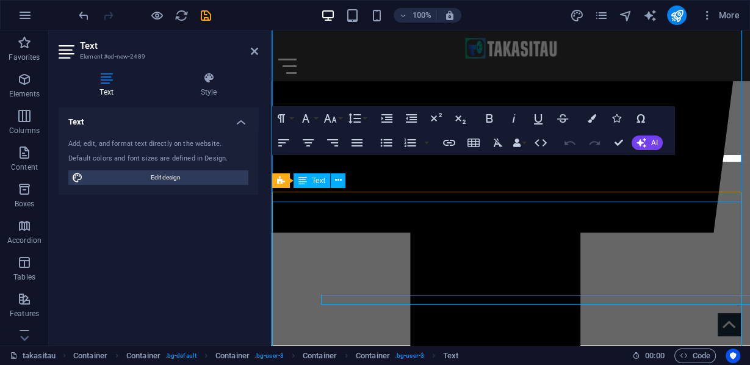
scroll to position [594, 0]
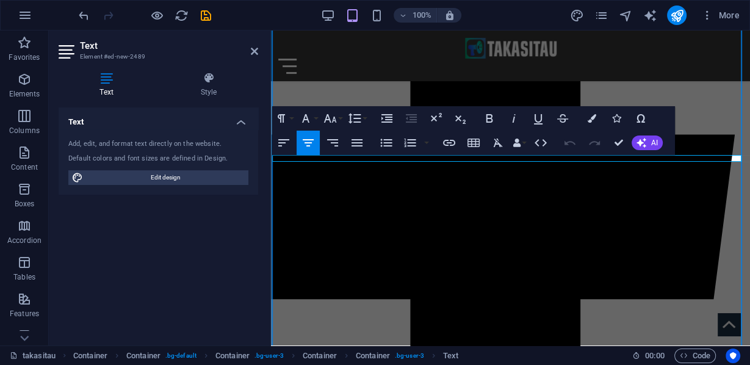
drag, startPoint x: 654, startPoint y: 157, endPoint x: 342, endPoint y: 157, distance: 312.9
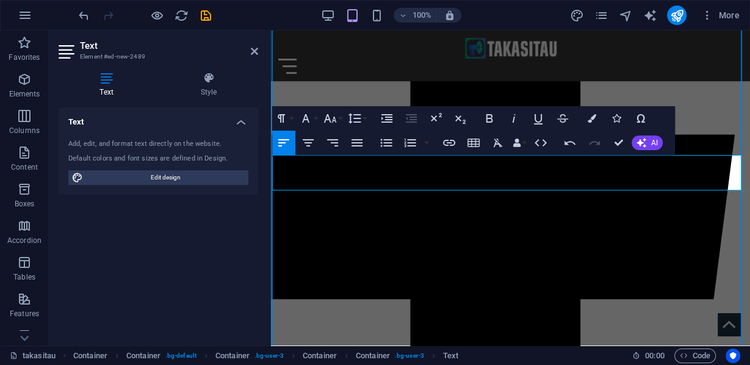
scroll to position [426, 0]
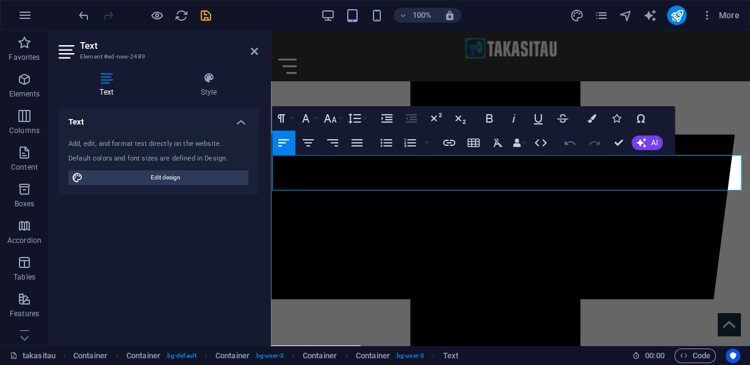
click at [575, 141] on icon "button" at bounding box center [569, 142] width 15 height 15
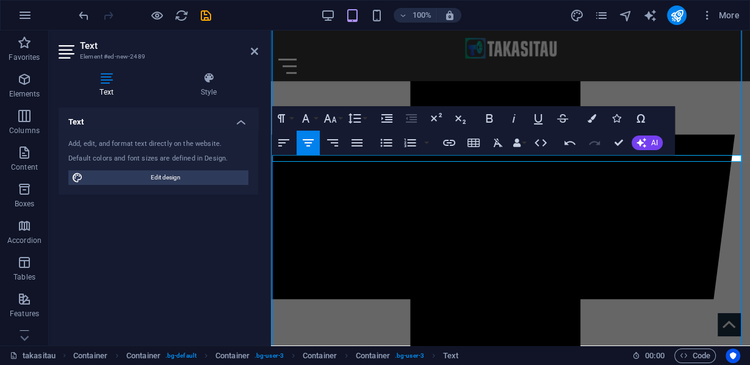
drag, startPoint x: 356, startPoint y: 157, endPoint x: 635, endPoint y: 156, distance: 279.3
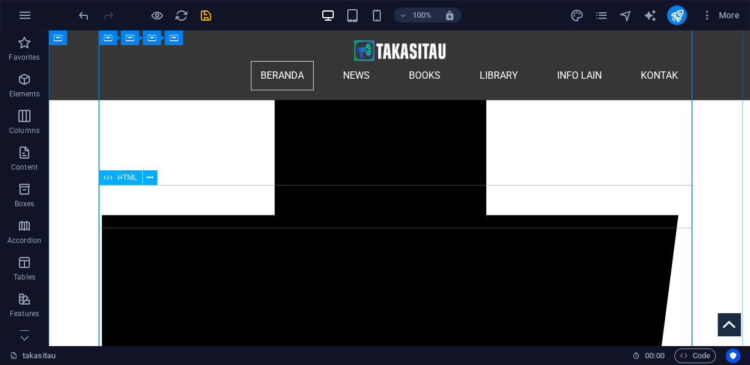
scroll to position [722, 0]
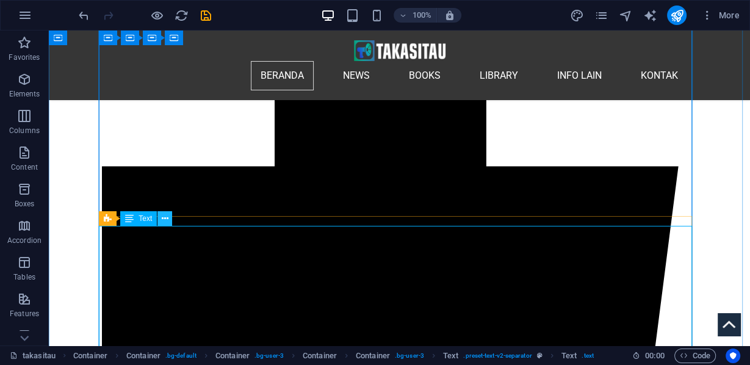
click at [164, 219] on icon at bounding box center [165, 218] width 7 height 13
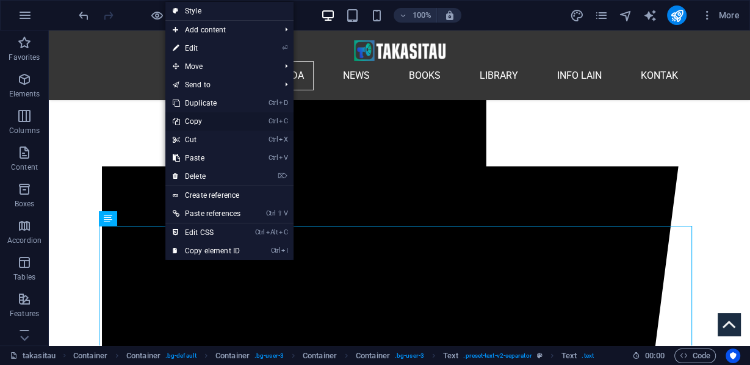
click at [201, 120] on link "Ctrl C Copy" at bounding box center [206, 121] width 82 height 18
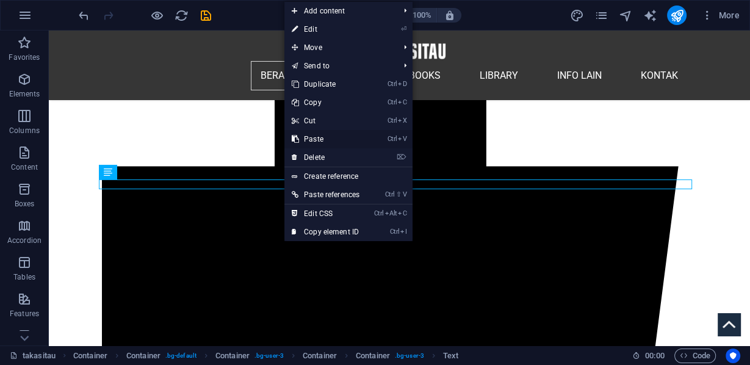
click at [313, 137] on link "Ctrl V Paste" at bounding box center [325, 139] width 82 height 18
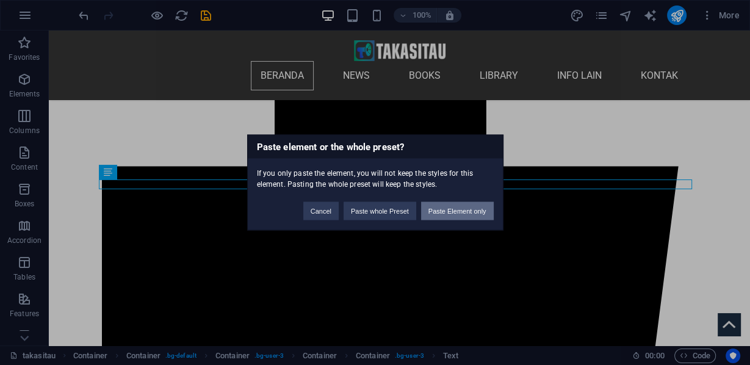
click at [452, 213] on button "Paste Element only" at bounding box center [457, 211] width 73 height 18
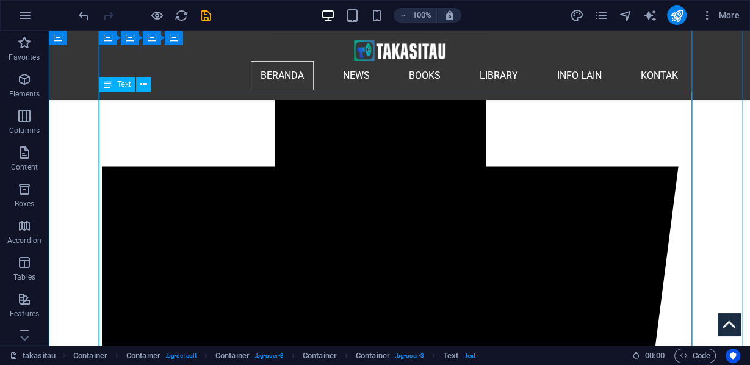
scroll to position [673, 0]
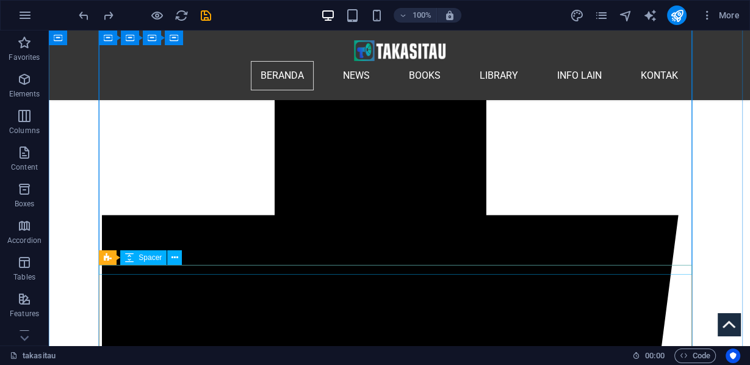
scroll to position [722, 0]
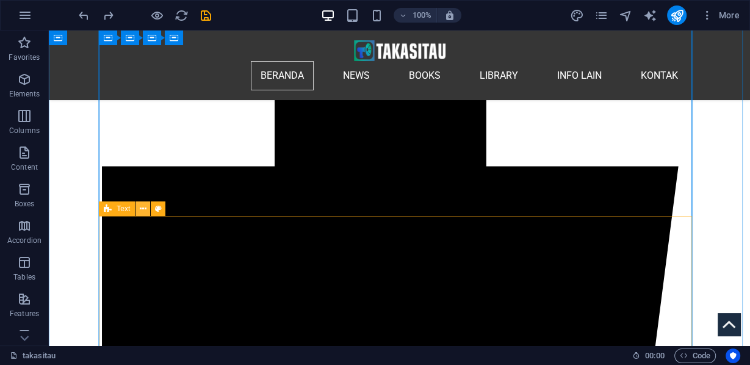
click at [140, 208] on icon at bounding box center [143, 208] width 7 height 13
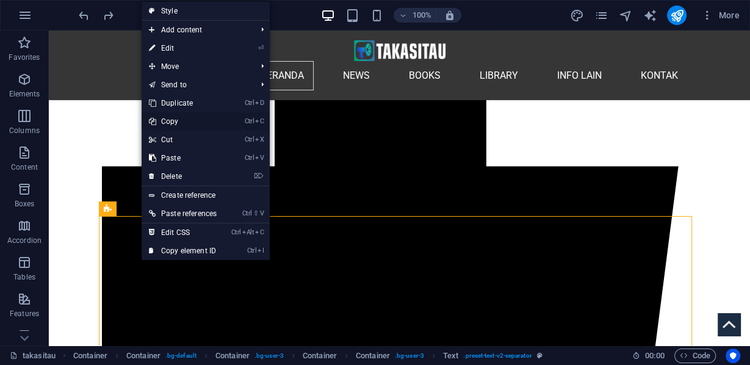
click at [178, 117] on link "Ctrl C Copy" at bounding box center [182, 121] width 82 height 18
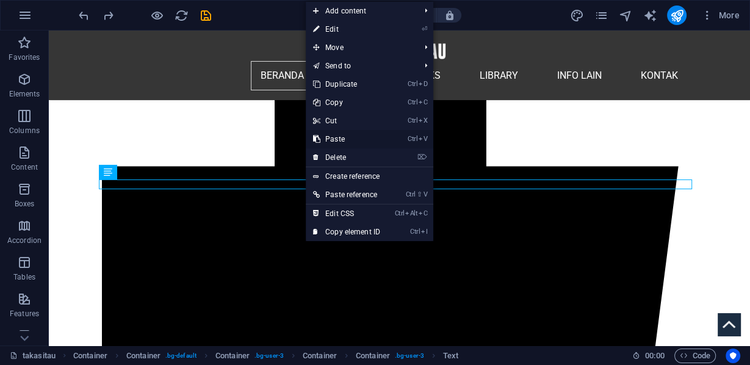
click at [334, 134] on link "Ctrl V Paste" at bounding box center [347, 139] width 82 height 18
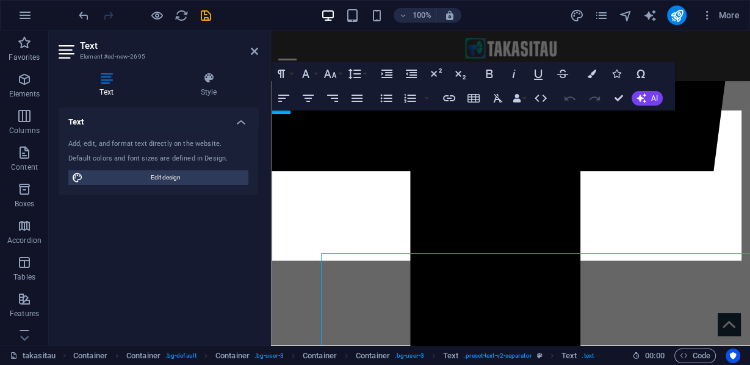
scroll to position [656, 0]
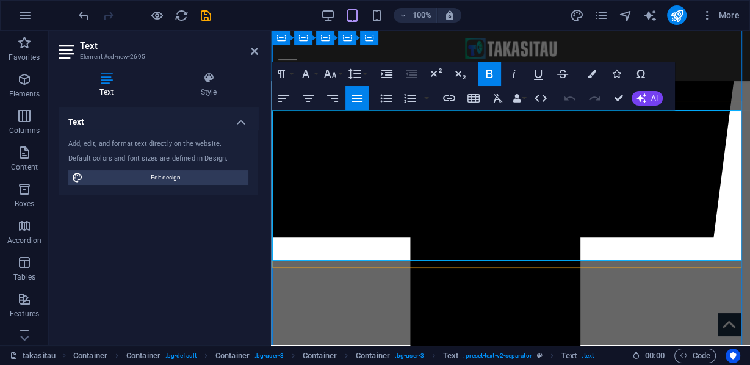
drag, startPoint x: 529, startPoint y: 254, endPoint x: 359, endPoint y: 142, distance: 203.8
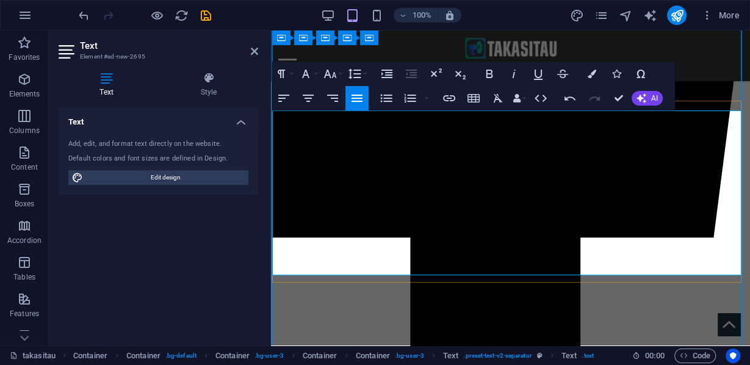
scroll to position [3321, 0]
drag, startPoint x: 378, startPoint y: 114, endPoint x: 274, endPoint y: 112, distance: 103.1
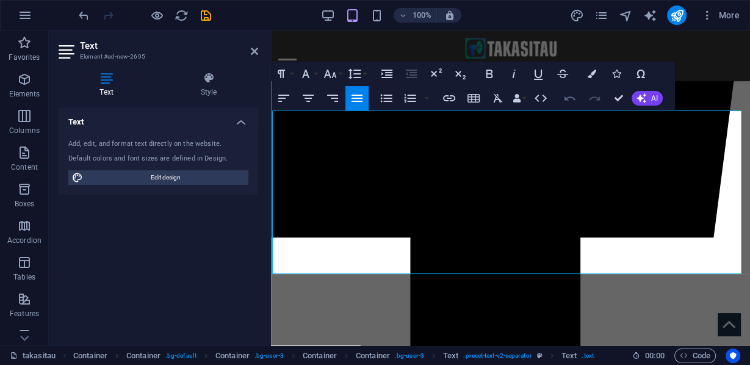
click at [568, 102] on icon "button" at bounding box center [569, 98] width 15 height 15
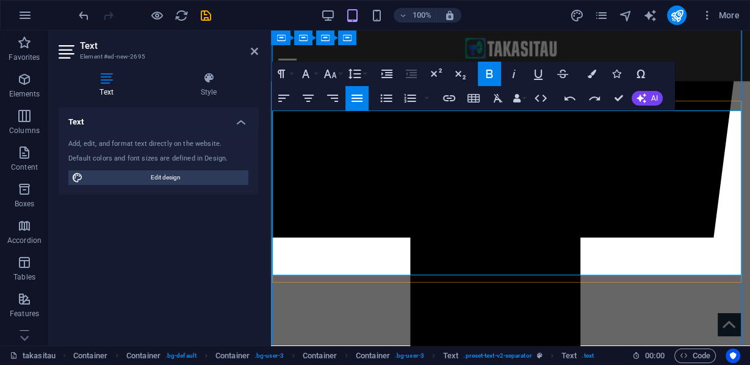
drag, startPoint x: 360, startPoint y: 115, endPoint x: 284, endPoint y: 115, distance: 76.8
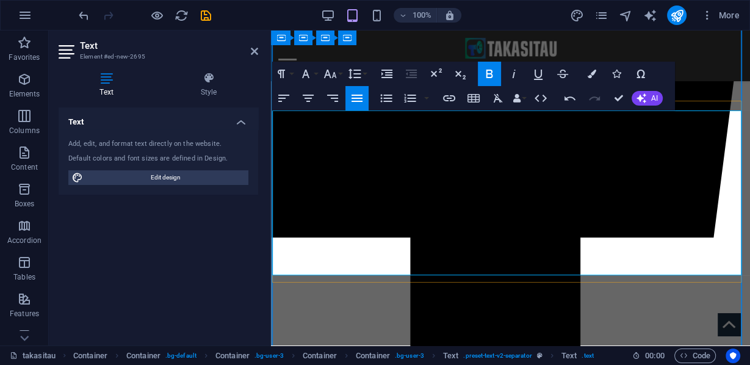
drag, startPoint x: 404, startPoint y: 263, endPoint x: 451, endPoint y: 204, distance: 75.2
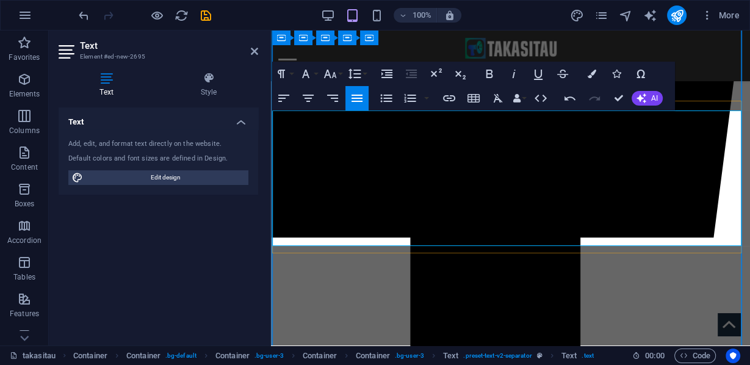
drag, startPoint x: 278, startPoint y: 191, endPoint x: 439, endPoint y: 199, distance: 161.8
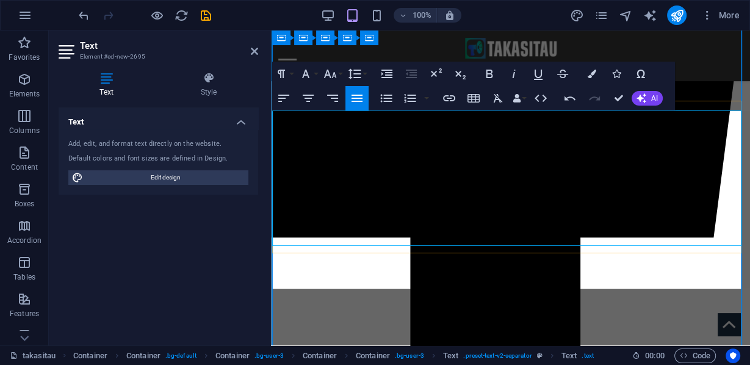
scroll to position [6420, 2]
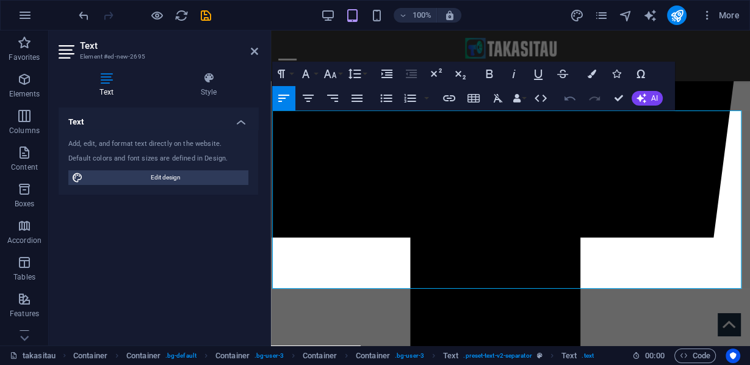
click at [569, 99] on icon "button" at bounding box center [569, 98] width 15 height 15
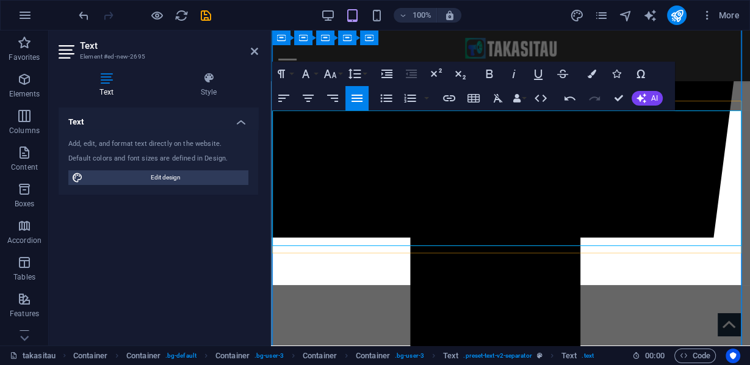
scroll to position [6463, 0]
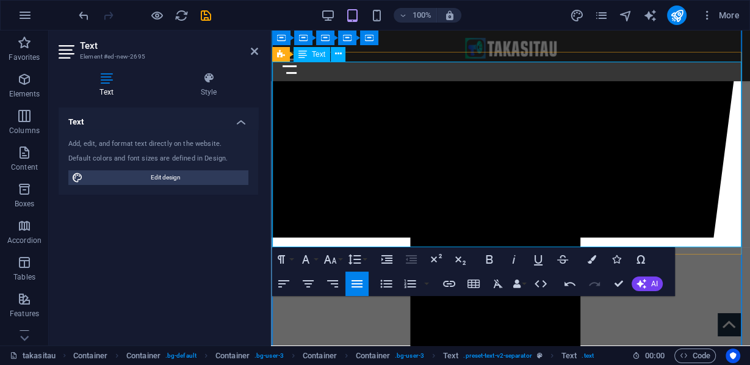
scroll to position [704, 0]
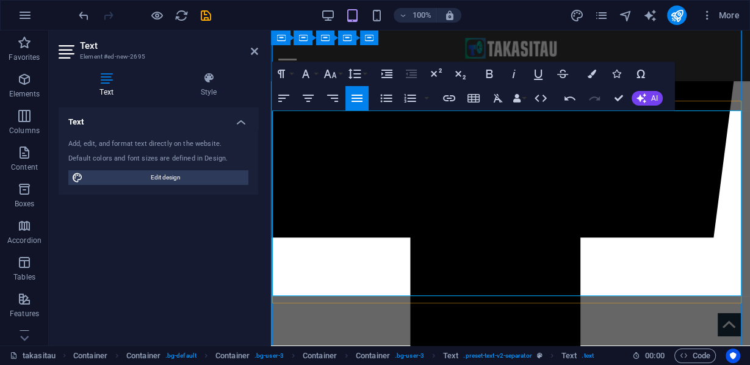
scroll to position [753, 0]
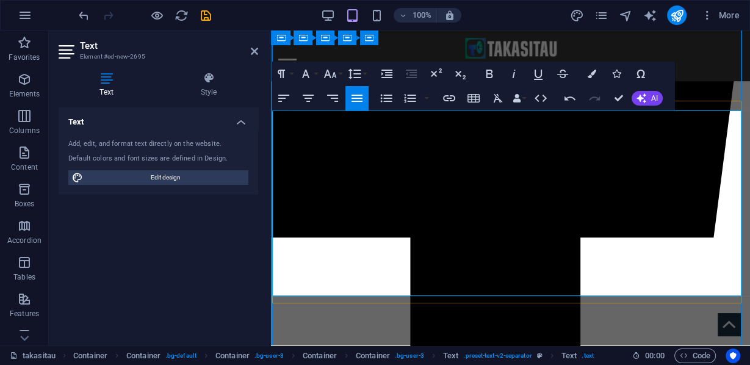
scroll to position [704, 0]
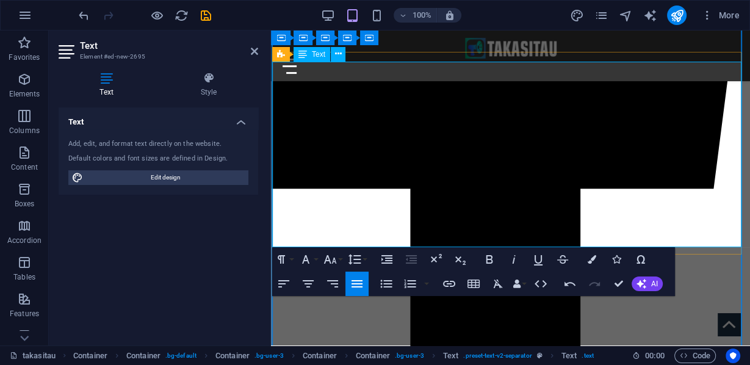
drag, startPoint x: 272, startPoint y: 163, endPoint x: 664, endPoint y: 74, distance: 402.0
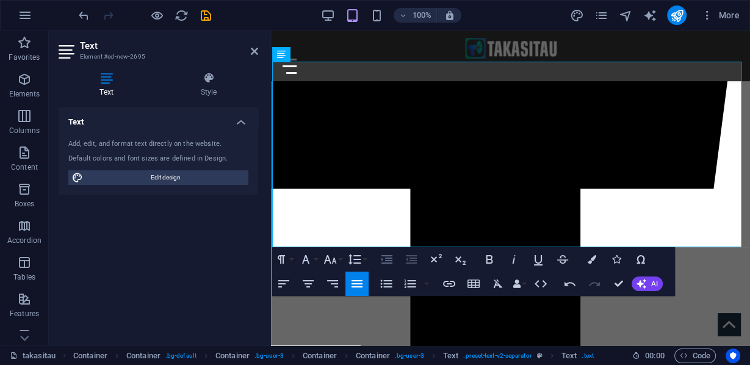
click at [381, 261] on icon "button" at bounding box center [386, 259] width 15 height 15
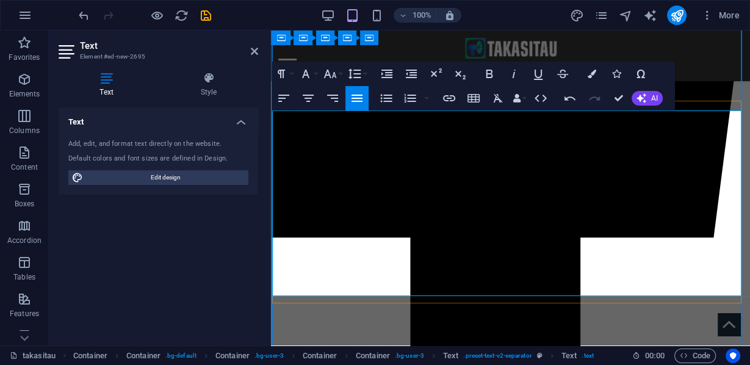
drag, startPoint x: 519, startPoint y: 149, endPoint x: 690, endPoint y: 160, distance: 171.1
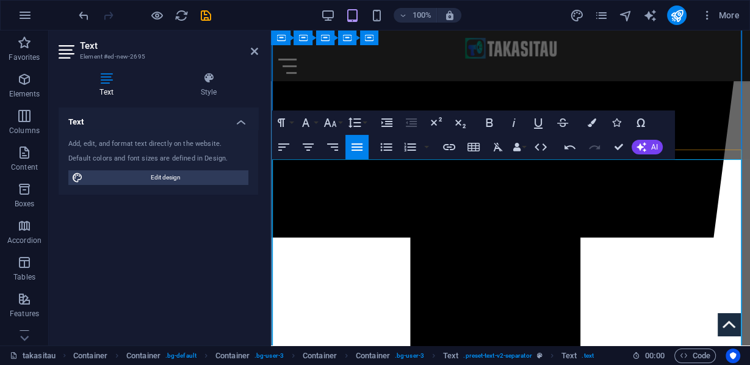
scroll to position [558, 0]
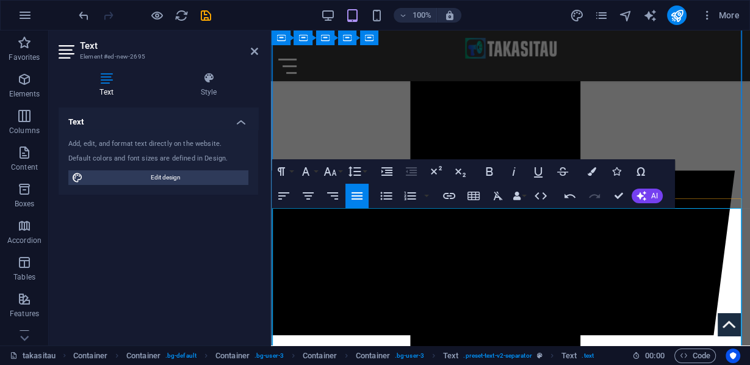
scroll to position [5695, 2]
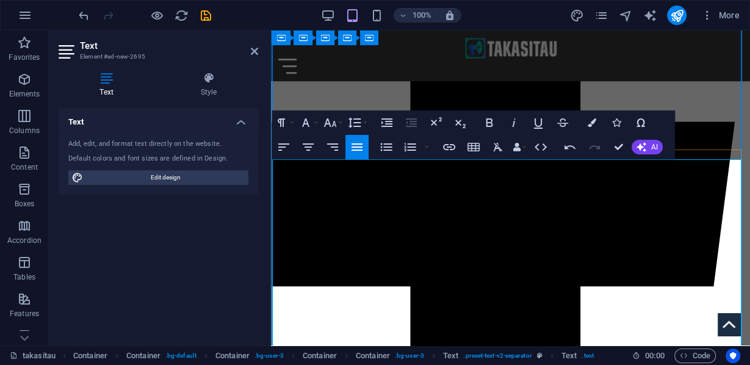
scroll to position [704, 0]
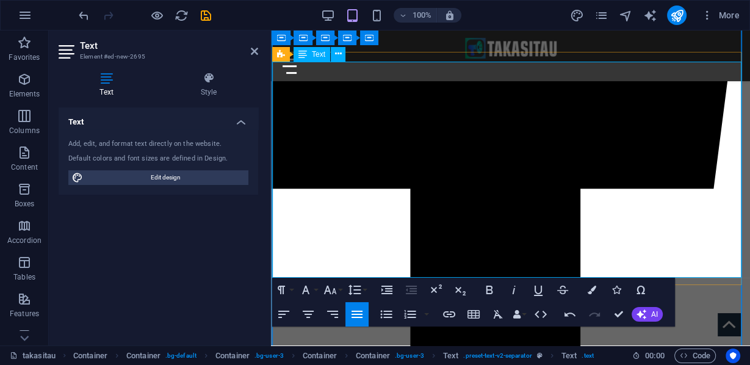
drag, startPoint x: 284, startPoint y: 221, endPoint x: 495, endPoint y: 254, distance: 213.5
drag, startPoint x: 491, startPoint y: 254, endPoint x: 285, endPoint y: 223, distance: 208.5
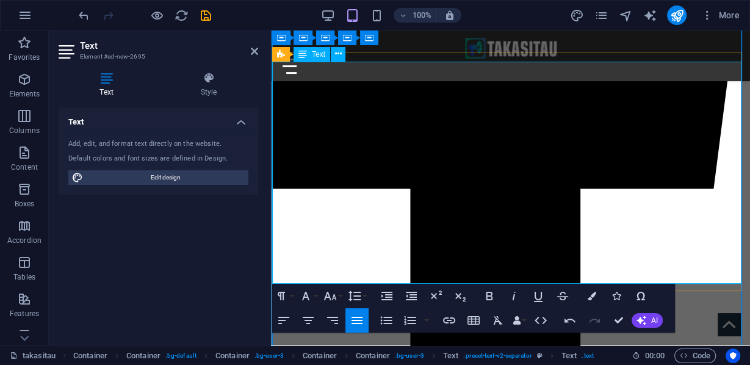
drag, startPoint x: 490, startPoint y: 260, endPoint x: 283, endPoint y: 234, distance: 209.1
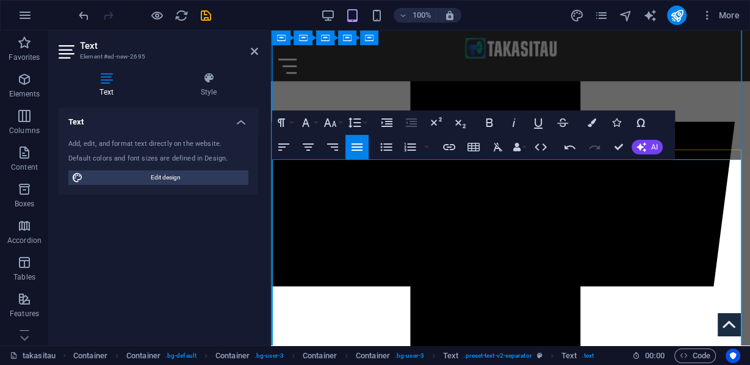
scroll to position [656, 0]
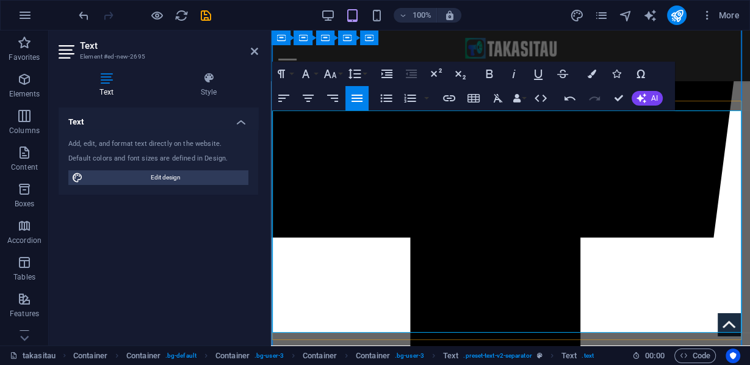
drag, startPoint x: 345, startPoint y: 322, endPoint x: 280, endPoint y: 321, distance: 65.3
drag, startPoint x: 588, startPoint y: 120, endPoint x: 512, endPoint y: 120, distance: 75.6
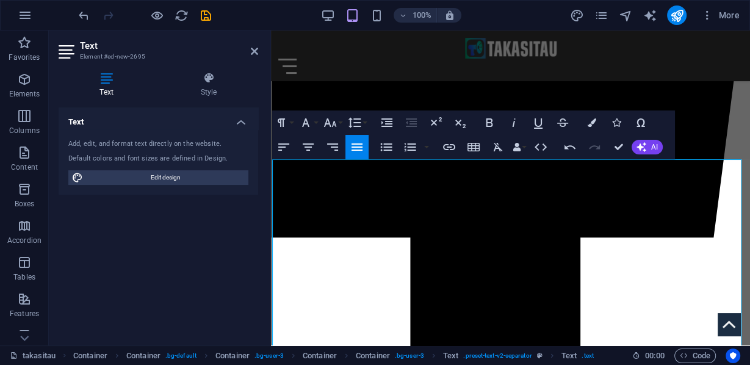
scroll to position [607, 0]
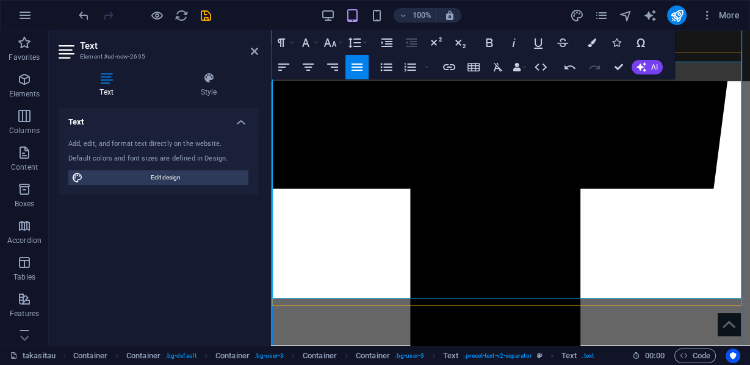
scroll to position [656, 0]
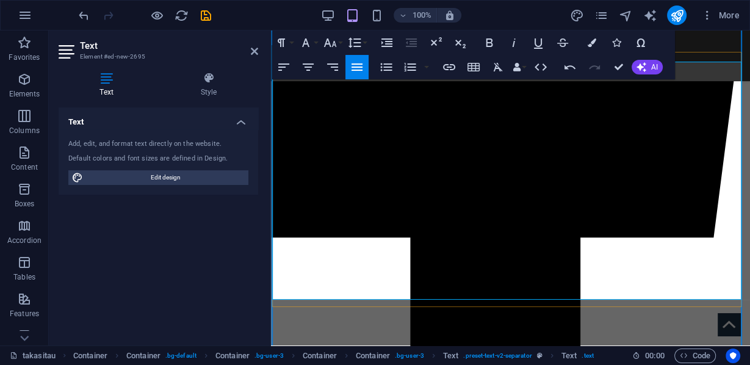
scroll to position [607, 0]
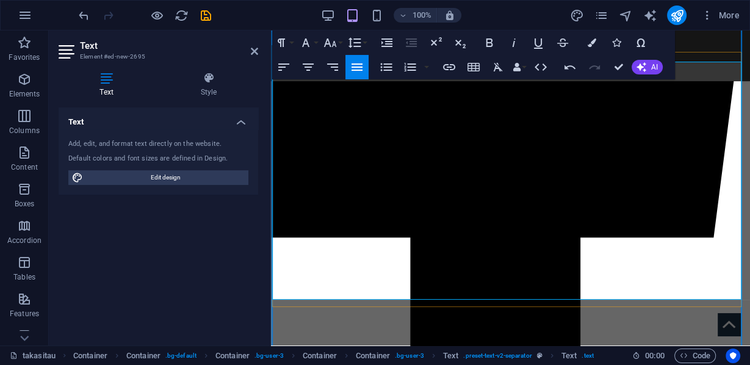
scroll to position [704, 0]
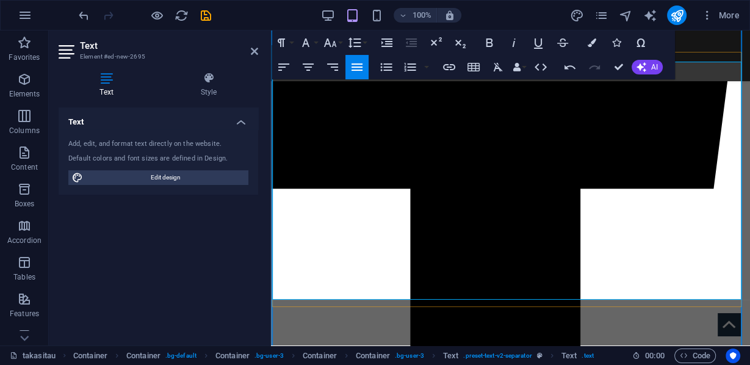
drag, startPoint x: 354, startPoint y: 287, endPoint x: 273, endPoint y: 288, distance: 80.5
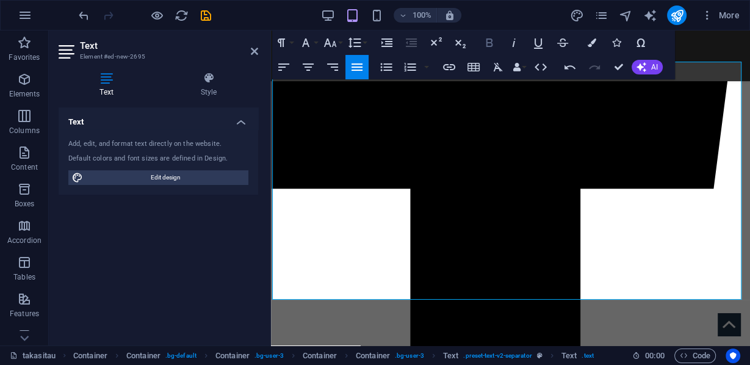
click at [0, 0] on icon "button" at bounding box center [0, 0] width 0 height 0
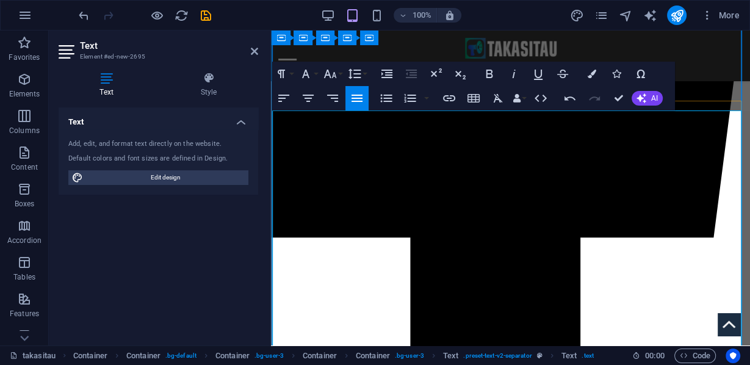
drag, startPoint x: 546, startPoint y: 154, endPoint x: 513, endPoint y: 154, distance: 33.5
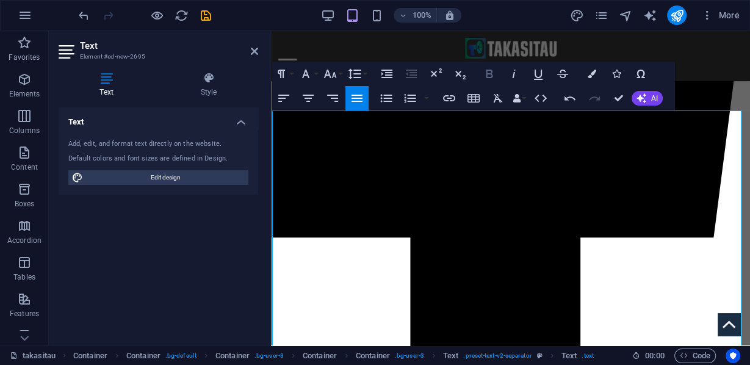
click at [0, 0] on icon "button" at bounding box center [0, 0] width 0 height 0
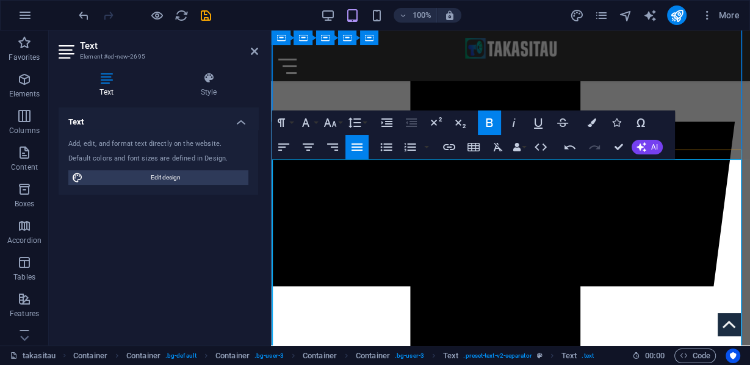
scroll to position [753, 0]
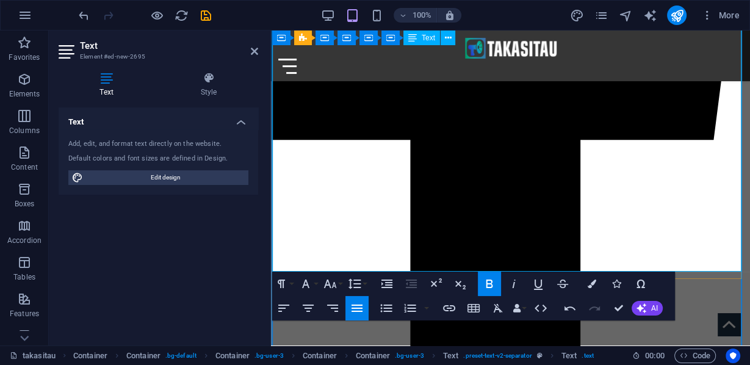
drag, startPoint x: 343, startPoint y: 268, endPoint x: 272, endPoint y: 266, distance: 71.4
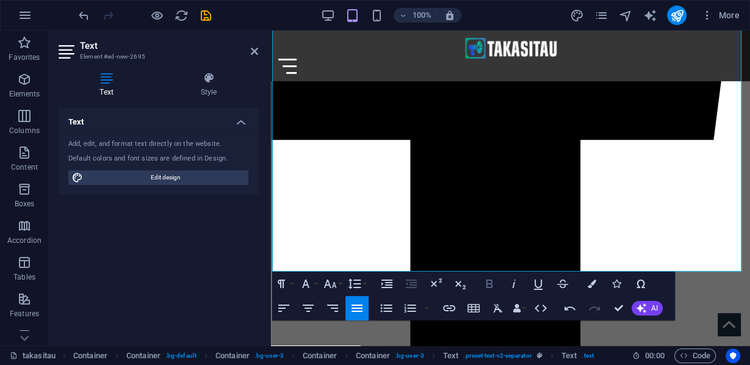
click at [0, 0] on icon "button" at bounding box center [0, 0] width 0 height 0
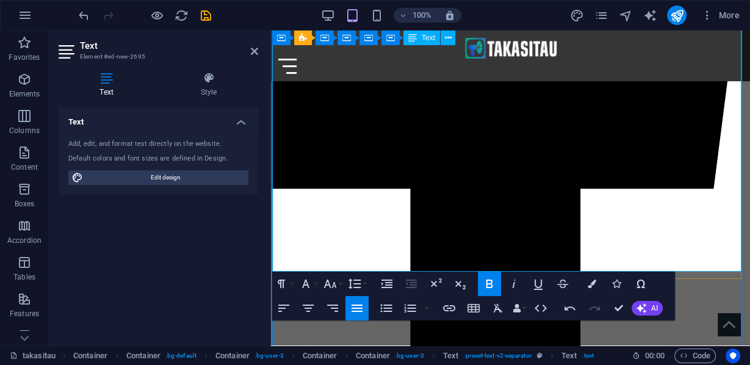
scroll to position [656, 0]
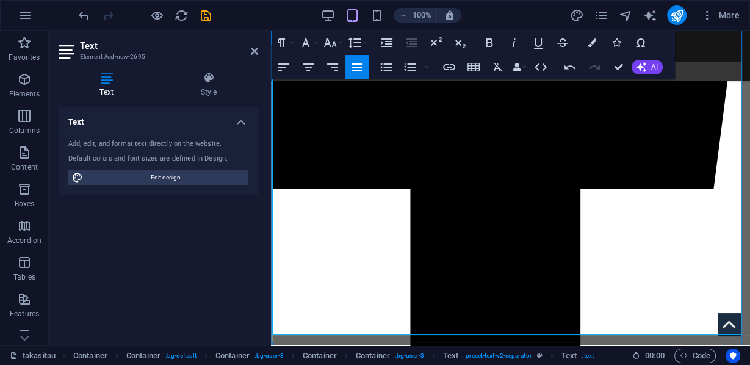
scroll to position [753, 0]
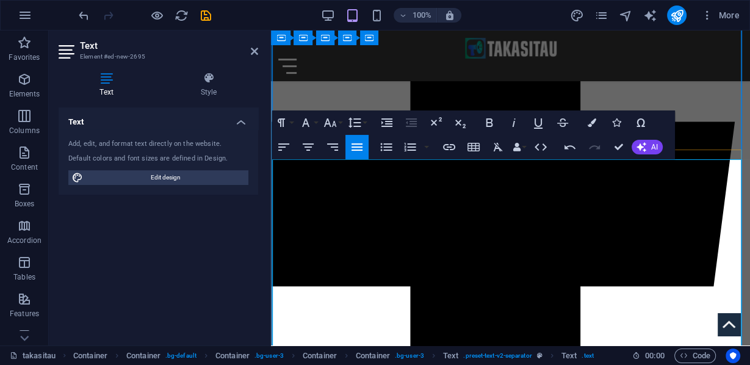
scroll to position [704, 0]
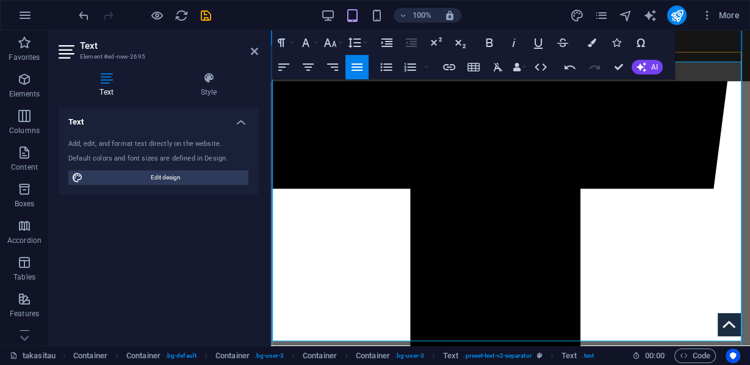
drag, startPoint x: 611, startPoint y: 158, endPoint x: 513, endPoint y: 158, distance: 98.2
click at [486, 45] on icon "button" at bounding box center [489, 42] width 7 height 9
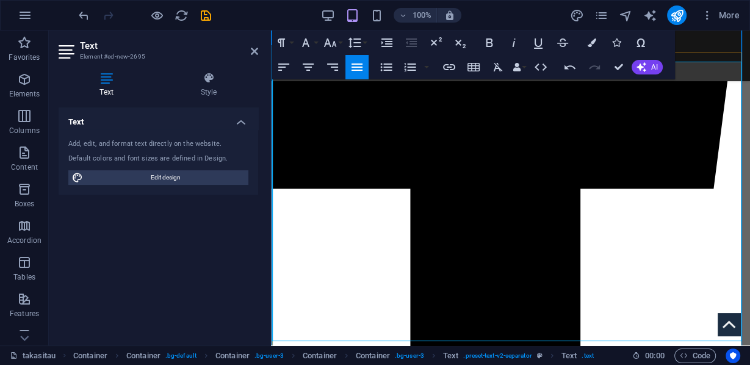
scroll to position [1477, 0]
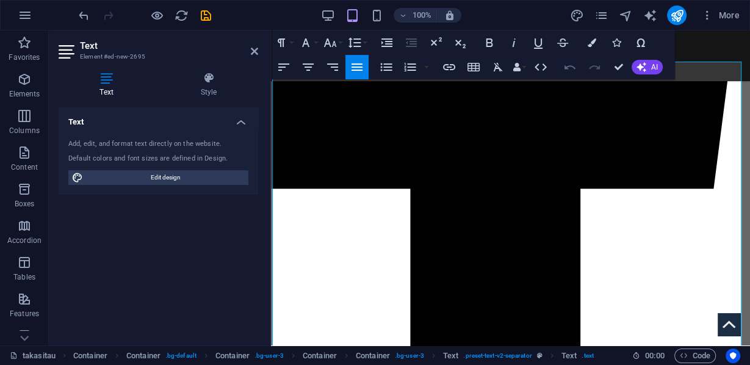
click at [573, 66] on icon "button" at bounding box center [569, 67] width 11 height 4
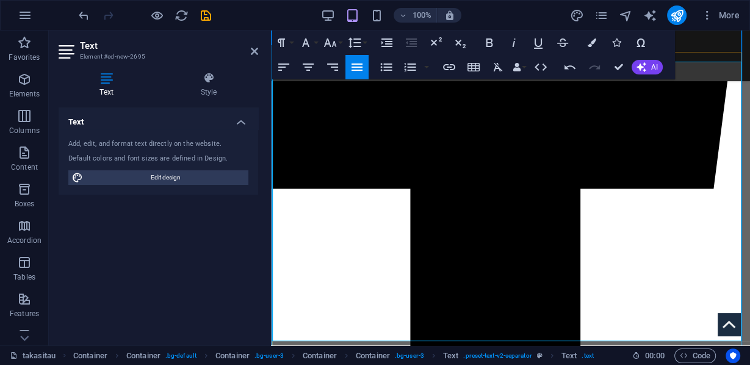
scroll to position [751, 0]
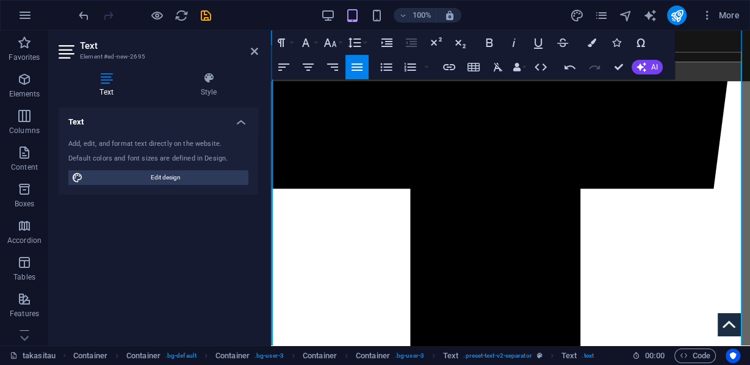
drag, startPoint x: 564, startPoint y: 192, endPoint x: 513, endPoint y: 192, distance: 51.2
click at [0, 0] on icon "button" at bounding box center [0, 0] width 0 height 0
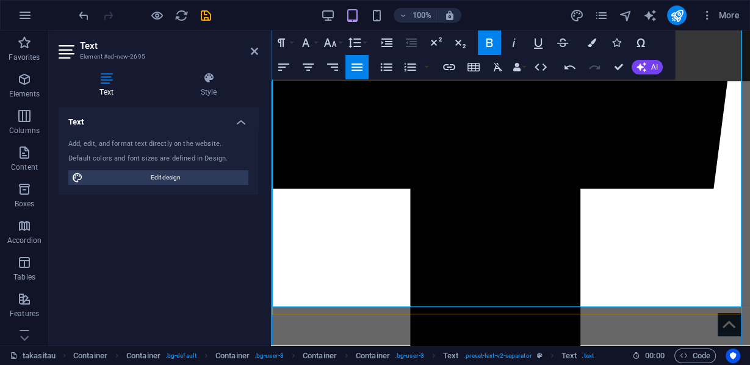
scroll to position [753, 0]
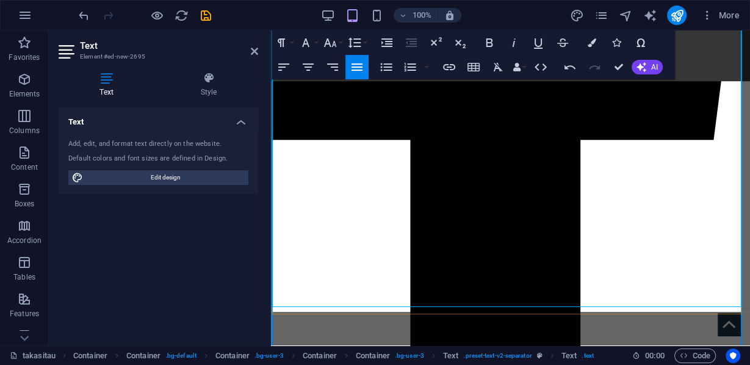
scroll to position [324, 0]
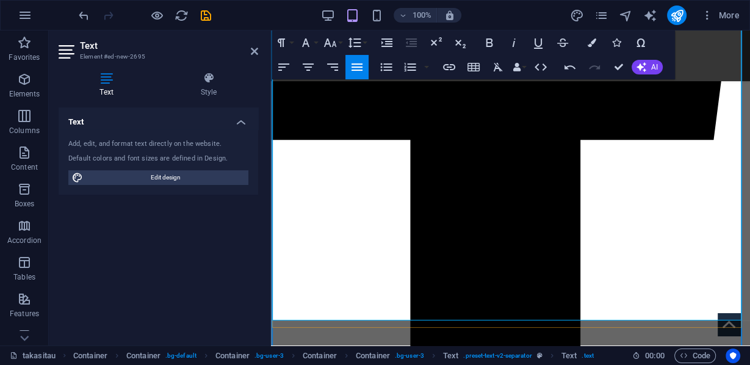
drag, startPoint x: 545, startPoint y: 165, endPoint x: 512, endPoint y: 163, distance: 33.0
click at [0, 0] on icon "button" at bounding box center [0, 0] width 0 height 0
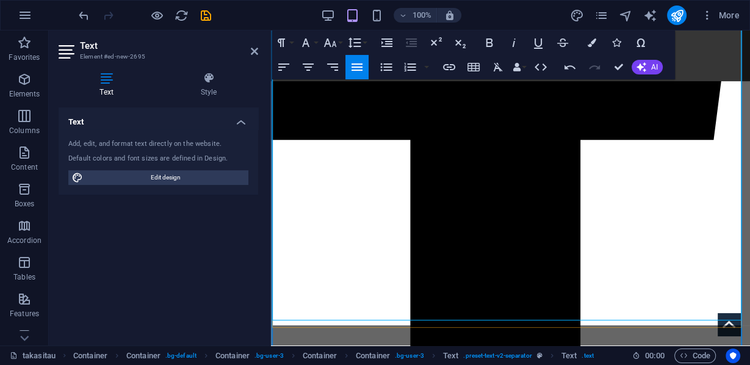
scroll to position [529, 0]
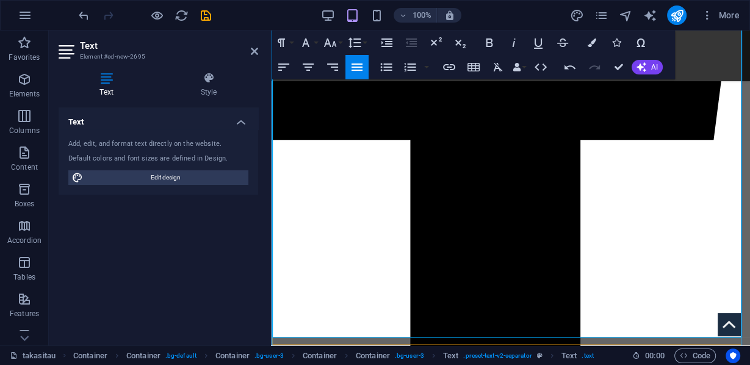
drag, startPoint x: 620, startPoint y: 183, endPoint x: 514, endPoint y: 182, distance: 105.5
click at [0, 0] on icon "button" at bounding box center [0, 0] width 0 height 0
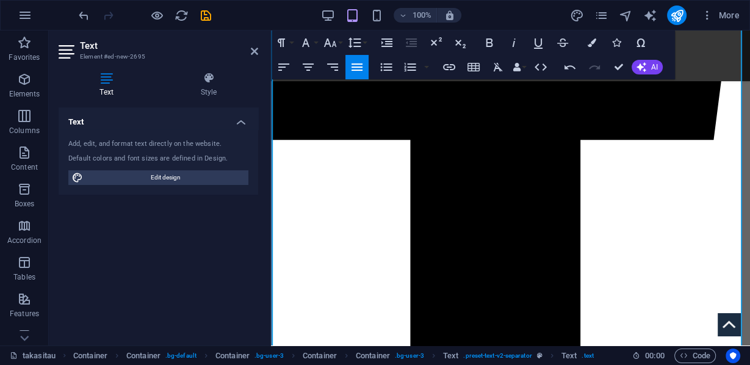
drag, startPoint x: 595, startPoint y: 174, endPoint x: 513, endPoint y: 174, distance: 82.3
click at [0, 0] on icon "button" at bounding box center [0, 0] width 0 height 0
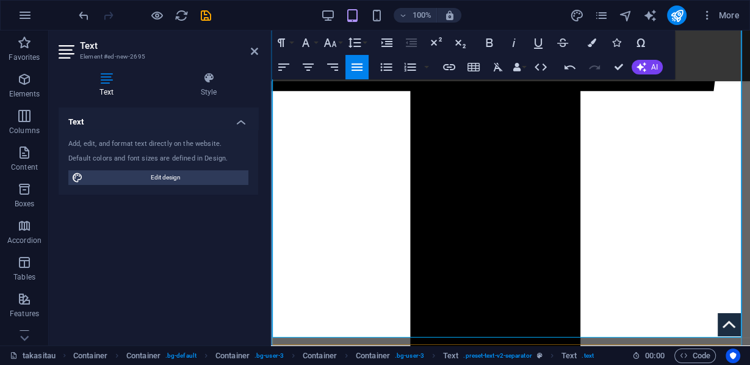
scroll to position [851, 0]
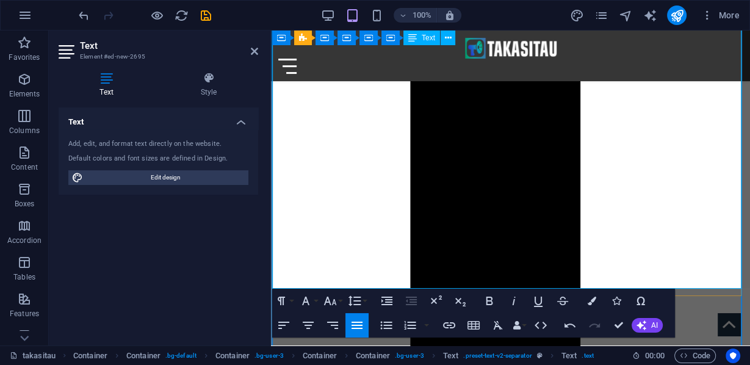
drag, startPoint x: 515, startPoint y: 160, endPoint x: 723, endPoint y: 279, distance: 239.8
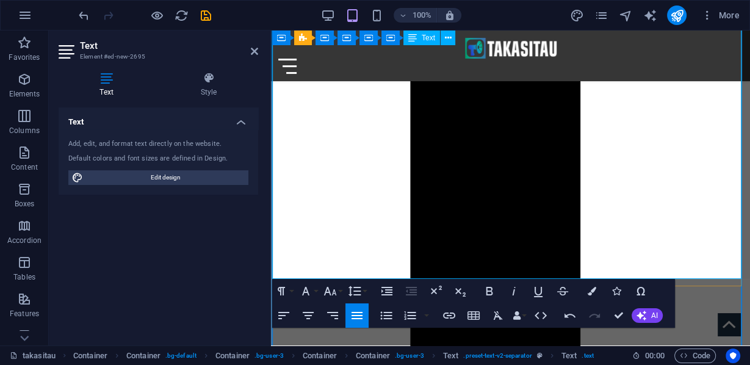
scroll to position [802, 0]
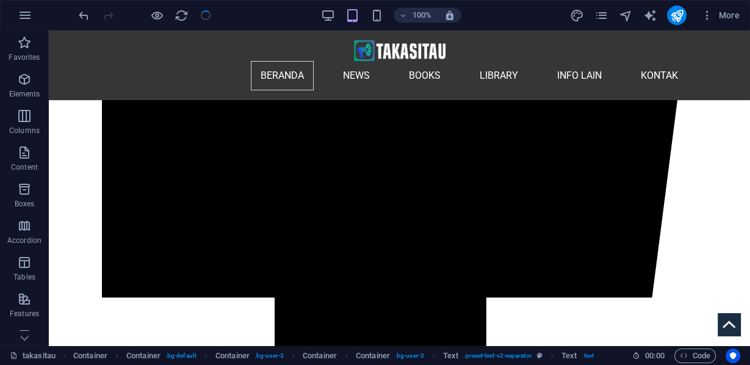
scroll to position [965, 0]
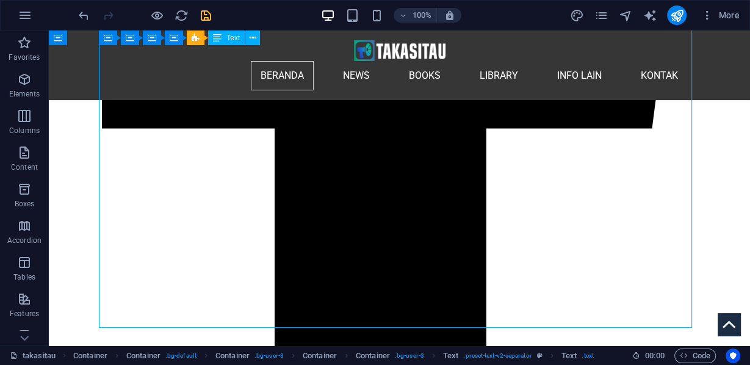
click at [249, 64] on nav "BERANDA NEWS BOOKS LIBRARY INFO LAIN KONTAK" at bounding box center [400, 75] width 576 height 29
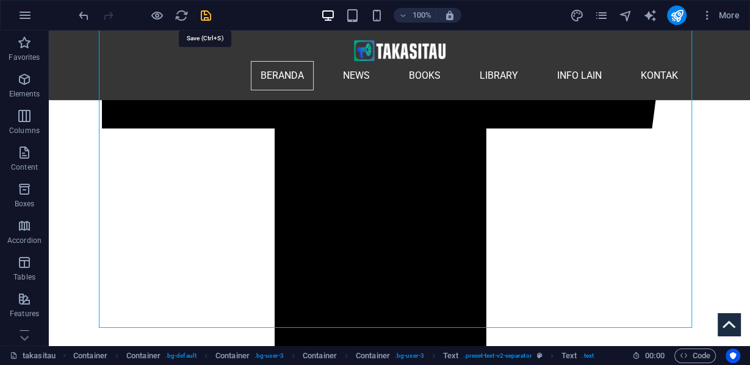
click at [204, 15] on icon "save" at bounding box center [206, 16] width 14 height 14
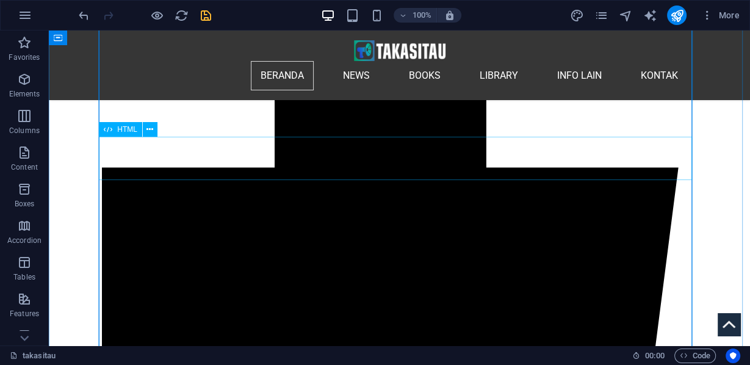
scroll to position [770, 0]
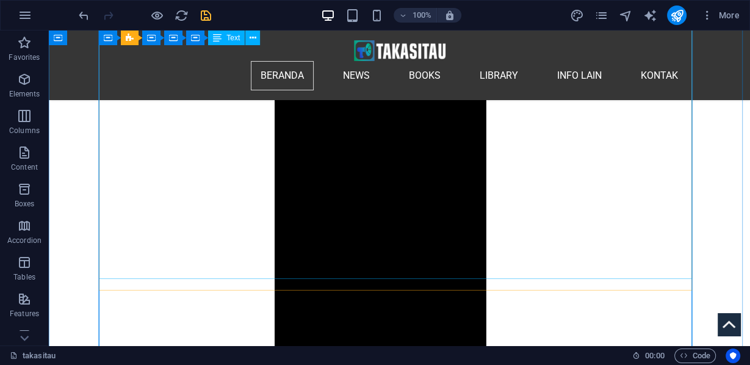
scroll to position [965, 0]
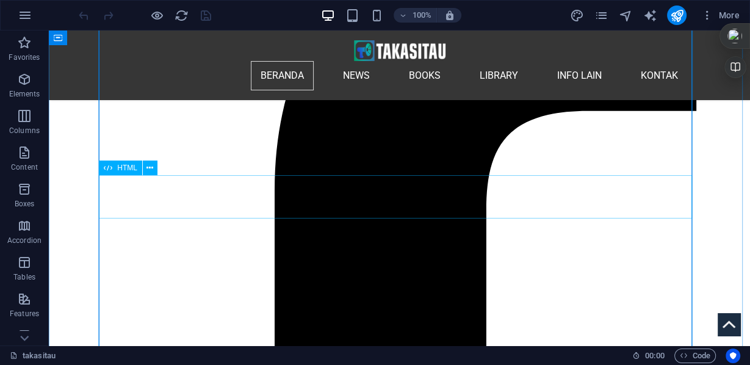
scroll to position [683, 0]
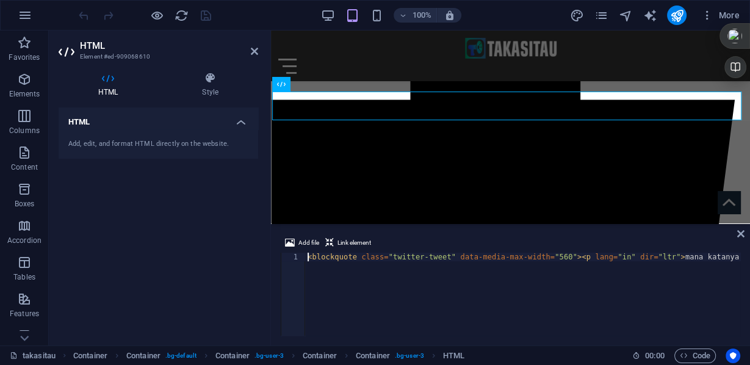
scroll to position [0, 1439]
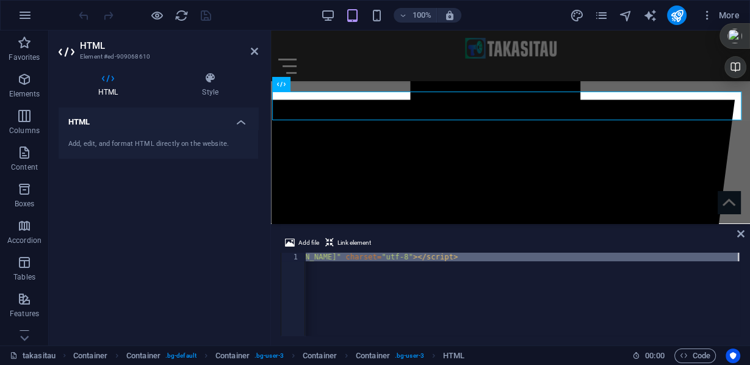
drag, startPoint x: 306, startPoint y: 255, endPoint x: 729, endPoint y: 263, distance: 424.0
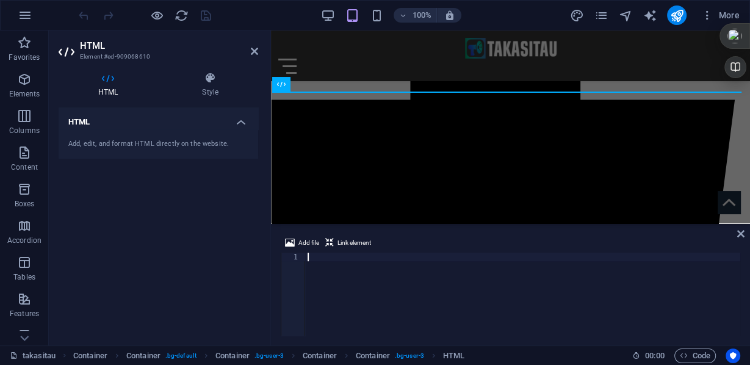
scroll to position [0, 1681]
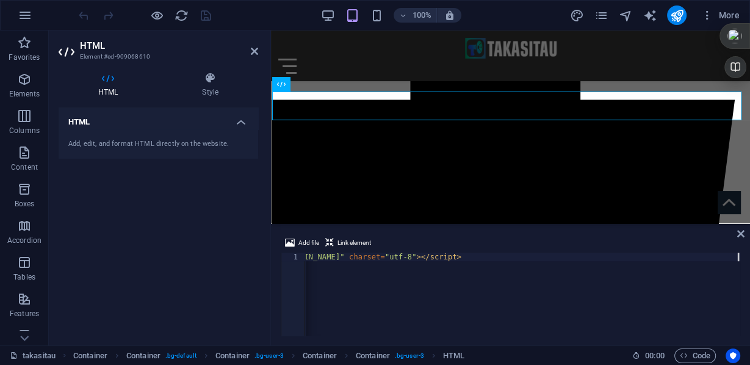
click at [250, 50] on h2 "HTML" at bounding box center [169, 45] width 178 height 11
click at [254, 54] on icon at bounding box center [254, 51] width 7 height 10
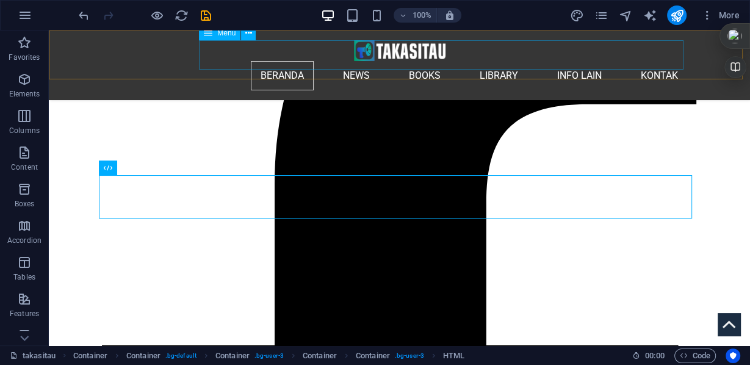
scroll to position [683, 0]
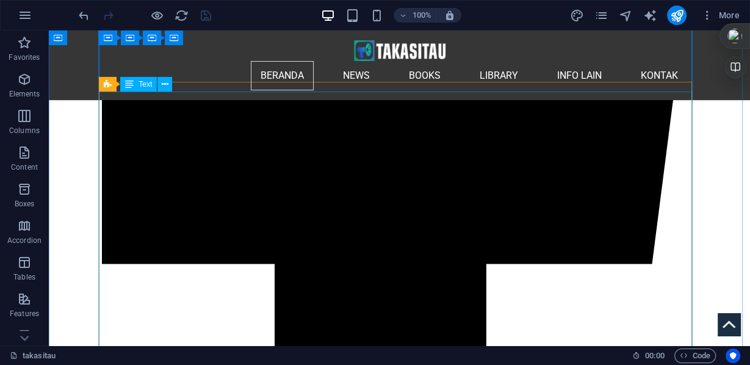
scroll to position [732, 0]
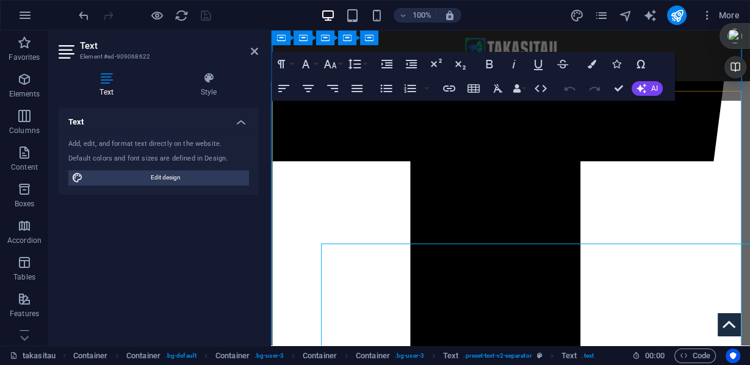
scroll to position [665, 0]
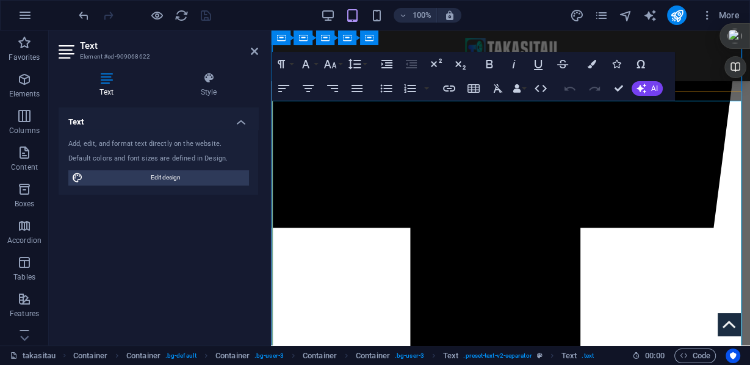
drag, startPoint x: 544, startPoint y: 131, endPoint x: 620, endPoint y: 310, distance: 194.0
drag, startPoint x: 494, startPoint y: 212, endPoint x: 487, endPoint y: 210, distance: 7.7
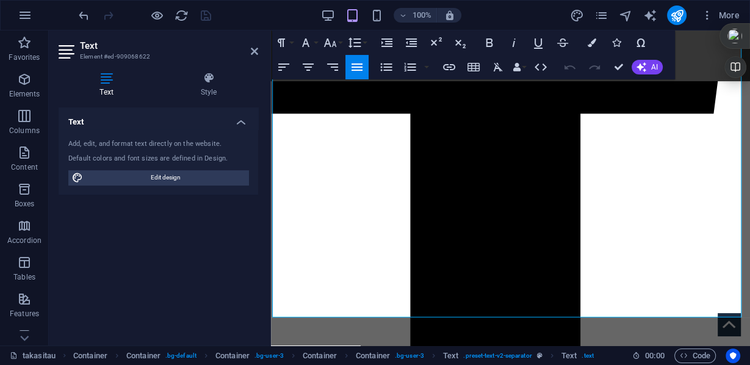
scroll to position [821, 0]
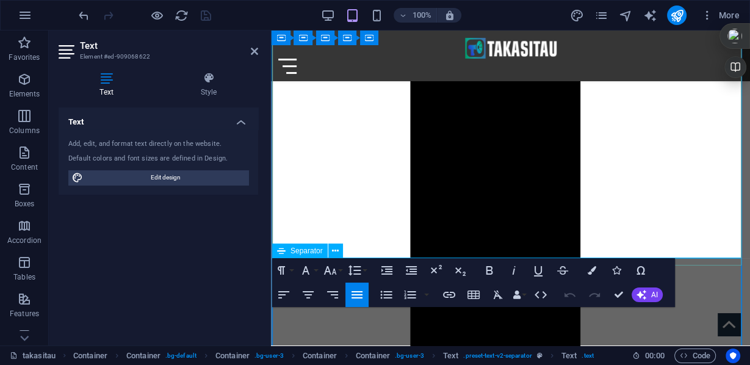
drag, startPoint x: 274, startPoint y: 102, endPoint x: 610, endPoint y: 261, distance: 371.8
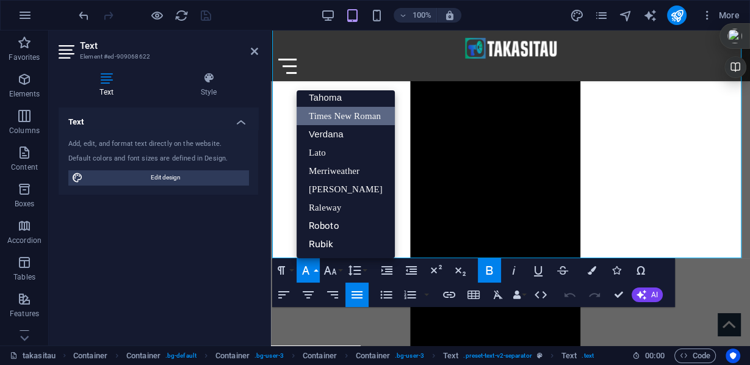
scroll to position [62, 0]
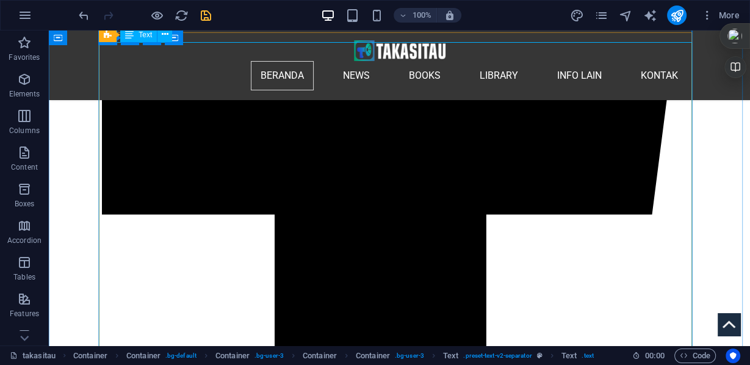
scroll to position [1025, 0]
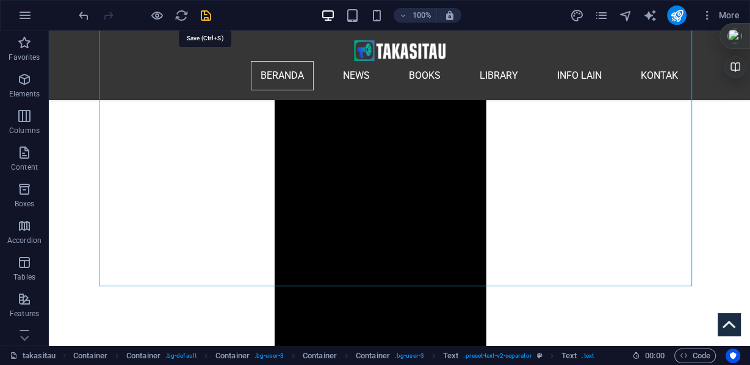
click at [205, 16] on icon "save" at bounding box center [206, 16] width 14 height 14
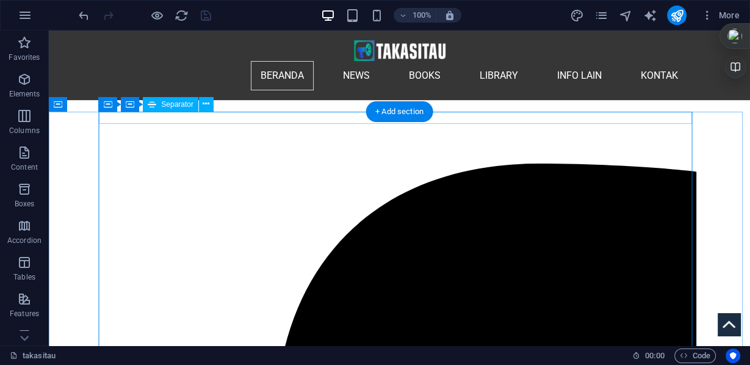
scroll to position [195, 0]
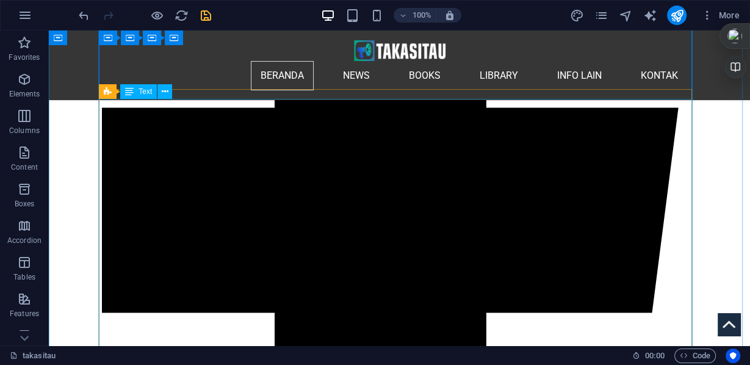
scroll to position [683, 0]
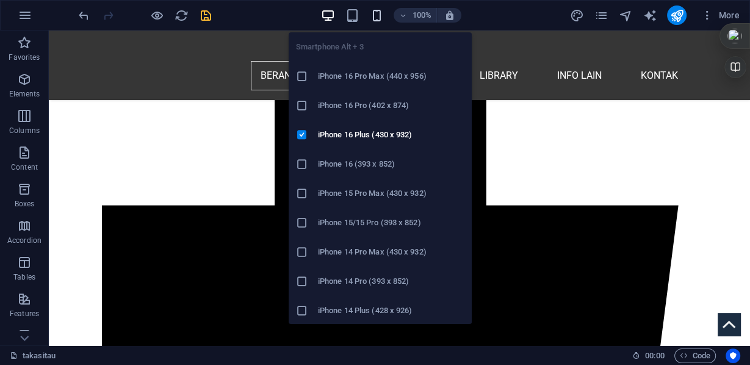
click at [377, 15] on icon "button" at bounding box center [377, 16] width 14 height 14
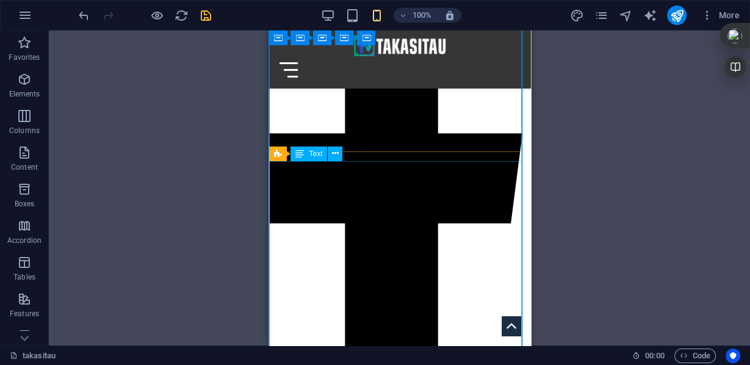
scroll to position [392, 0]
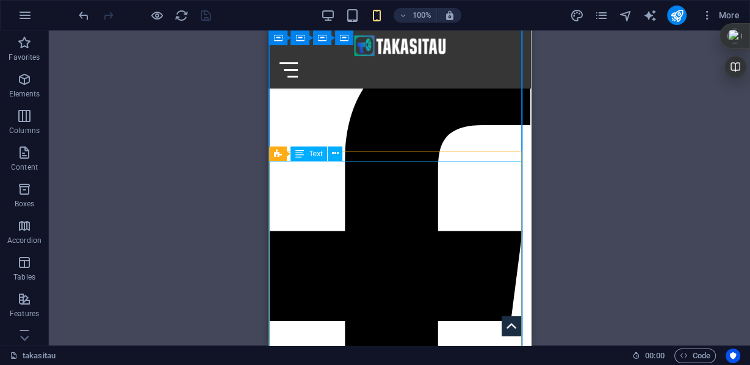
scroll to position [441, 0]
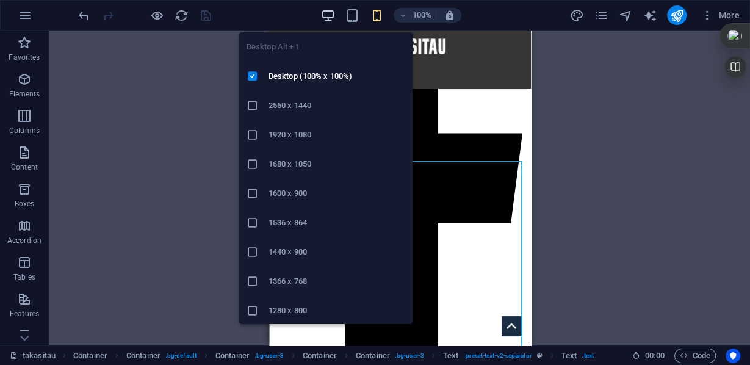
click at [324, 14] on icon "button" at bounding box center [328, 16] width 14 height 14
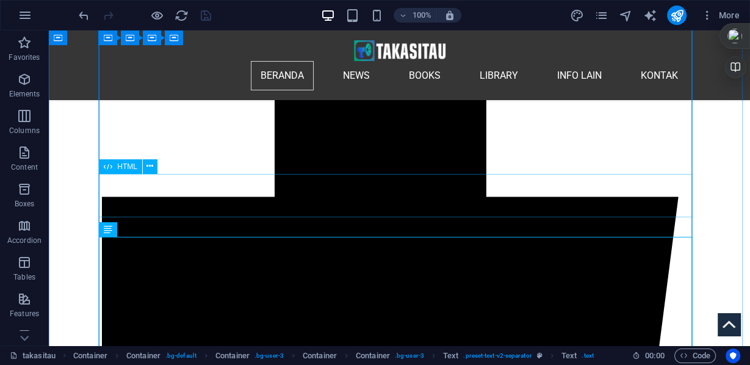
scroll to position [740, 0]
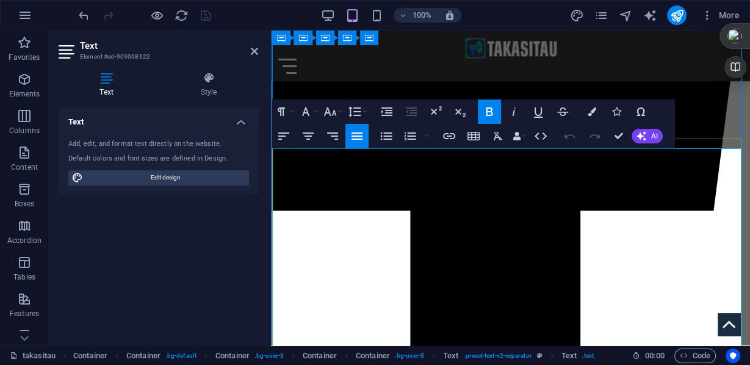
scroll to position [536, 0]
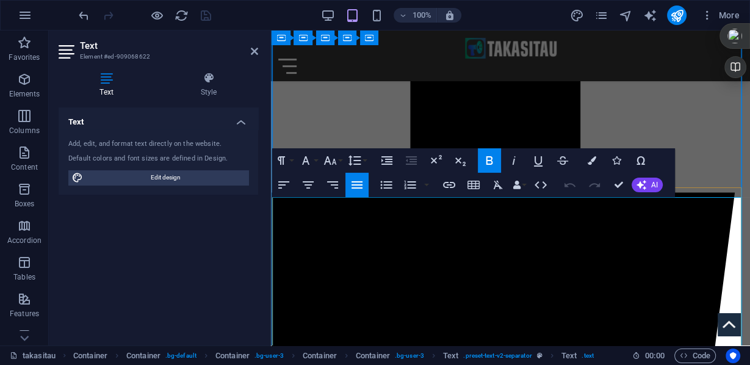
drag, startPoint x: 342, startPoint y: 202, endPoint x: 271, endPoint y: 198, distance: 71.5
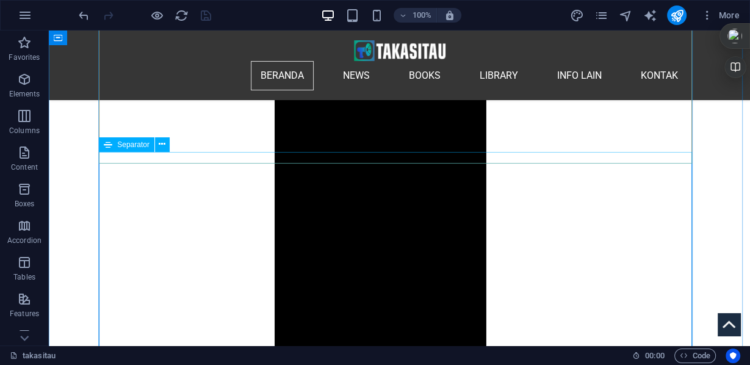
scroll to position [1118, 0]
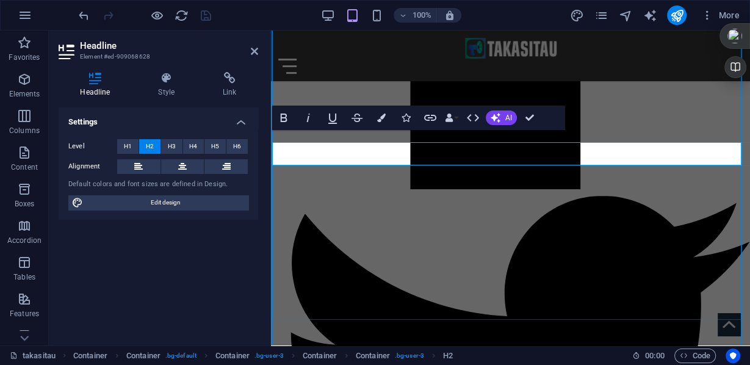
scroll to position [931, 0]
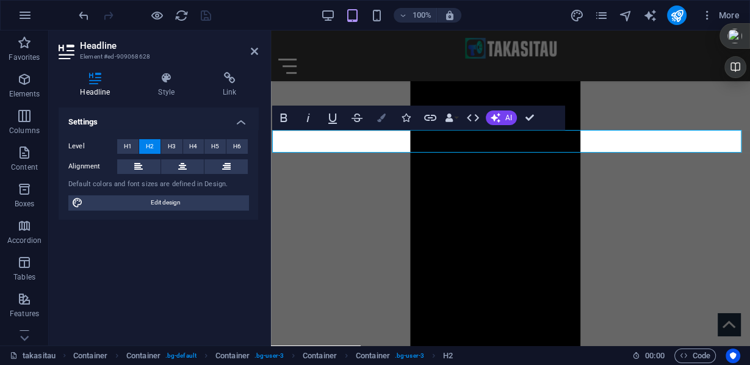
click at [377, 117] on icon "button" at bounding box center [381, 117] width 9 height 9
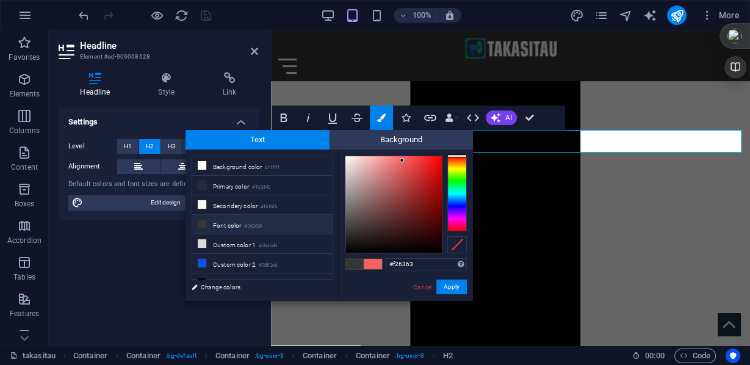
type input "#f97070"
click at [398, 157] on div at bounding box center [393, 204] width 96 height 96
drag, startPoint x: 424, startPoint y: 265, endPoint x: 380, endPoint y: 262, distance: 44.0
click at [380, 262] on div "#f97070 Supported formats #0852ed rgb(8, 82, 237) rgba(8, 82, 237, 90%) hsv(221…" at bounding box center [405, 313] width 135 height 328
click at [414, 264] on input "#f97070" at bounding box center [425, 264] width 81 height 12
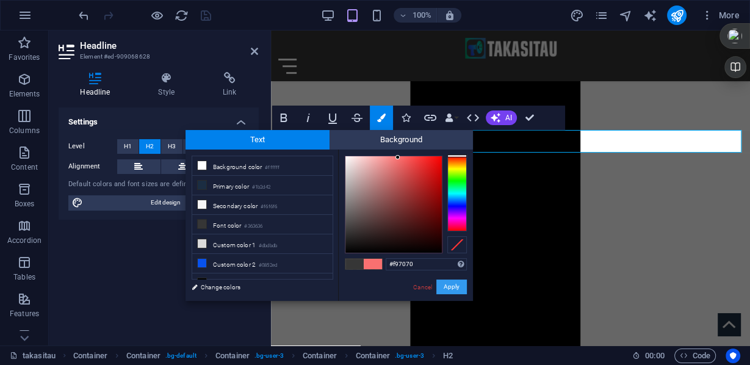
click at [448, 286] on button "Apply" at bounding box center [451, 286] width 30 height 15
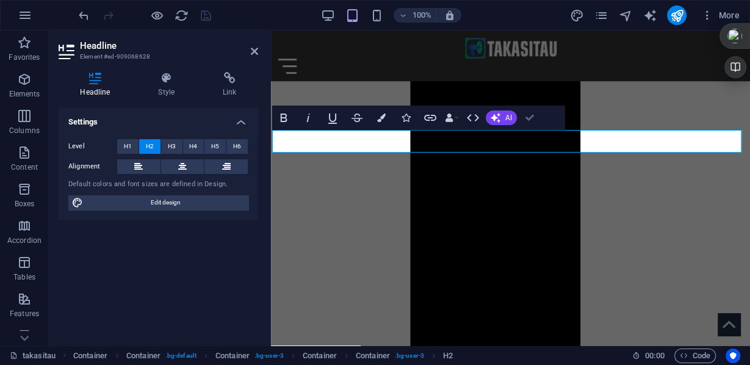
drag, startPoint x: 528, startPoint y: 120, endPoint x: 403, endPoint y: 106, distance: 126.4
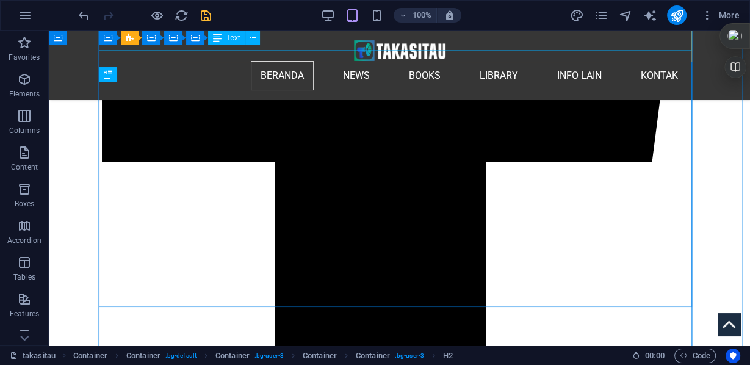
scroll to position [1119, 0]
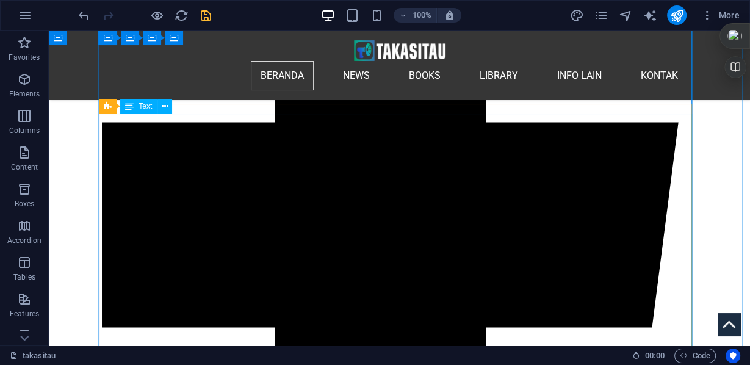
scroll to position [668, 0]
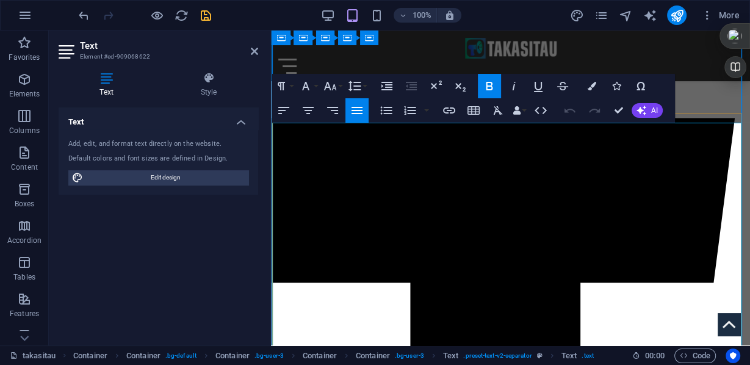
scroll to position [610, 0]
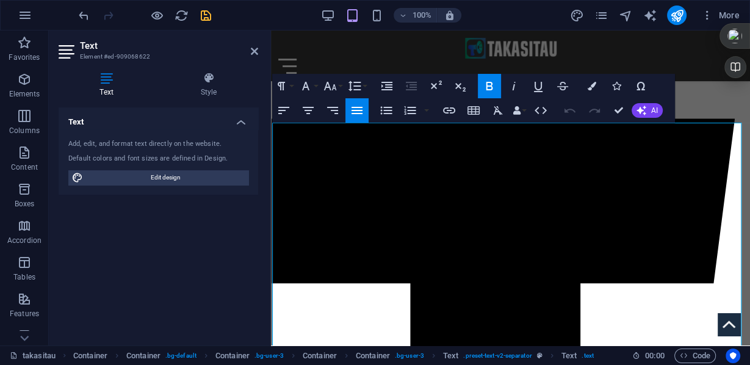
drag, startPoint x: 345, startPoint y: 128, endPoint x: 534, endPoint y: 157, distance: 191.3
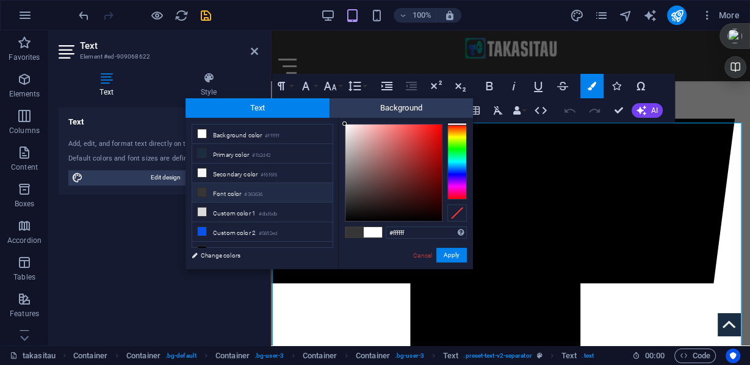
drag, startPoint x: 416, startPoint y: 231, endPoint x: 379, endPoint y: 231, distance: 36.6
click at [379, 231] on div "#ffffff Supported formats #0852ed rgb(8, 82, 237) rgba(8, 82, 237, 90%) hsv(221…" at bounding box center [405, 282] width 135 height 328
drag, startPoint x: 454, startPoint y: 257, endPoint x: 183, endPoint y: 226, distance: 272.5
click at [454, 257] on button "Apply" at bounding box center [451, 255] width 30 height 15
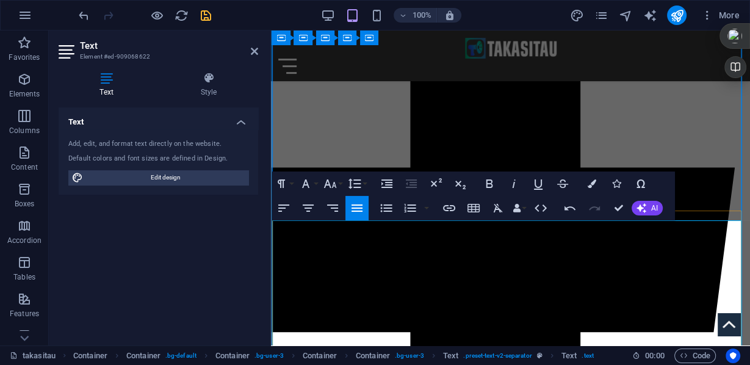
scroll to position [512, 0]
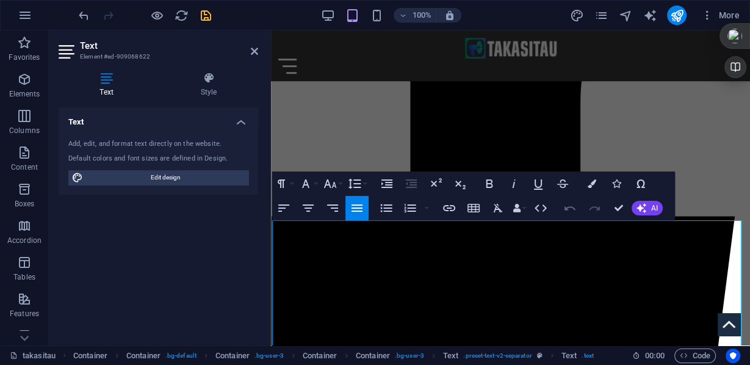
click at [568, 209] on icon "button" at bounding box center [569, 208] width 15 height 15
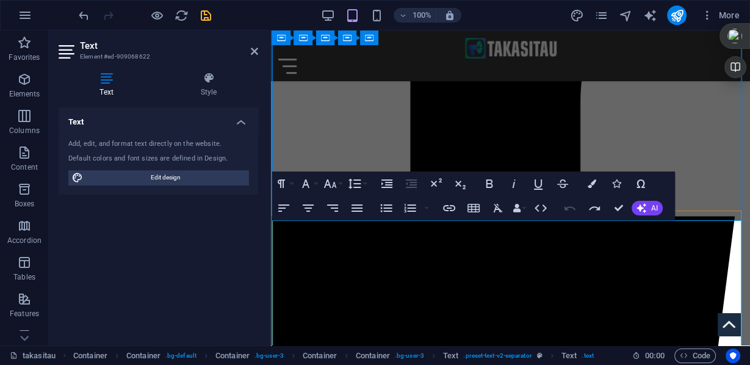
drag, startPoint x: 338, startPoint y: 225, endPoint x: 273, endPoint y: 223, distance: 65.3
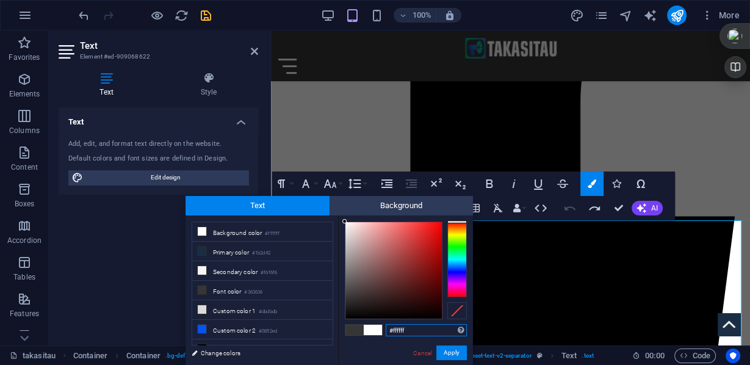
drag, startPoint x: 413, startPoint y: 332, endPoint x: 361, endPoint y: 326, distance: 52.1
paste input "97070"
click at [456, 350] on button "Apply" at bounding box center [451, 352] width 30 height 15
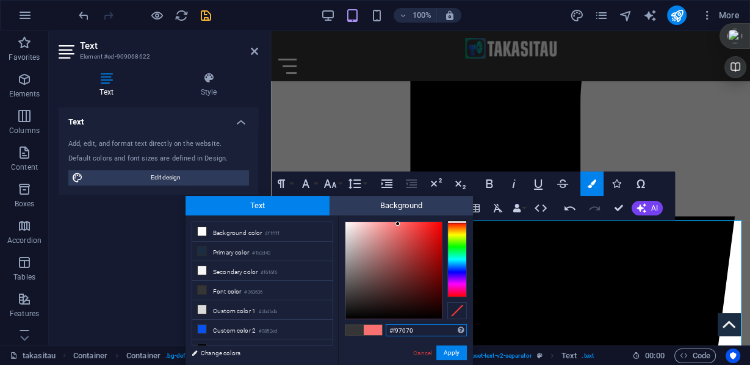
drag, startPoint x: 423, startPoint y: 329, endPoint x: 384, endPoint y: 329, distance: 39.6
click at [446, 354] on button "Apply" at bounding box center [451, 352] width 30 height 15
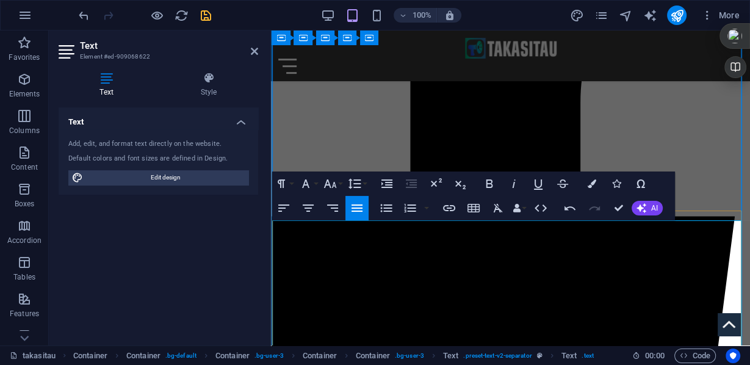
drag, startPoint x: 272, startPoint y: 223, endPoint x: 328, endPoint y: 228, distance: 56.3
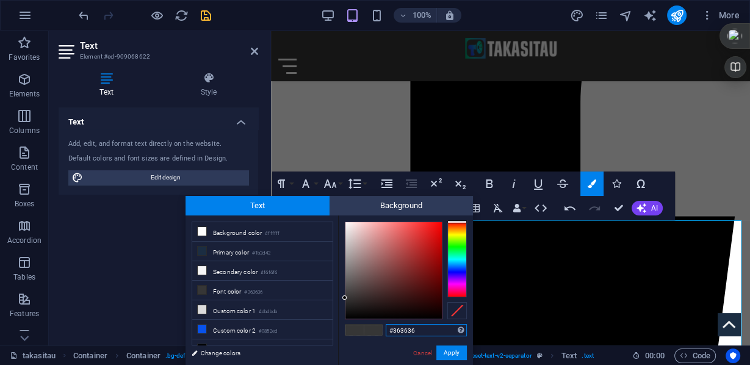
drag, startPoint x: 444, startPoint y: 335, endPoint x: 369, endPoint y: 327, distance: 75.4
paste input "f97070"
type input "#f97070"
click at [454, 353] on button "Apply" at bounding box center [451, 352] width 30 height 15
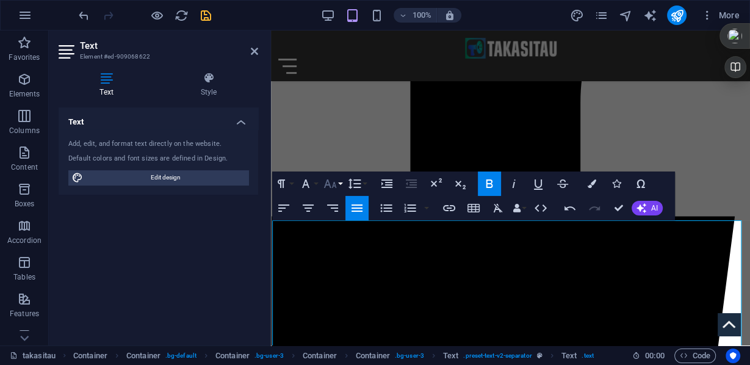
click at [337, 181] on button "Font Size" at bounding box center [332, 183] width 23 height 24
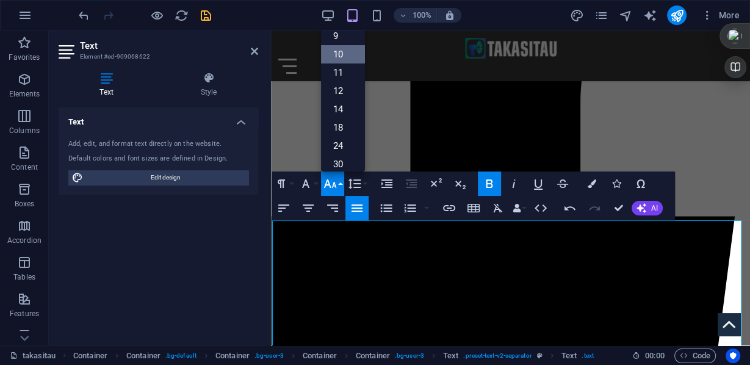
scroll to position [51, 0]
click at [343, 59] on link "14" at bounding box center [343, 58] width 44 height 18
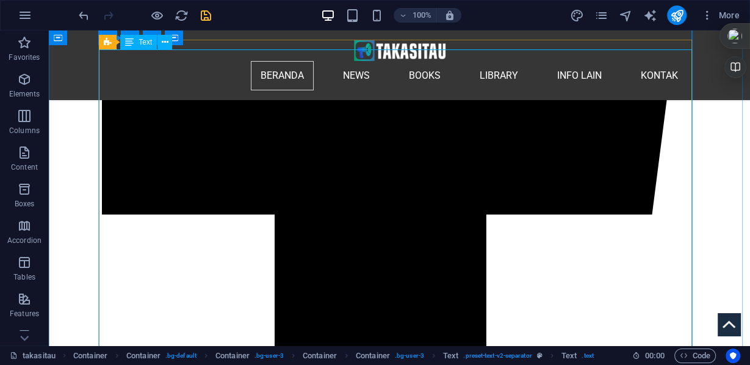
scroll to position [928, 0]
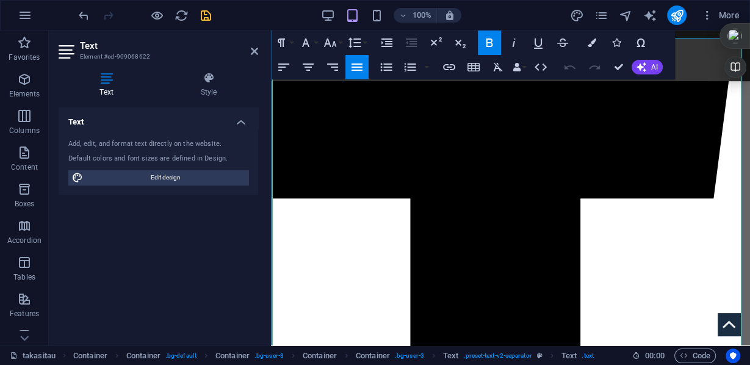
scroll to position [743, 0]
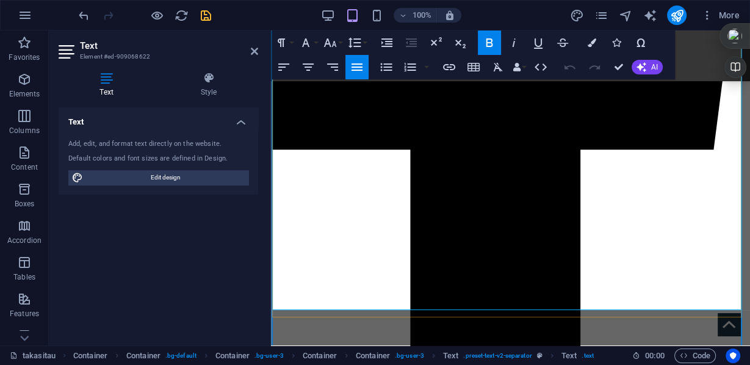
drag, startPoint x: 385, startPoint y: 205, endPoint x: 272, endPoint y: 209, distance: 113.5
click at [589, 43] on icon "button" at bounding box center [591, 42] width 9 height 9
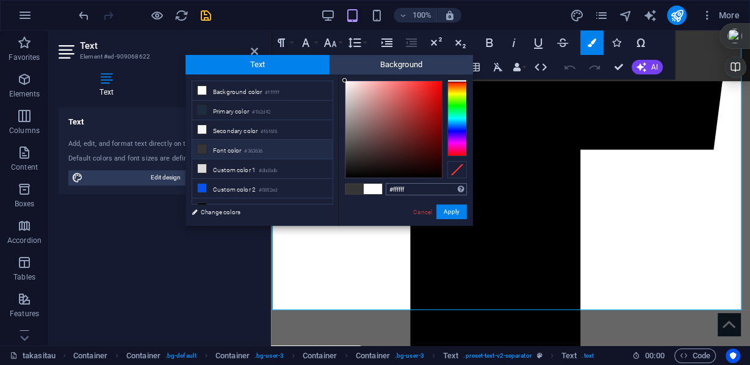
drag, startPoint x: 415, startPoint y: 187, endPoint x: 394, endPoint y: 190, distance: 21.0
click at [0, 0] on div "#ffffff Supported formats #0852ed rgb(8, 82, 237) rgba(8, 82, 237, 90%) hsv(221…" at bounding box center [0, 0] width 0 height 0
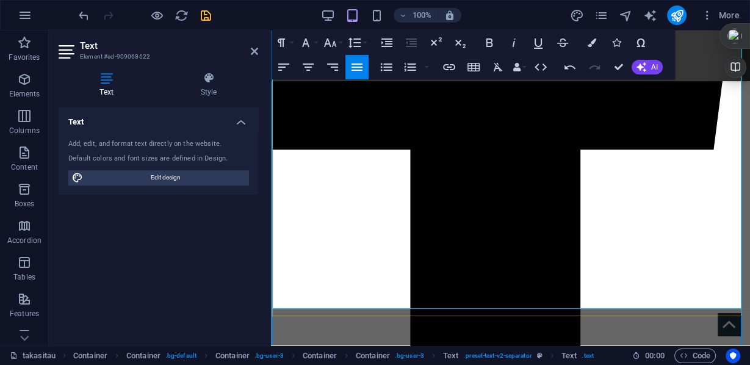
drag, startPoint x: 272, startPoint y: 205, endPoint x: 357, endPoint y: 206, distance: 84.8
click at [592, 47] on button "Colors" at bounding box center [591, 42] width 23 height 24
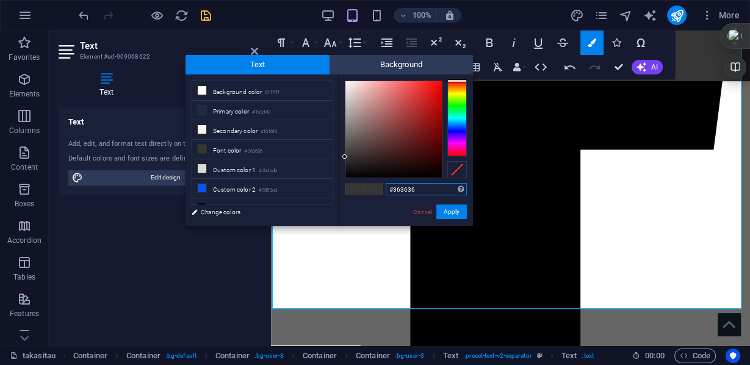
drag, startPoint x: 435, startPoint y: 189, endPoint x: 382, endPoint y: 187, distance: 53.1
click at [0, 0] on div "#363636 Supported formats #0852ed rgb(8, 82, 237) rgba(8, 82, 237, 90%) hsv(221…" at bounding box center [0, 0] width 0 height 0
paste input "f97070"
type input "#f97070"
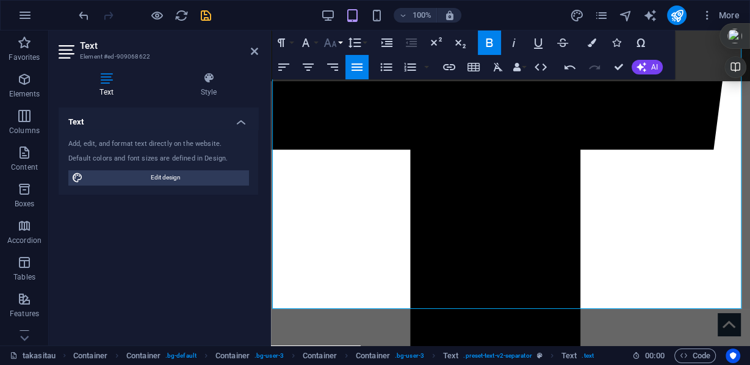
click at [339, 46] on button "Font Size" at bounding box center [332, 42] width 23 height 24
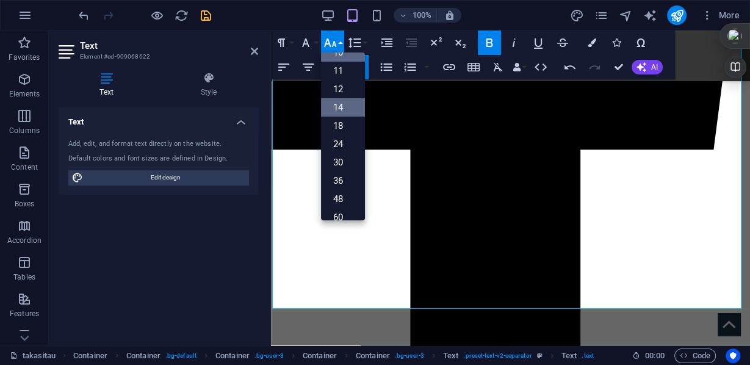
click at [342, 101] on link "14" at bounding box center [343, 107] width 44 height 18
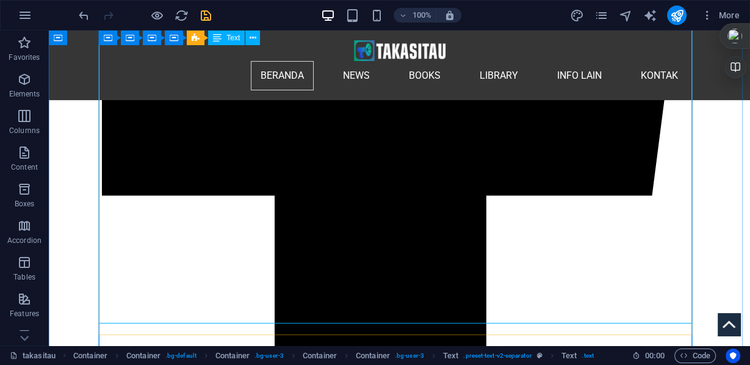
scroll to position [947, 0]
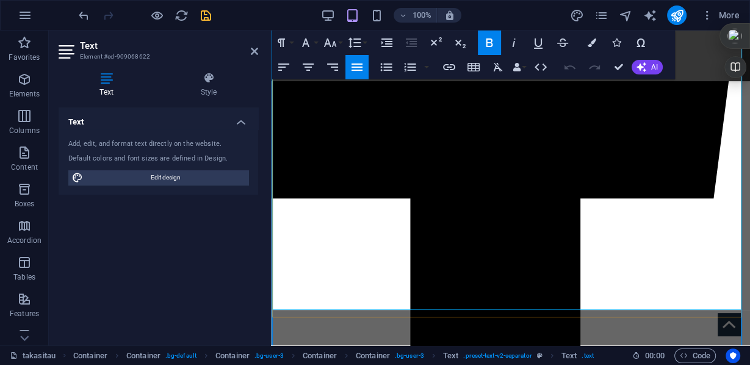
scroll to position [743, 0]
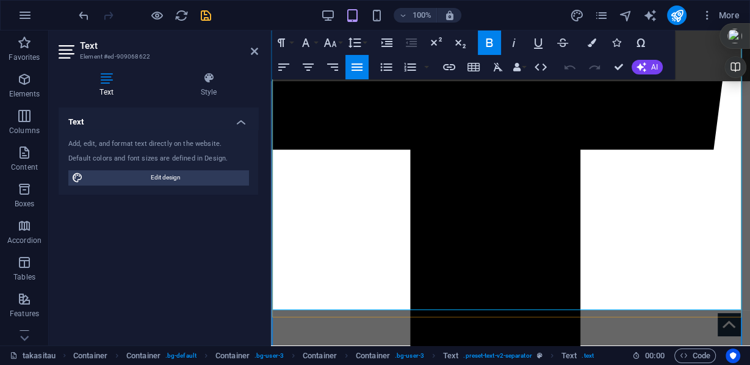
drag, startPoint x: 366, startPoint y: 221, endPoint x: 273, endPoint y: 220, distance: 93.3
click at [590, 41] on icon "button" at bounding box center [591, 42] width 9 height 9
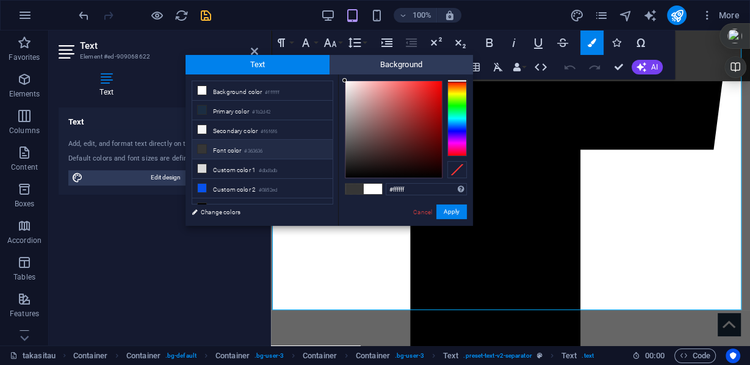
drag, startPoint x: 413, startPoint y: 189, endPoint x: 369, endPoint y: 185, distance: 44.1
click at [369, 185] on div "#ffffff Supported formats #0852ed rgb(8, 82, 237) rgba(8, 82, 237, 90%) hsv(221…" at bounding box center [405, 238] width 135 height 328
click at [459, 212] on button "Apply" at bounding box center [451, 211] width 30 height 15
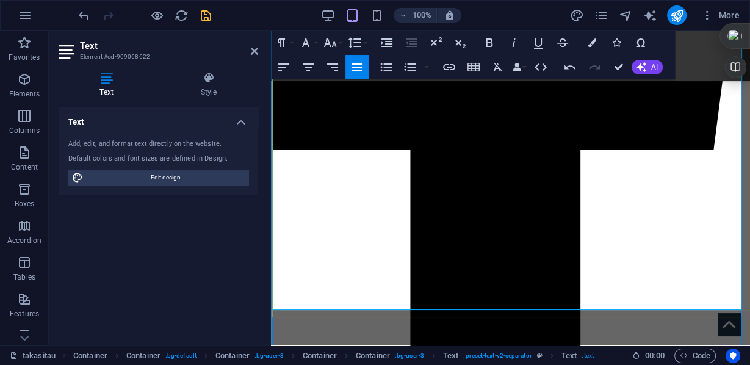
drag, startPoint x: 359, startPoint y: 220, endPoint x: 332, endPoint y: 221, distance: 26.8
drag, startPoint x: 358, startPoint y: 220, endPoint x: 278, endPoint y: 221, distance: 80.5
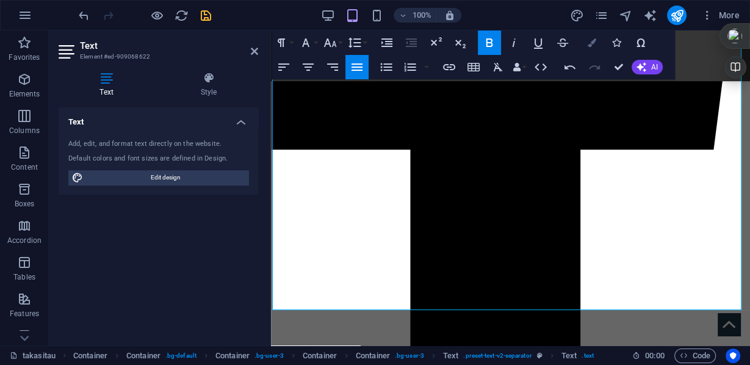
click at [591, 42] on icon "button" at bounding box center [591, 42] width 9 height 9
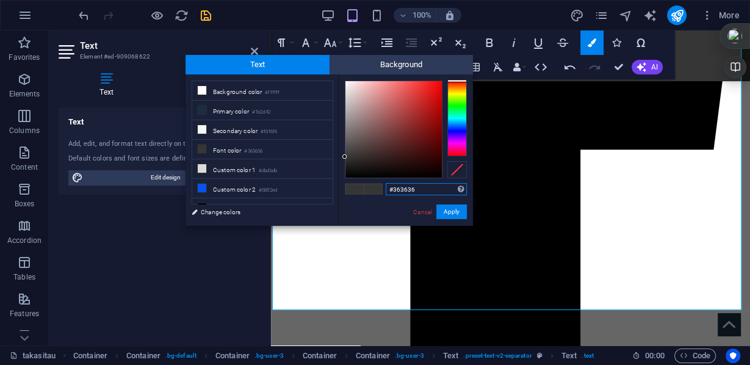
drag, startPoint x: 421, startPoint y: 192, endPoint x: 384, endPoint y: 187, distance: 38.2
click at [384, 187] on div "#363636 Supported formats #0852ed rgb(8, 82, 237) rgba(8, 82, 237, 90%) hsv(221…" at bounding box center [405, 238] width 135 height 328
paste input "f97070"
type input "#f97070"
click at [445, 210] on button "Apply" at bounding box center [451, 211] width 30 height 15
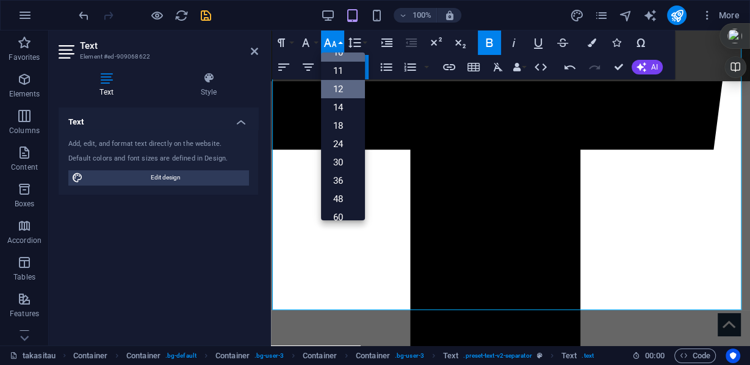
click at [340, 84] on link "12" at bounding box center [343, 89] width 44 height 18
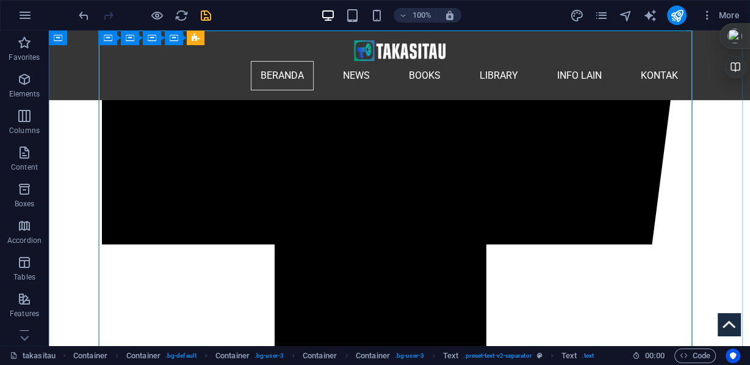
scroll to position [898, 0]
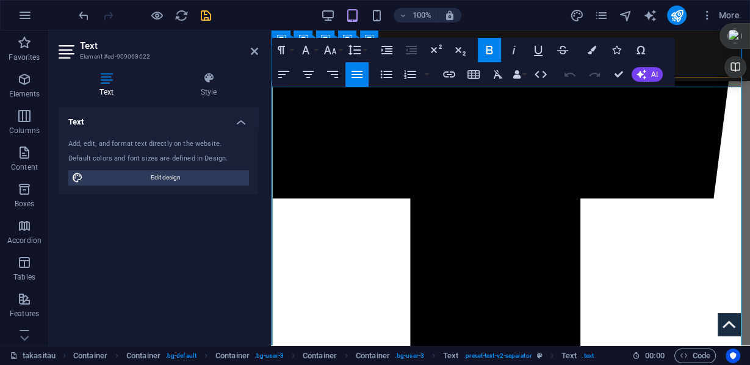
scroll to position [743, 0]
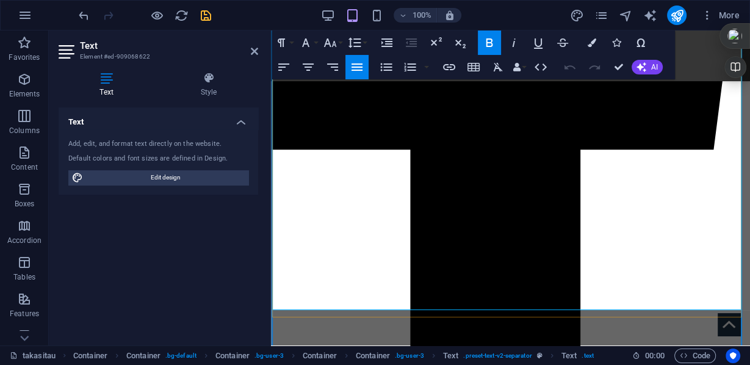
drag, startPoint x: 603, startPoint y: 205, endPoint x: 512, endPoint y: 207, distance: 90.9
click at [590, 46] on icon "button" at bounding box center [591, 42] width 9 height 9
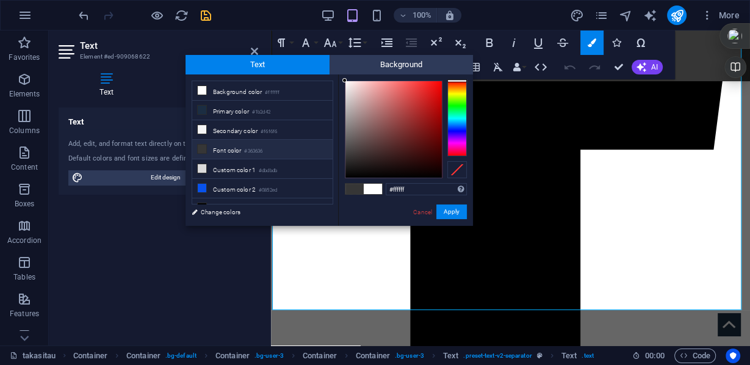
drag, startPoint x: 428, startPoint y: 188, endPoint x: 363, endPoint y: 187, distance: 64.7
click at [363, 187] on div "#ffffff Supported formats #0852ed rgb(8, 82, 237) rgba(8, 82, 237, 90%) hsv(221…" at bounding box center [405, 238] width 135 height 328
drag, startPoint x: 442, startPoint y: 213, endPoint x: 171, endPoint y: 182, distance: 272.6
click at [442, 213] on button "Apply" at bounding box center [451, 211] width 30 height 15
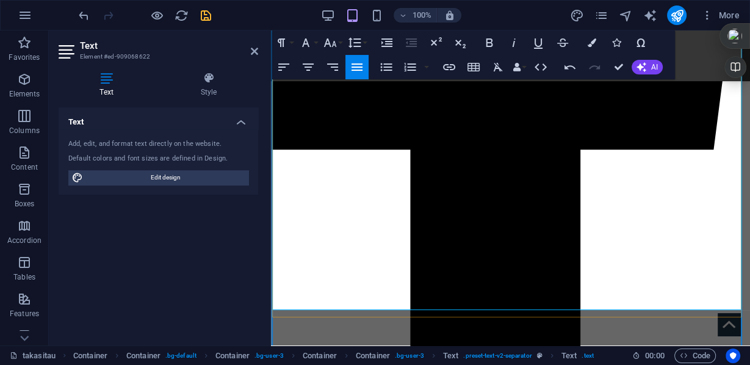
drag, startPoint x: 587, startPoint y: 206, endPoint x: 510, endPoint y: 204, distance: 76.9
click at [590, 43] on icon "button" at bounding box center [591, 42] width 9 height 9
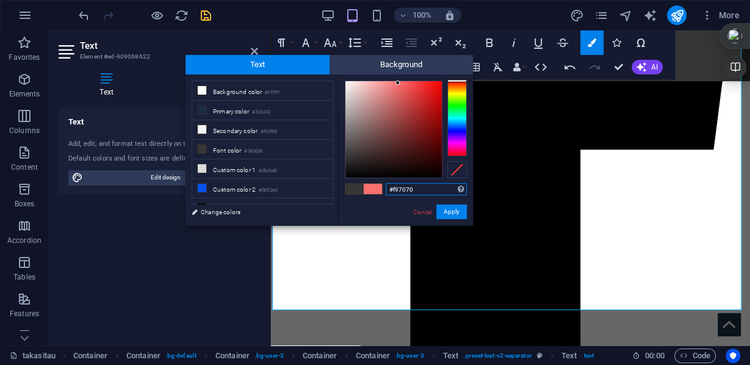
drag, startPoint x: 415, startPoint y: 188, endPoint x: 374, endPoint y: 188, distance: 40.9
click at [374, 188] on div "#f97070 Supported formats #0852ed rgb(8, 82, 237) rgba(8, 82, 237, 90%) hsv(221…" at bounding box center [405, 238] width 135 height 328
drag, startPoint x: 179, startPoint y: 182, endPoint x: 449, endPoint y: 212, distance: 272.5
click at [449, 212] on button "Apply" at bounding box center [451, 211] width 30 height 15
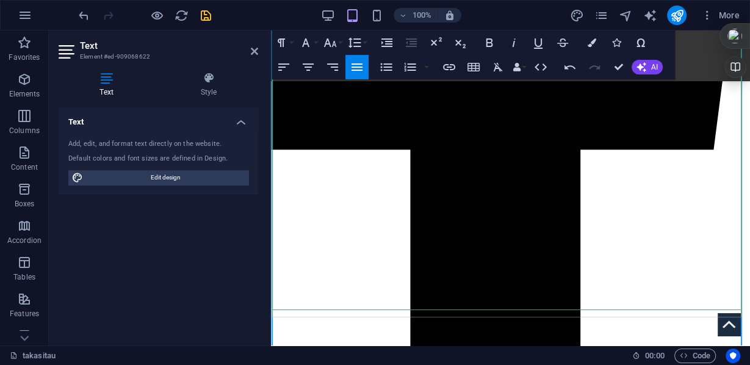
drag, startPoint x: 512, startPoint y: 209, endPoint x: 583, endPoint y: 209, distance: 71.4
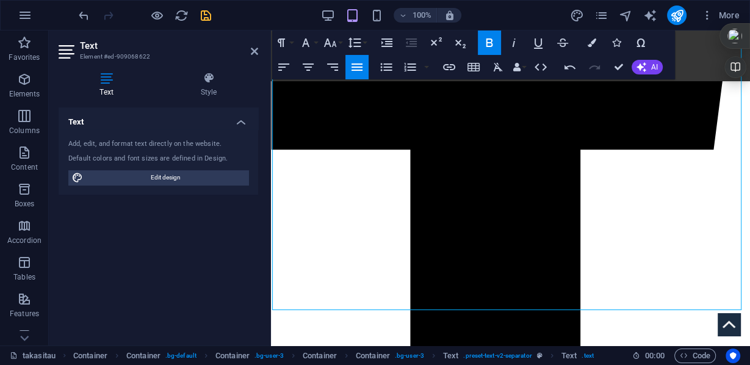
drag, startPoint x: 586, startPoint y: 207, endPoint x: 509, endPoint y: 202, distance: 77.0
click at [588, 41] on icon "button" at bounding box center [591, 42] width 9 height 9
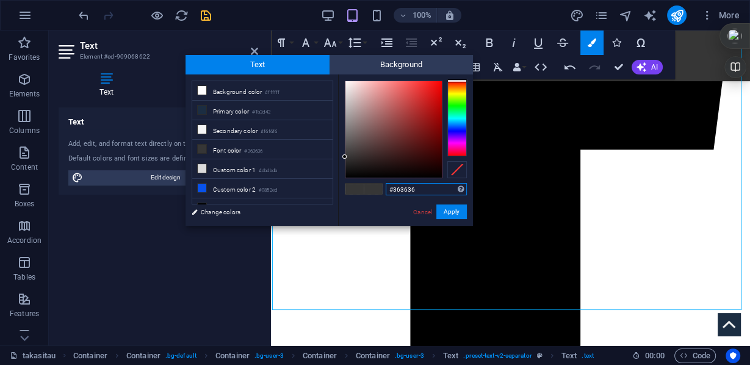
drag, startPoint x: 432, startPoint y: 190, endPoint x: 378, endPoint y: 185, distance: 54.5
click at [371, 185] on div "#363636 Supported formats #0852ed rgb(8, 82, 237) rgba(8, 82, 237, 90%) hsv(221…" at bounding box center [405, 238] width 135 height 328
paste input "f97070"
type input "#f97070"
click at [443, 211] on button "Apply" at bounding box center [451, 211] width 30 height 15
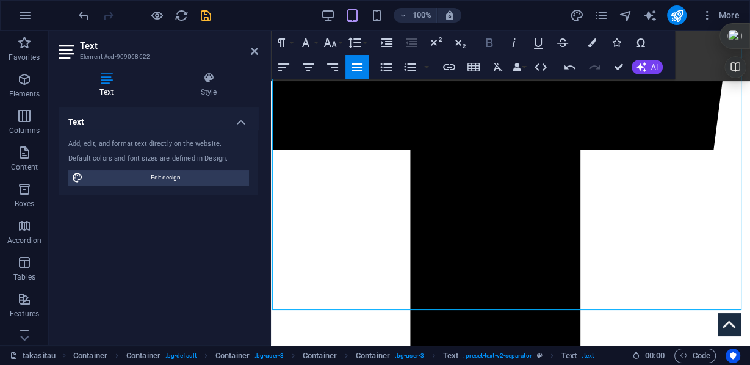
click at [486, 45] on icon "button" at bounding box center [489, 42] width 7 height 9
click at [338, 42] on button "Font Size" at bounding box center [332, 42] width 23 height 24
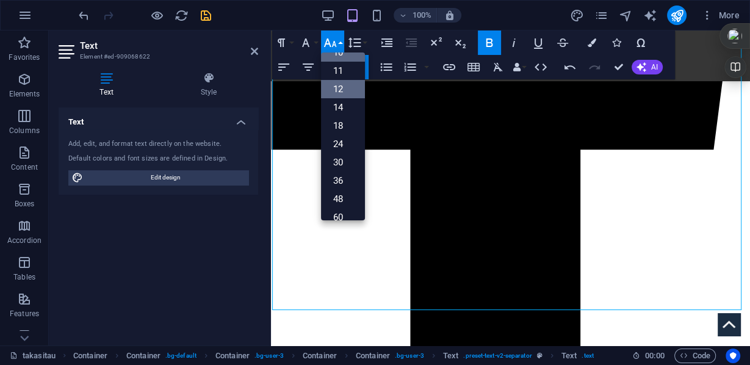
click at [340, 85] on link "12" at bounding box center [343, 89] width 44 height 18
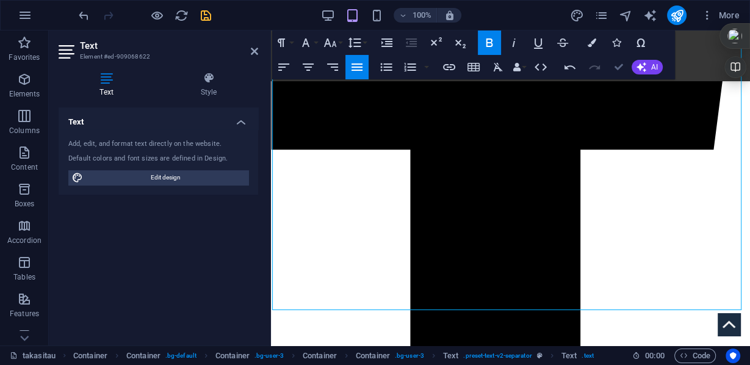
drag, startPoint x: 618, startPoint y: 65, endPoint x: 521, endPoint y: 176, distance: 146.9
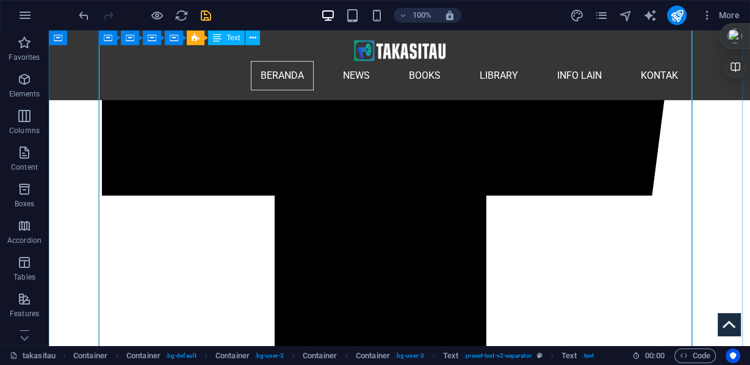
scroll to position [947, 0]
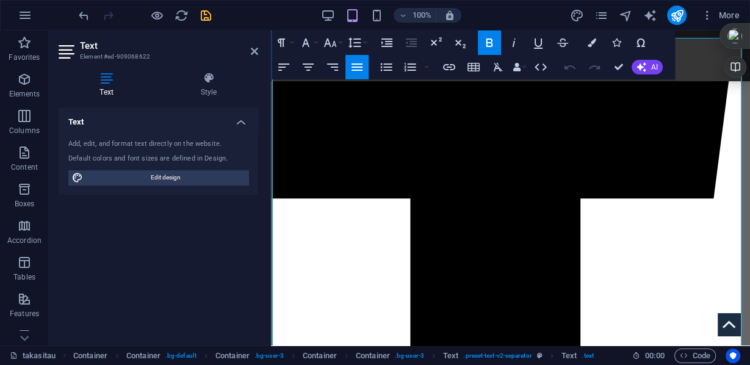
scroll to position [792, 0]
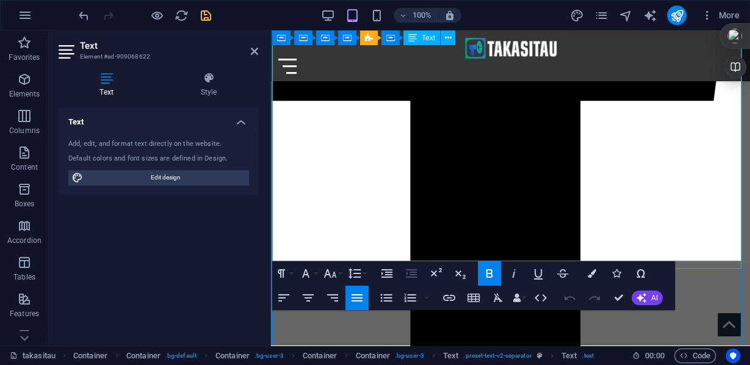
drag, startPoint x: 641, startPoint y: 171, endPoint x: 523, endPoint y: 171, distance: 118.3
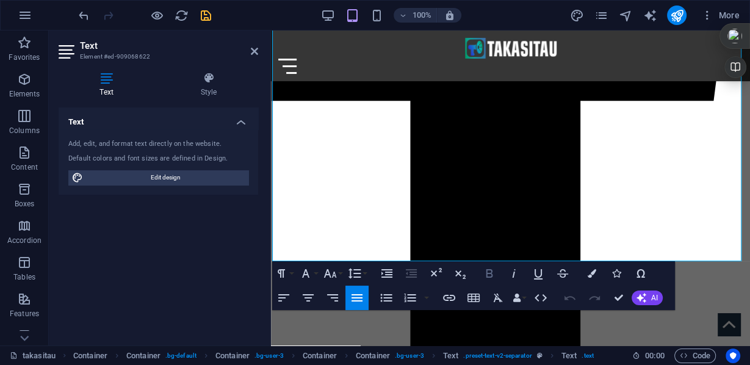
drag, startPoint x: 489, startPoint y: 274, endPoint x: 237, endPoint y: 221, distance: 256.8
click at [489, 274] on icon "button" at bounding box center [489, 273] width 15 height 15
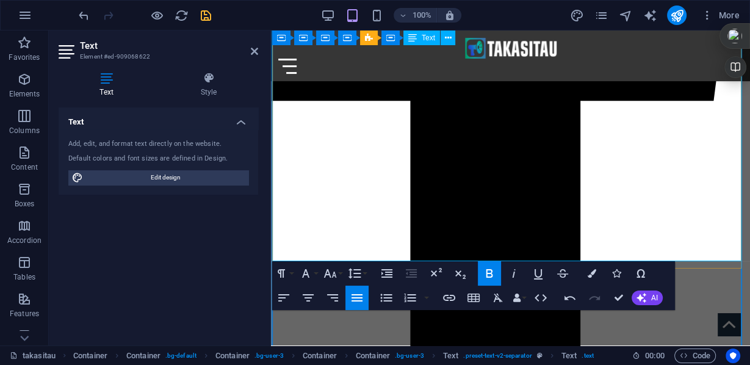
drag, startPoint x: 604, startPoint y: 181, endPoint x: 522, endPoint y: 178, distance: 81.8
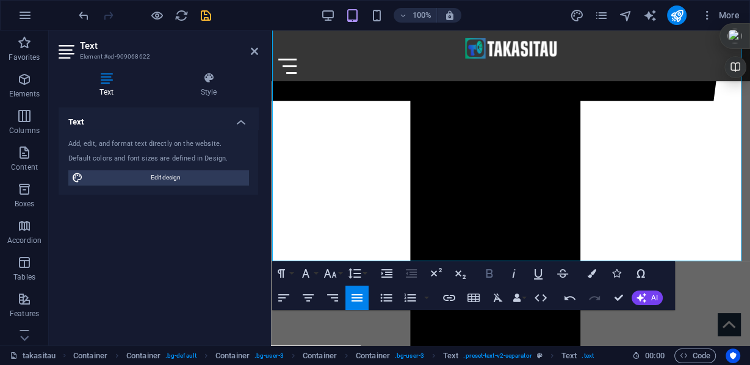
click at [484, 272] on icon "button" at bounding box center [489, 273] width 15 height 15
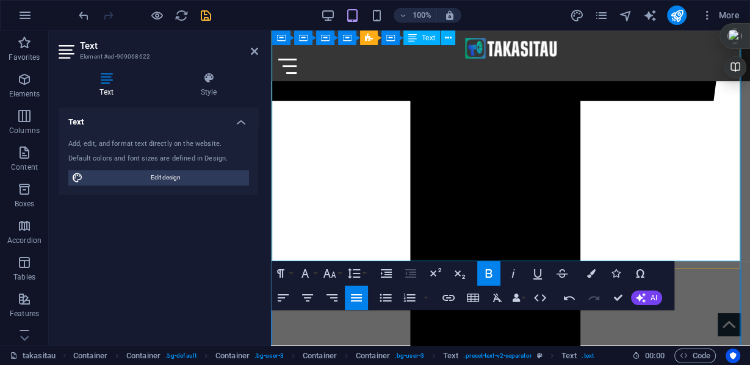
scroll to position [792, 1]
drag, startPoint x: 735, startPoint y: 179, endPoint x: 622, endPoint y: 181, distance: 112.8
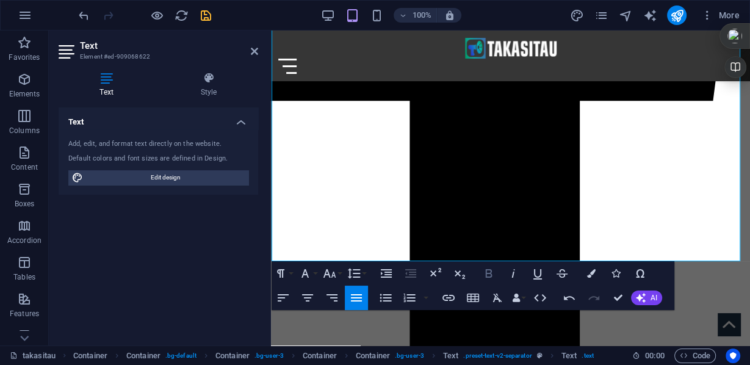
click at [484, 270] on icon "button" at bounding box center [488, 273] width 15 height 15
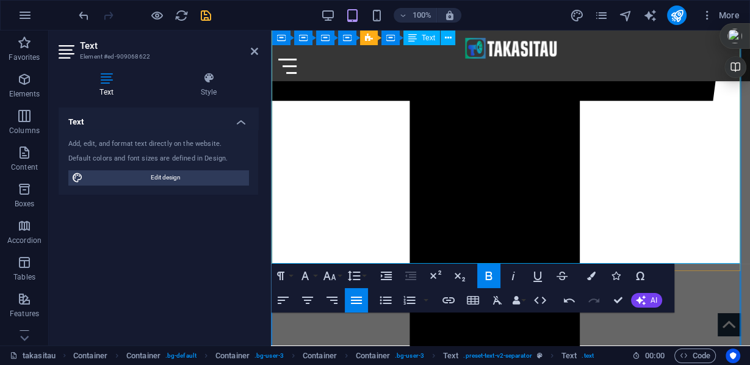
drag, startPoint x: 648, startPoint y: 195, endPoint x: 555, endPoint y: 195, distance: 93.3
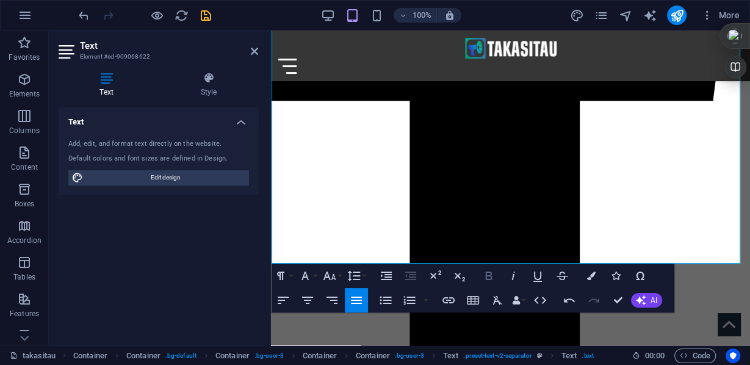
click at [485, 278] on icon "button" at bounding box center [488, 275] width 7 height 9
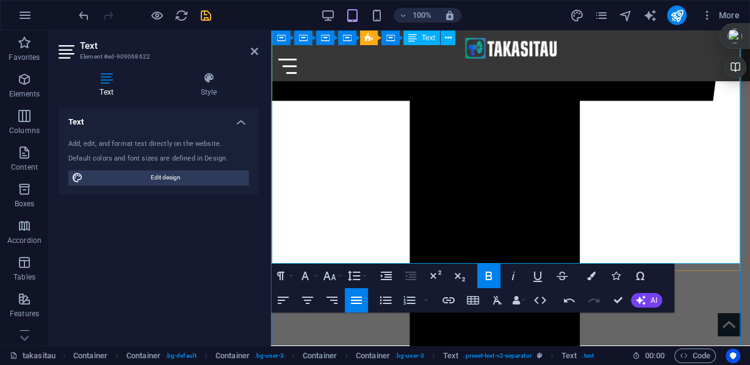
drag, startPoint x: 720, startPoint y: 201, endPoint x: 523, endPoint y: 201, distance: 196.4
drag, startPoint x: 521, startPoint y: 202, endPoint x: 720, endPoint y: 202, distance: 198.8
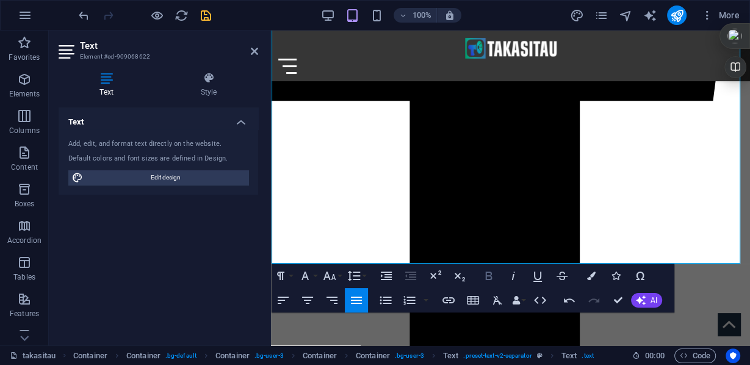
click at [488, 278] on icon "button" at bounding box center [488, 275] width 15 height 15
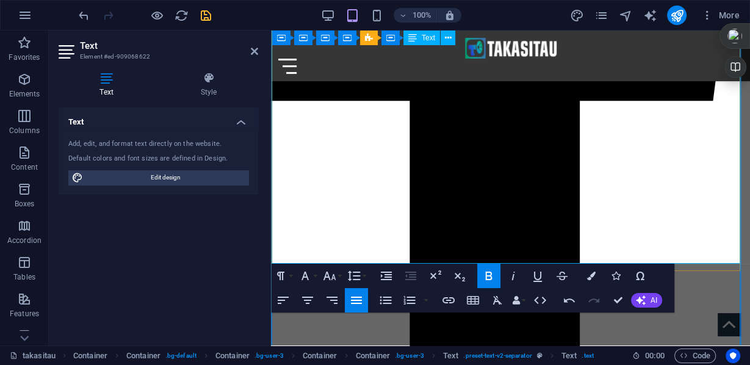
drag, startPoint x: 525, startPoint y: 209, endPoint x: 590, endPoint y: 217, distance: 65.7
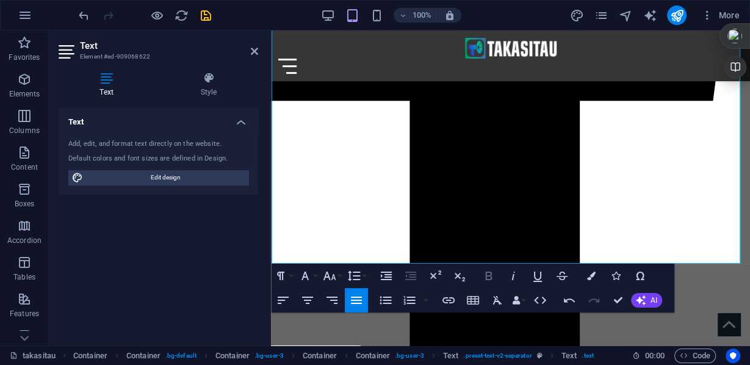
click at [493, 276] on icon "button" at bounding box center [488, 275] width 15 height 15
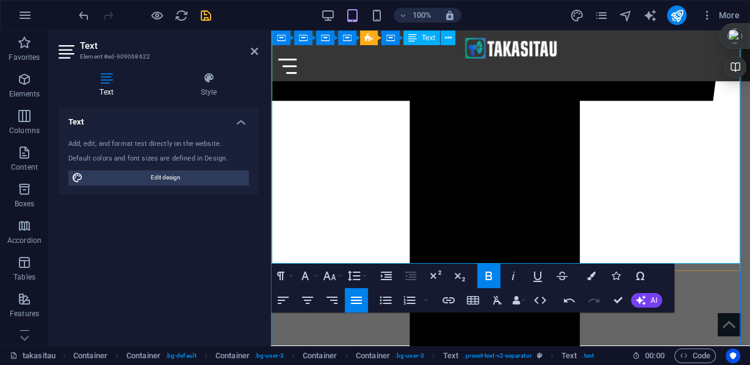
drag, startPoint x: 561, startPoint y: 223, endPoint x: 628, endPoint y: 223, distance: 66.5
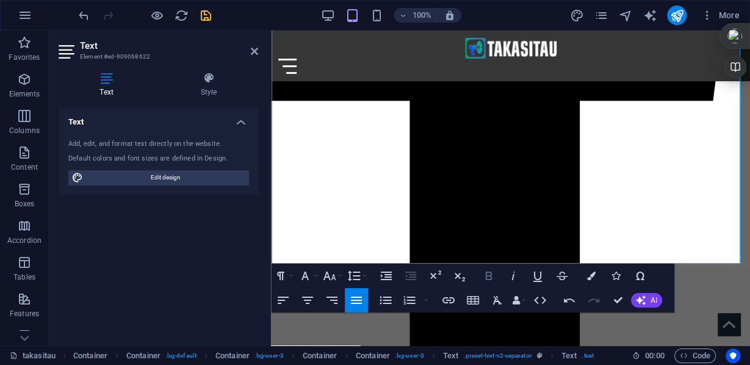
click at [490, 276] on icon "button" at bounding box center [488, 275] width 7 height 9
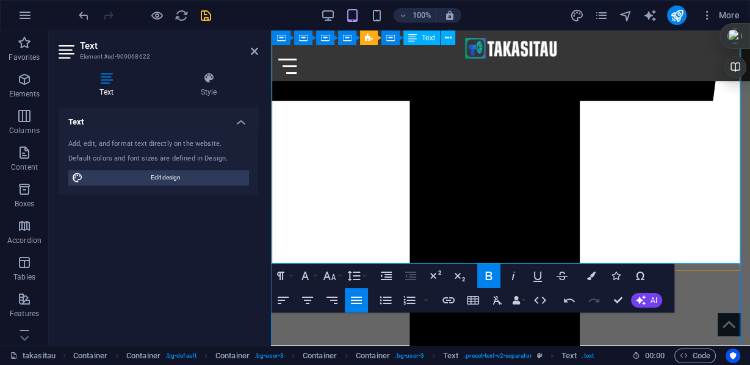
drag, startPoint x: 562, startPoint y: 231, endPoint x: 723, endPoint y: 231, distance: 160.4
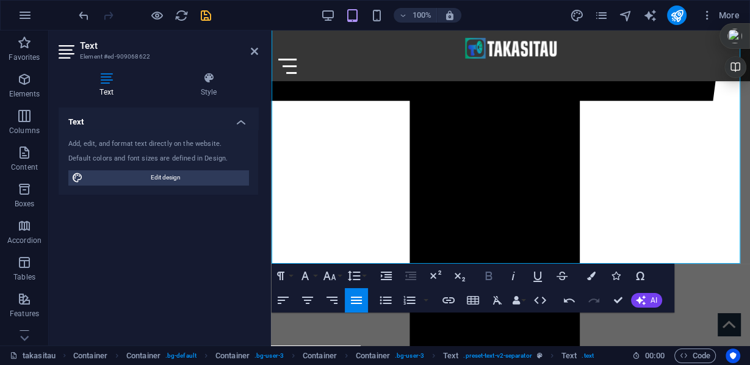
click at [492, 278] on icon "button" at bounding box center [488, 275] width 15 height 15
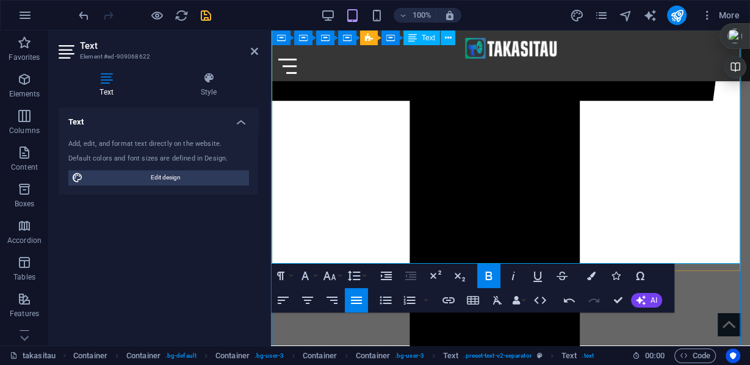
drag, startPoint x: 519, startPoint y: 239, endPoint x: 721, endPoint y: 238, distance: 201.9
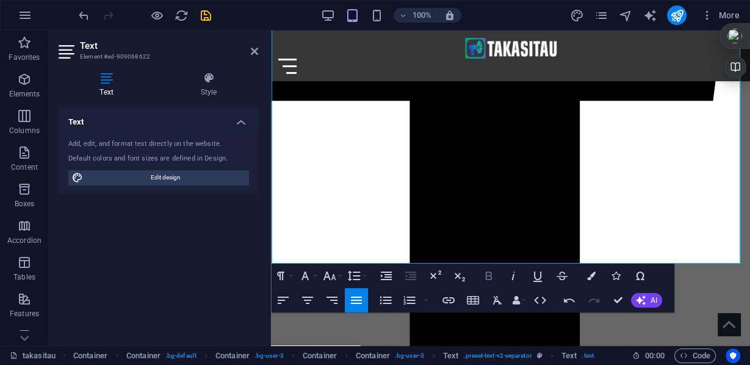
click at [487, 273] on icon "button" at bounding box center [488, 275] width 15 height 15
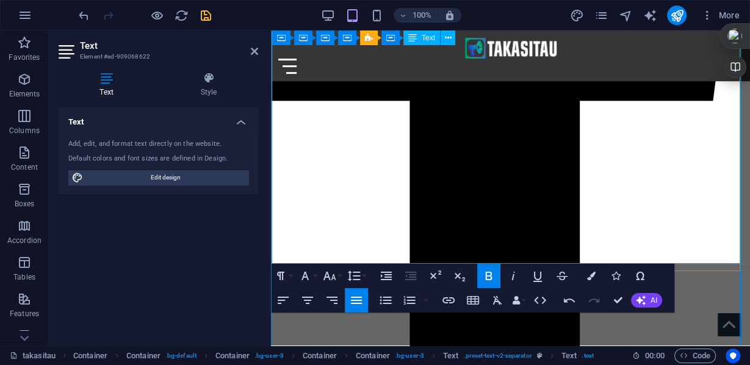
drag, startPoint x: 512, startPoint y: 171, endPoint x: 592, endPoint y: 247, distance: 109.6
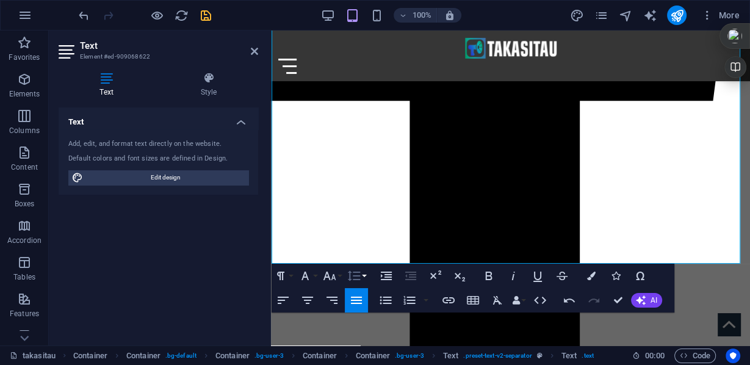
click at [364, 276] on button "Line Height" at bounding box center [356, 275] width 23 height 24
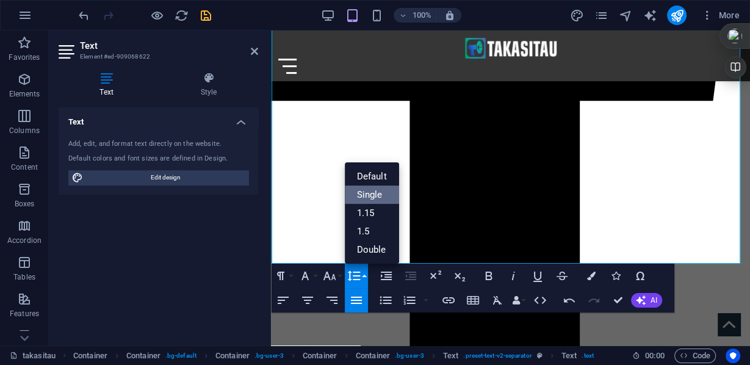
scroll to position [0, 0]
click at [371, 213] on link "1.15" at bounding box center [372, 213] width 54 height 18
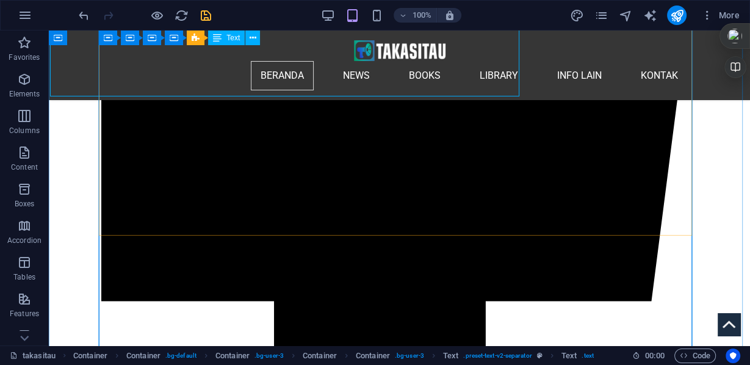
scroll to position [960, 0]
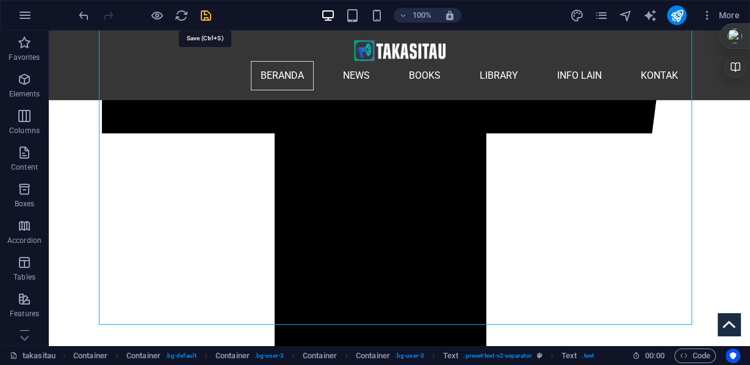
click at [203, 15] on icon "save" at bounding box center [206, 16] width 14 height 14
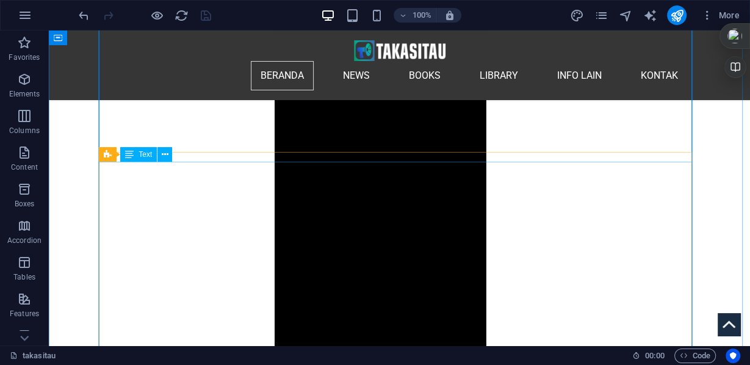
scroll to position [1220, 0]
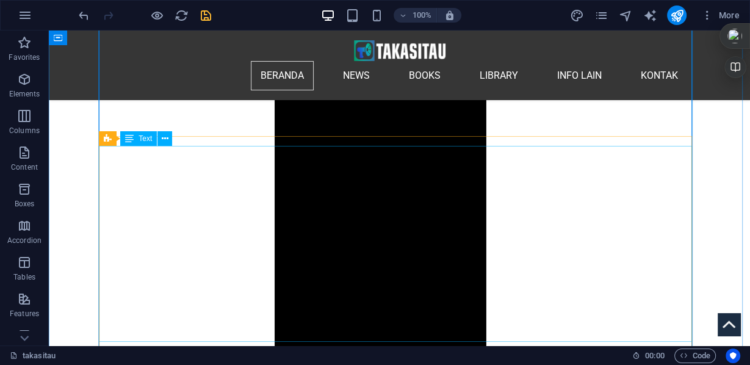
scroll to position [1089, 0]
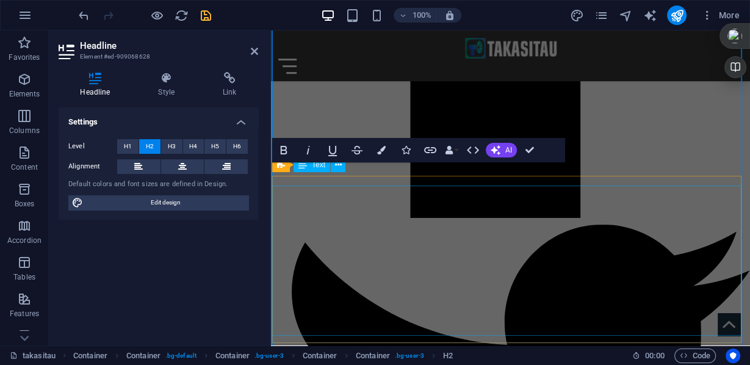
scroll to position [908, 0]
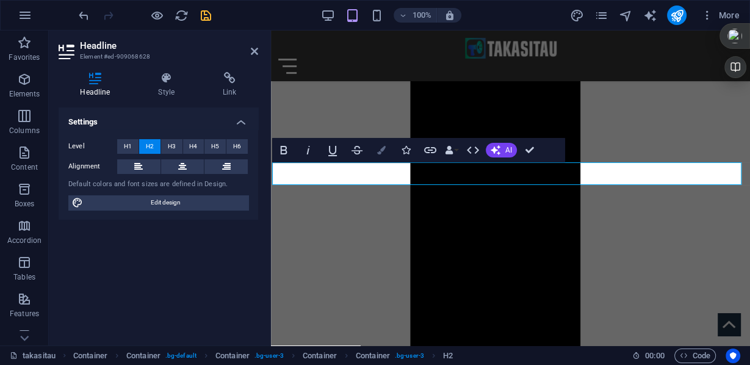
click at [384, 151] on icon "button" at bounding box center [381, 150] width 9 height 9
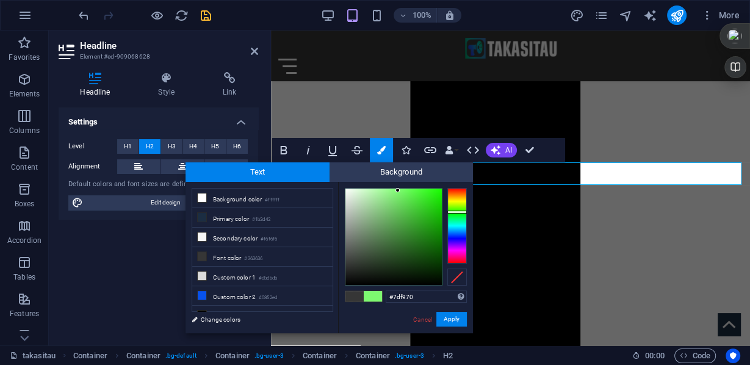
click at [463, 212] on div at bounding box center [457, 226] width 20 height 76
click at [395, 247] on div at bounding box center [393, 236] width 96 height 96
click at [399, 251] on div at bounding box center [393, 236] width 96 height 96
click at [401, 243] on div at bounding box center [393, 236] width 96 height 96
click at [404, 240] on div at bounding box center [393, 236] width 96 height 96
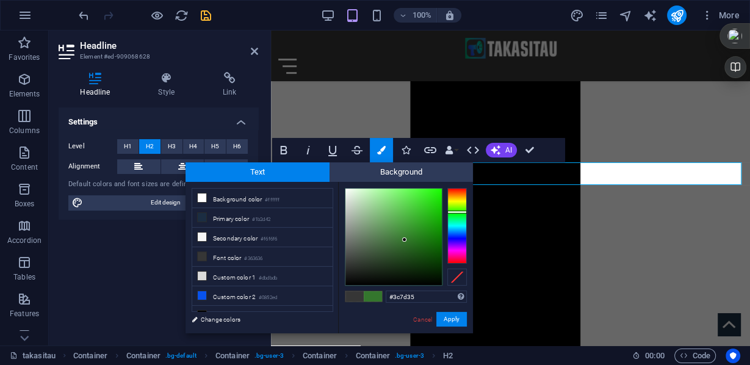
click at [400, 237] on div at bounding box center [393, 236] width 96 height 96
type input "#4a9043"
click at [396, 230] on div at bounding box center [393, 236] width 96 height 96
click at [452, 319] on button "Apply" at bounding box center [451, 319] width 30 height 15
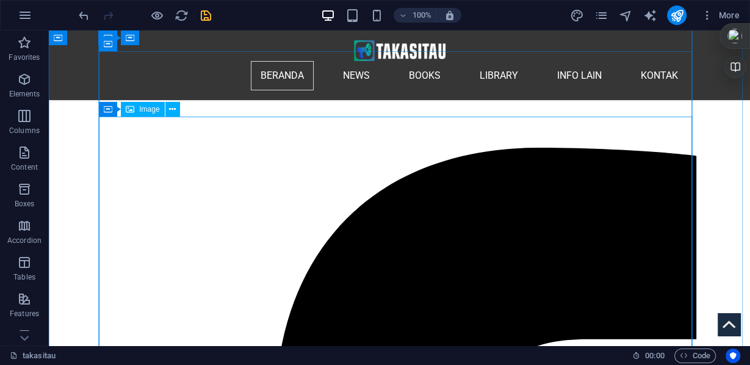
scroll to position [260, 0]
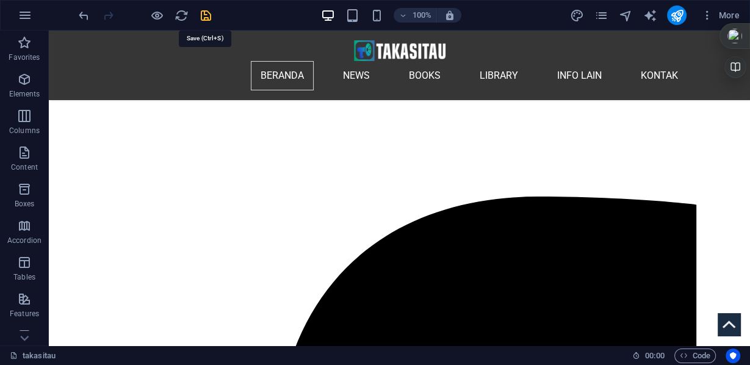
click at [208, 16] on icon "save" at bounding box center [206, 16] width 14 height 14
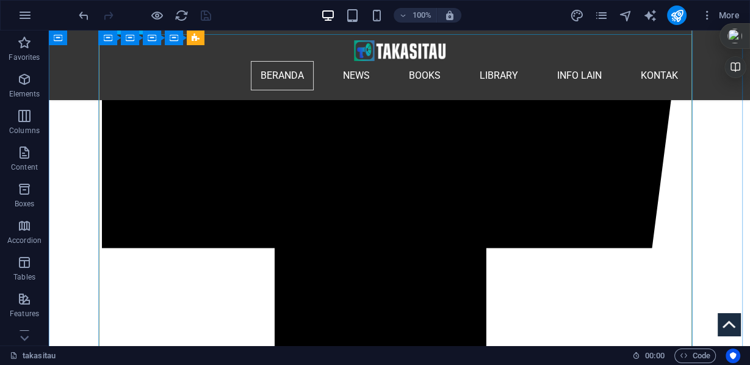
scroll to position [1040, 0]
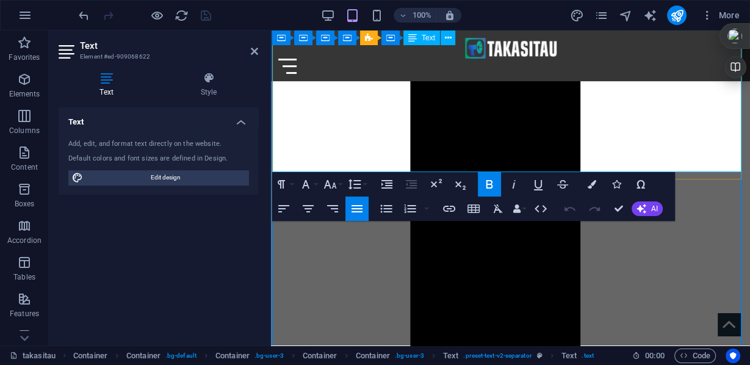
scroll to position [841, 0]
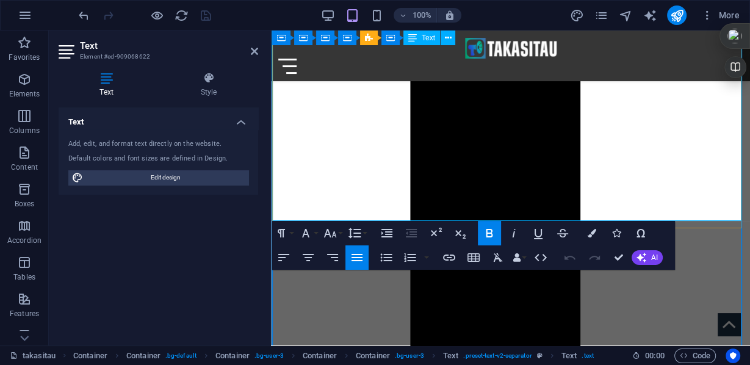
drag, startPoint x: 526, startPoint y: 130, endPoint x: 550, endPoint y: 138, distance: 24.5
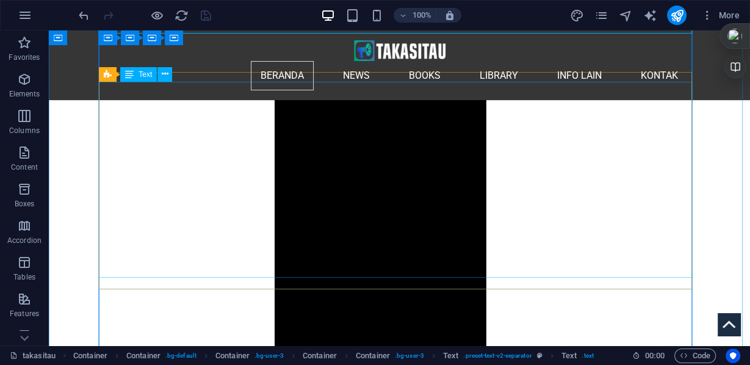
scroll to position [1251, 0]
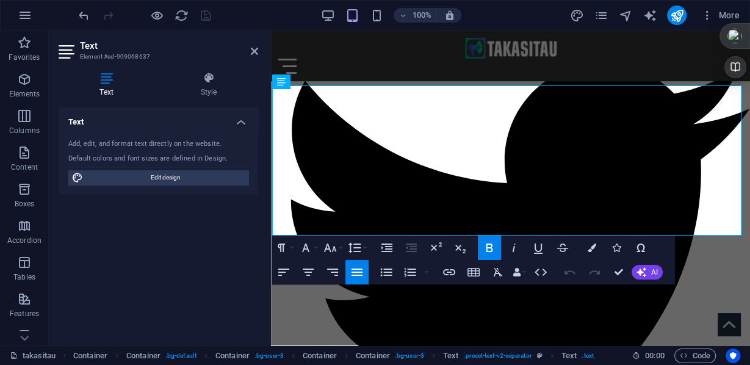
scroll to position [1029, 0]
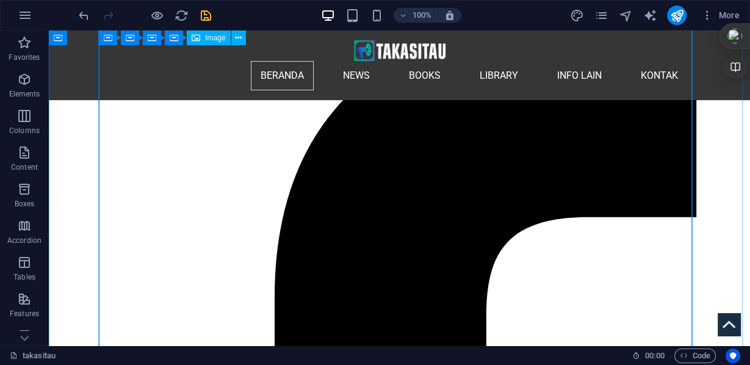
scroll to position [382, 0]
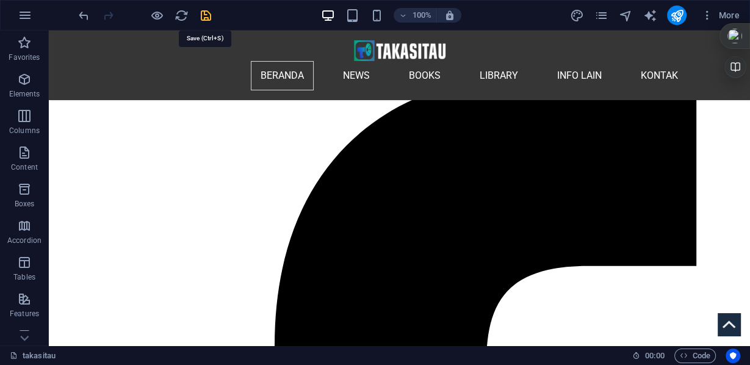
click at [209, 18] on icon "save" at bounding box center [206, 16] width 14 height 14
click at [680, 18] on icon "publish" at bounding box center [676, 16] width 14 height 14
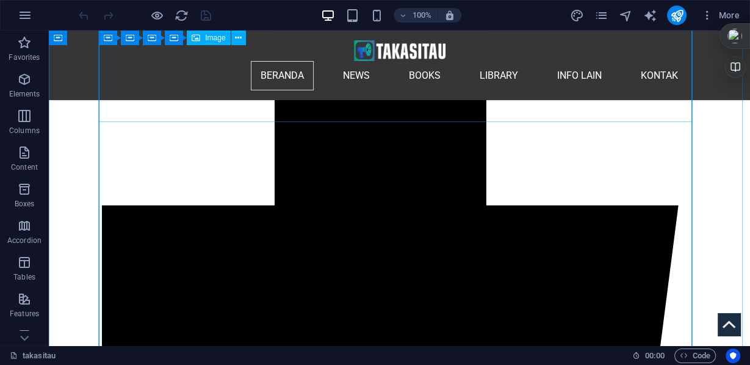
scroll to position [439, 0]
